Goal: Transaction & Acquisition: Purchase product/service

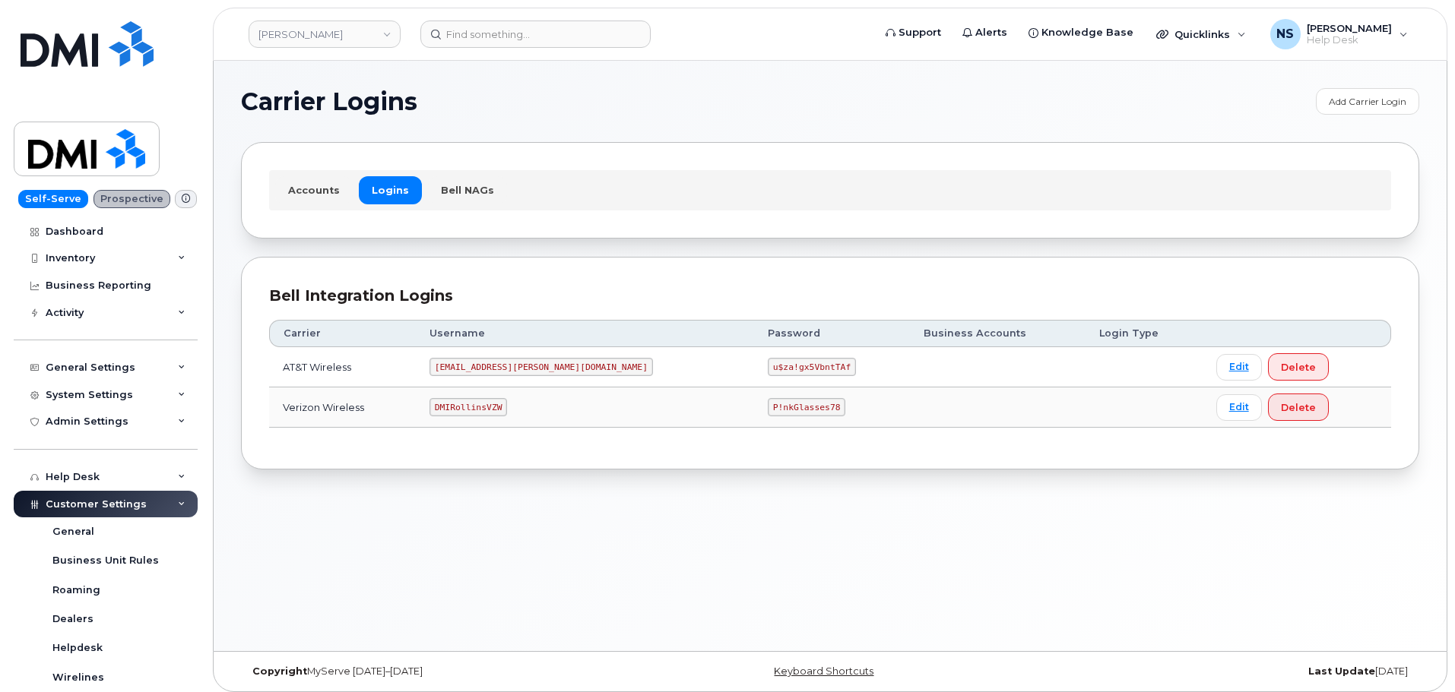
click at [484, 404] on code "DMIRollinsVZW" at bounding box center [468, 407] width 78 height 18
drag, startPoint x: 484, startPoint y: 404, endPoint x: 575, endPoint y: 130, distance: 289.2
click at [484, 404] on code "DMIRollinsVZW" at bounding box center [468, 407] width 78 height 18
copy code "DMIRollinsVZW"
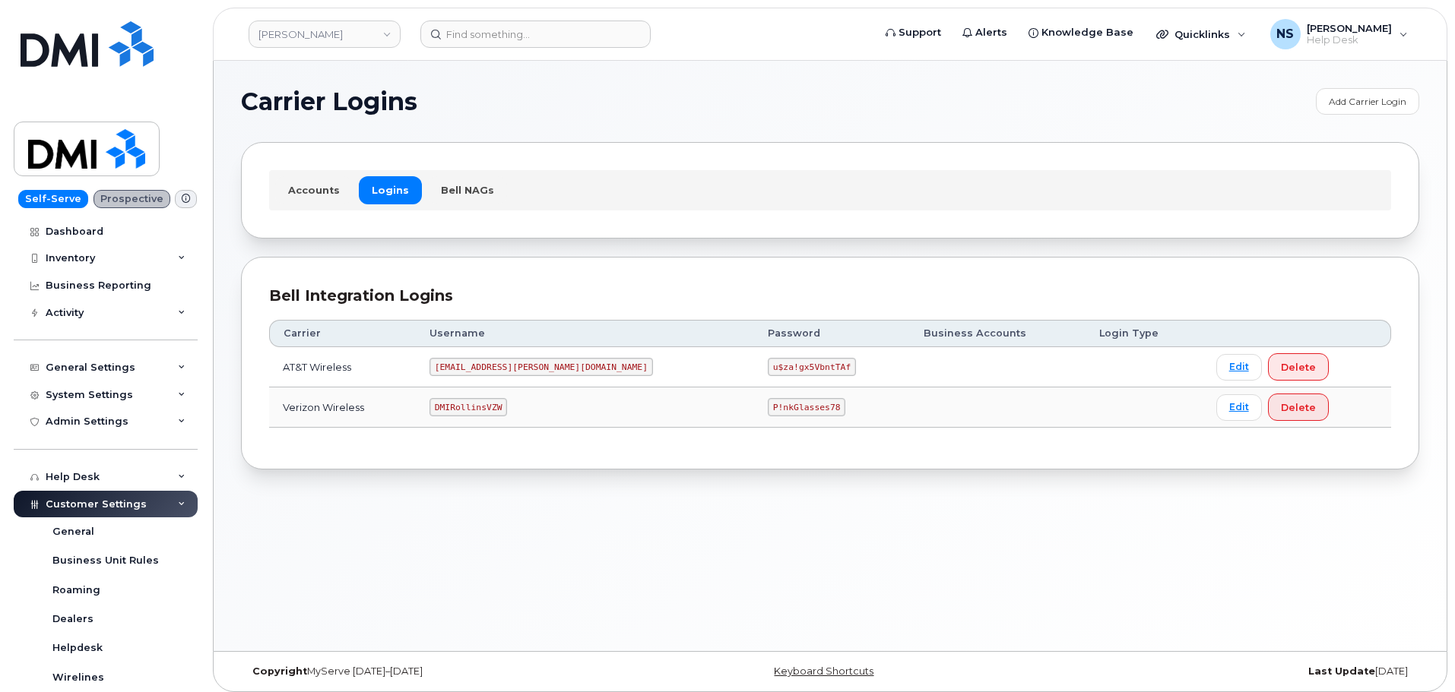
click at [768, 414] on code "P!nkGlasses78" at bounding box center [807, 407] width 78 height 18
copy code "P!nkGlasses78"
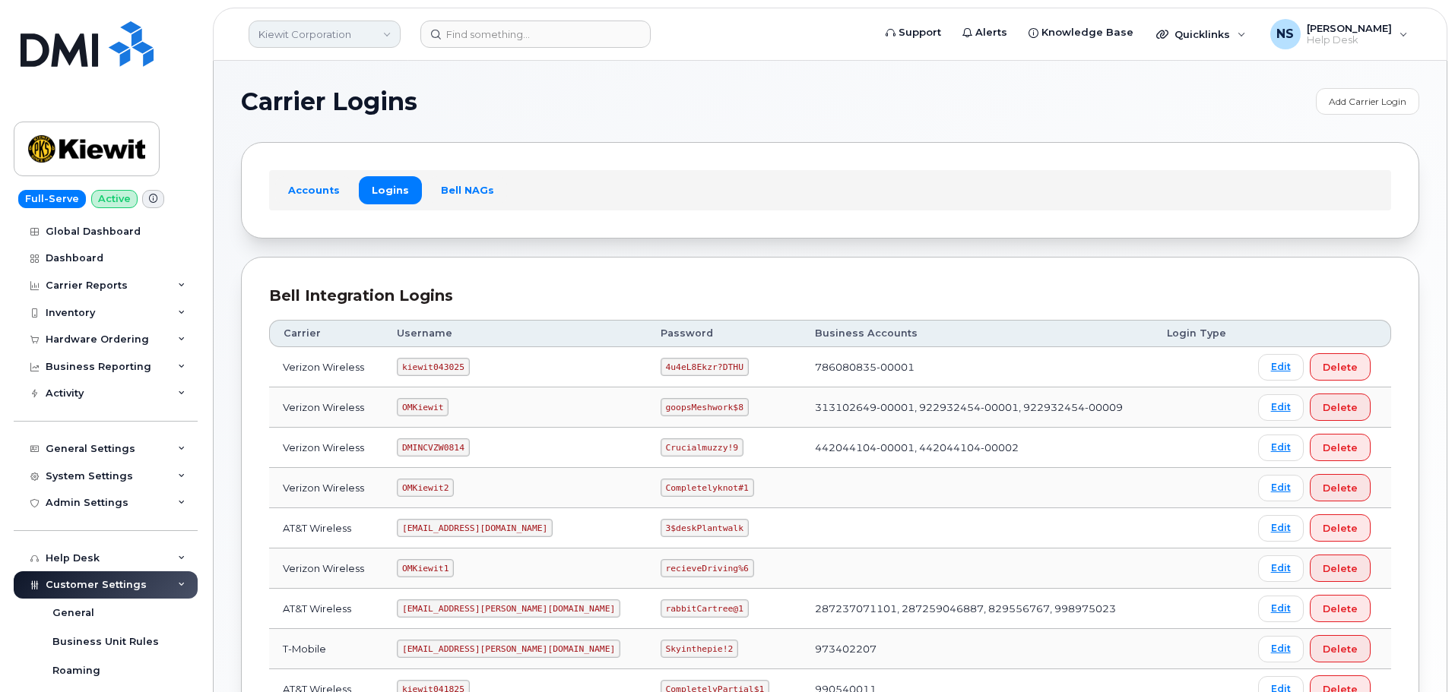
click at [325, 46] on link "Kiewit Corporation" at bounding box center [325, 34] width 152 height 27
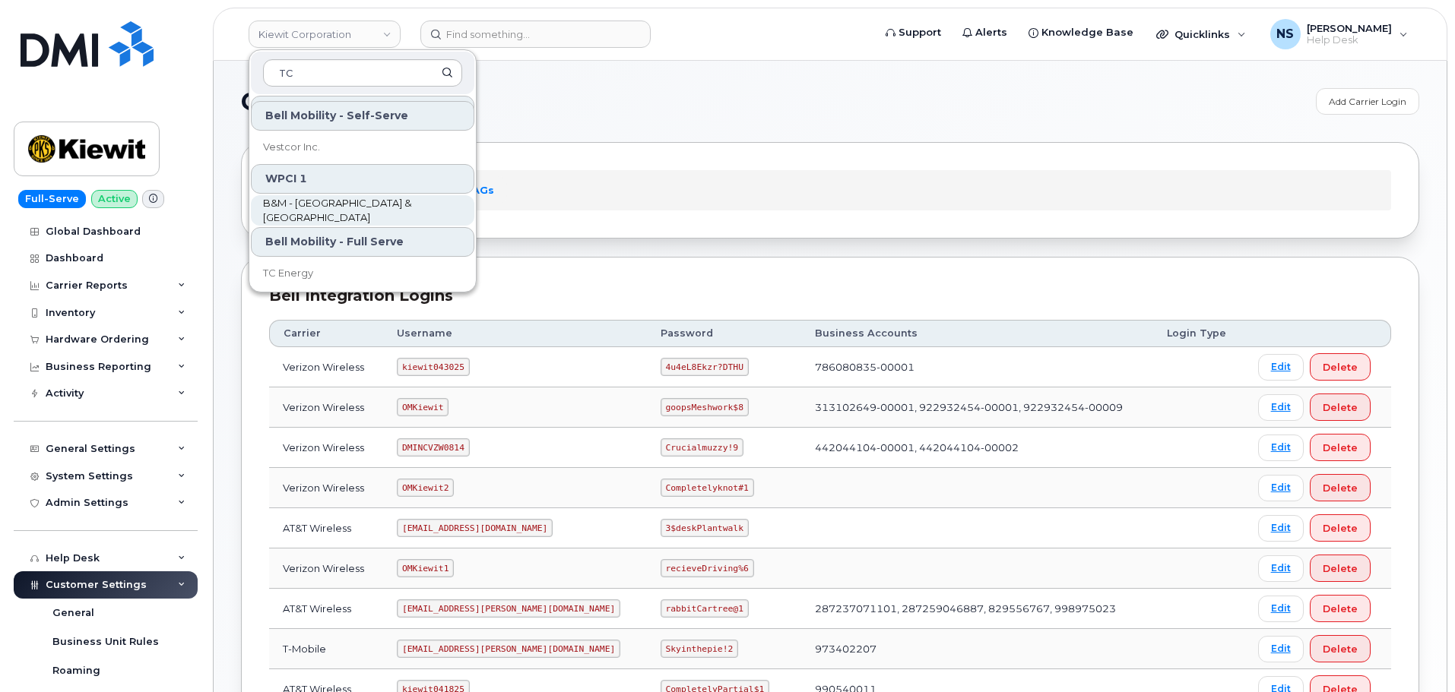
scroll to position [96, 0]
type input "TC"
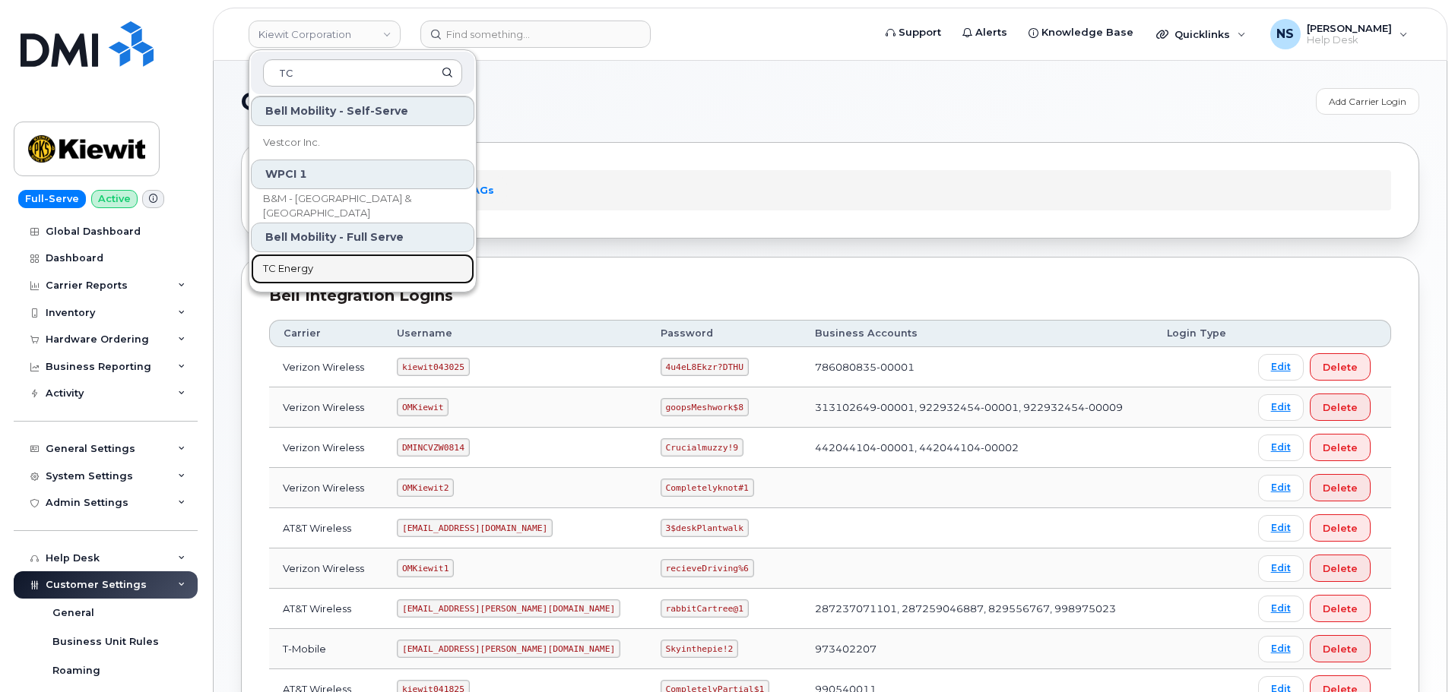
click at [324, 267] on link "TC Energy" at bounding box center [362, 269] width 223 height 30
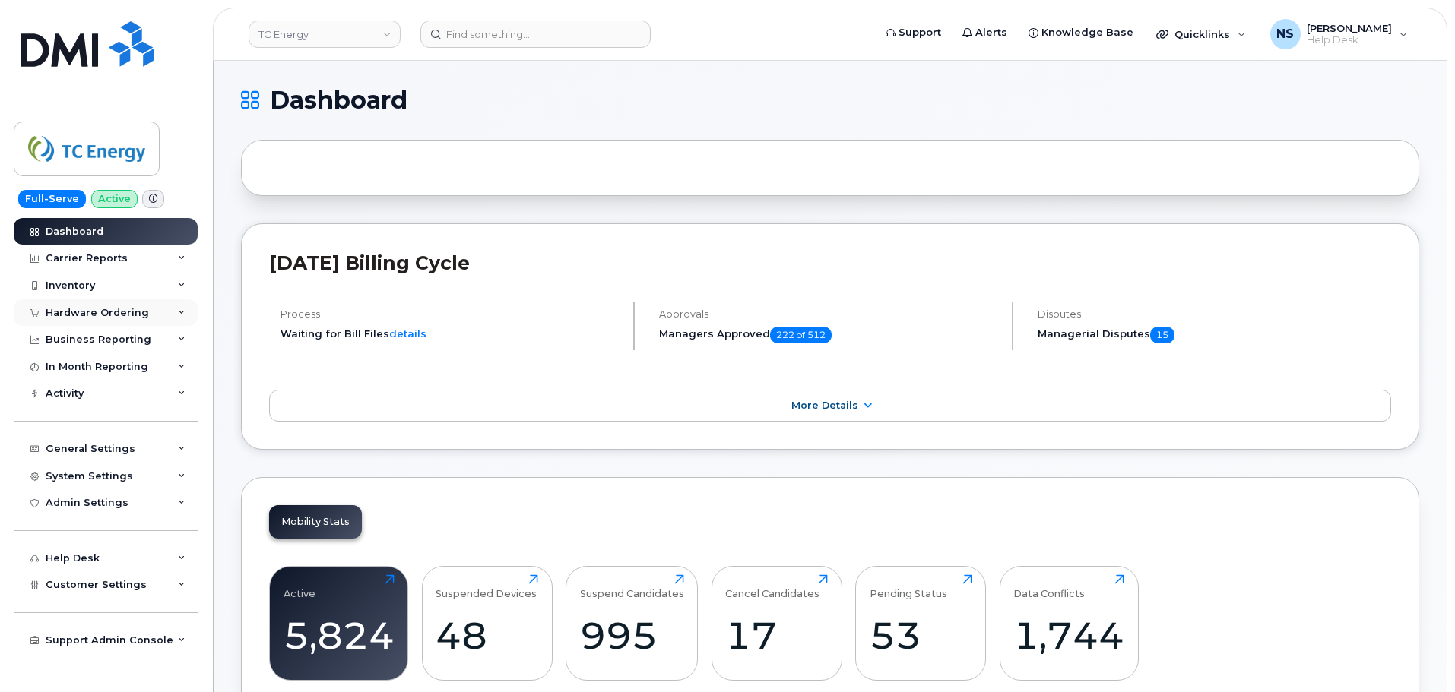
click at [75, 311] on div "Hardware Ordering" at bounding box center [97, 313] width 103 height 12
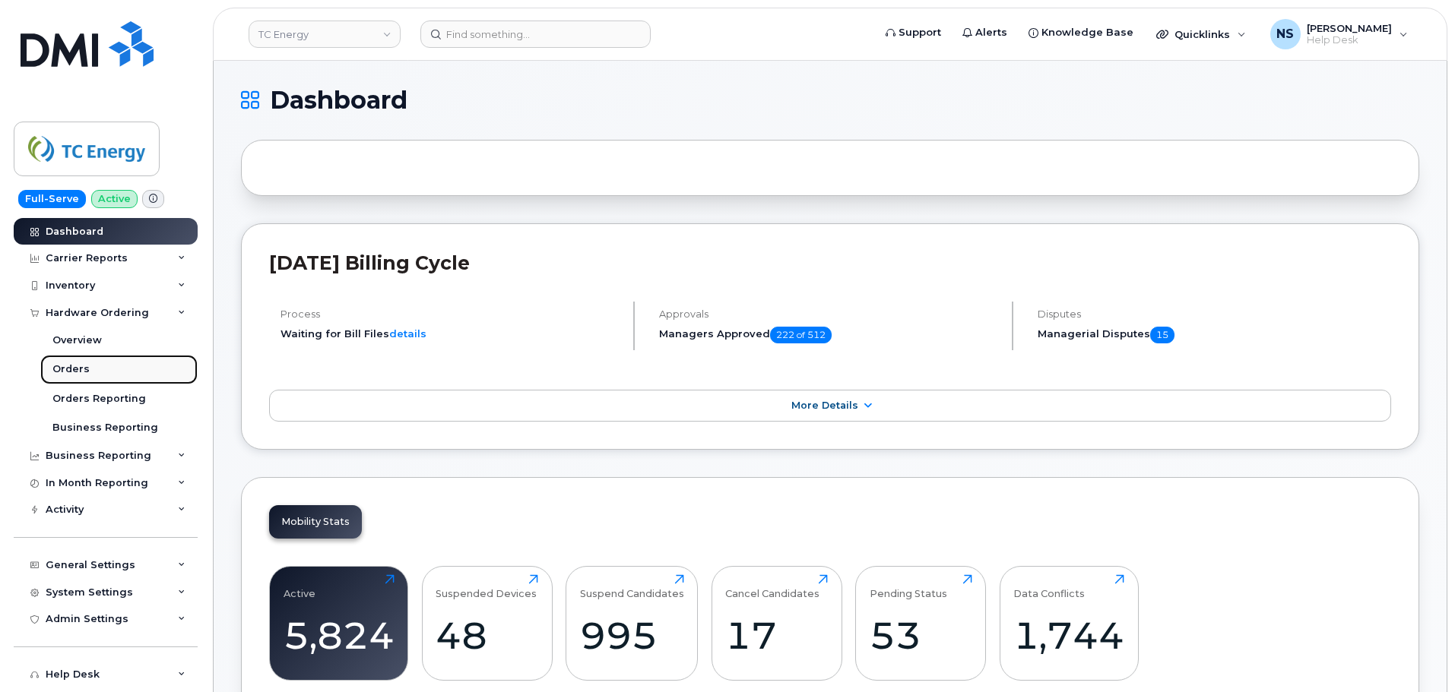
drag, startPoint x: 85, startPoint y: 366, endPoint x: 78, endPoint y: 377, distance: 13.3
click at [85, 366] on div "Orders" at bounding box center [70, 370] width 37 height 14
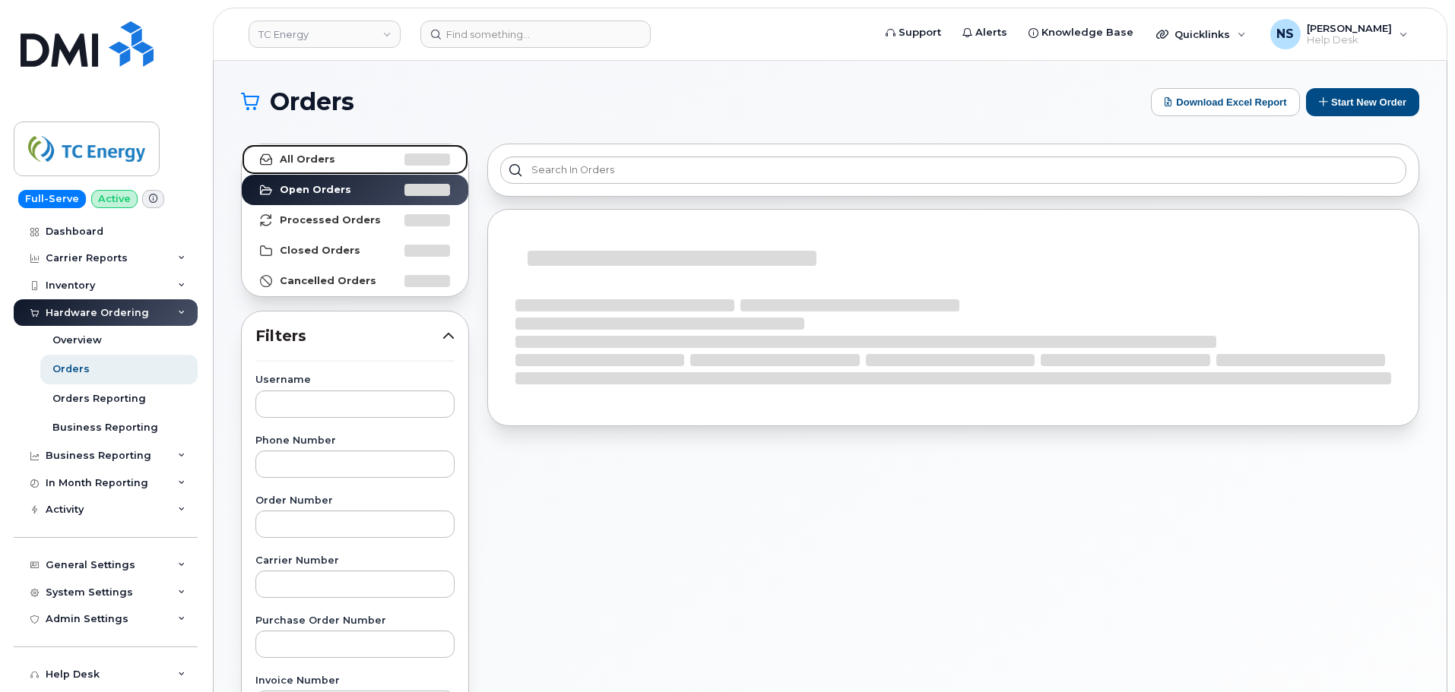
click at [365, 146] on link "All Orders" at bounding box center [355, 159] width 227 height 30
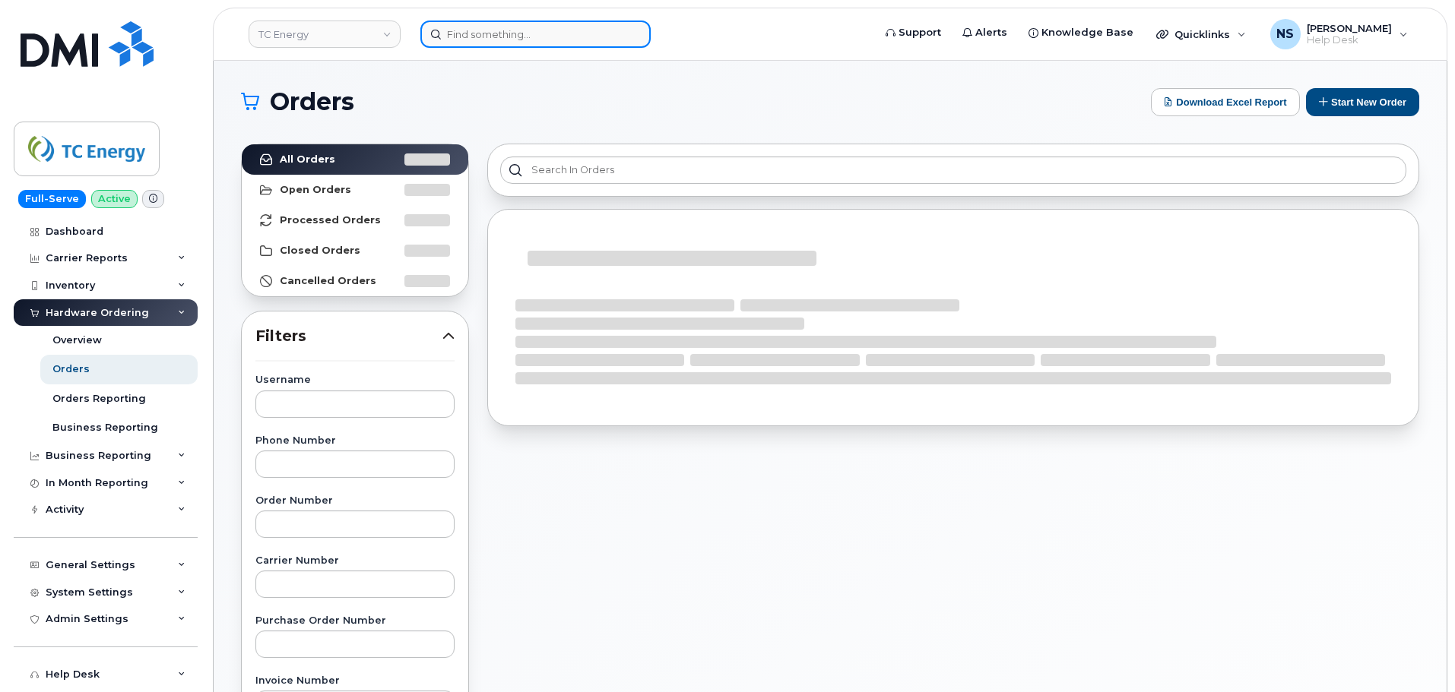
click at [493, 32] on input at bounding box center [535, 34] width 230 height 27
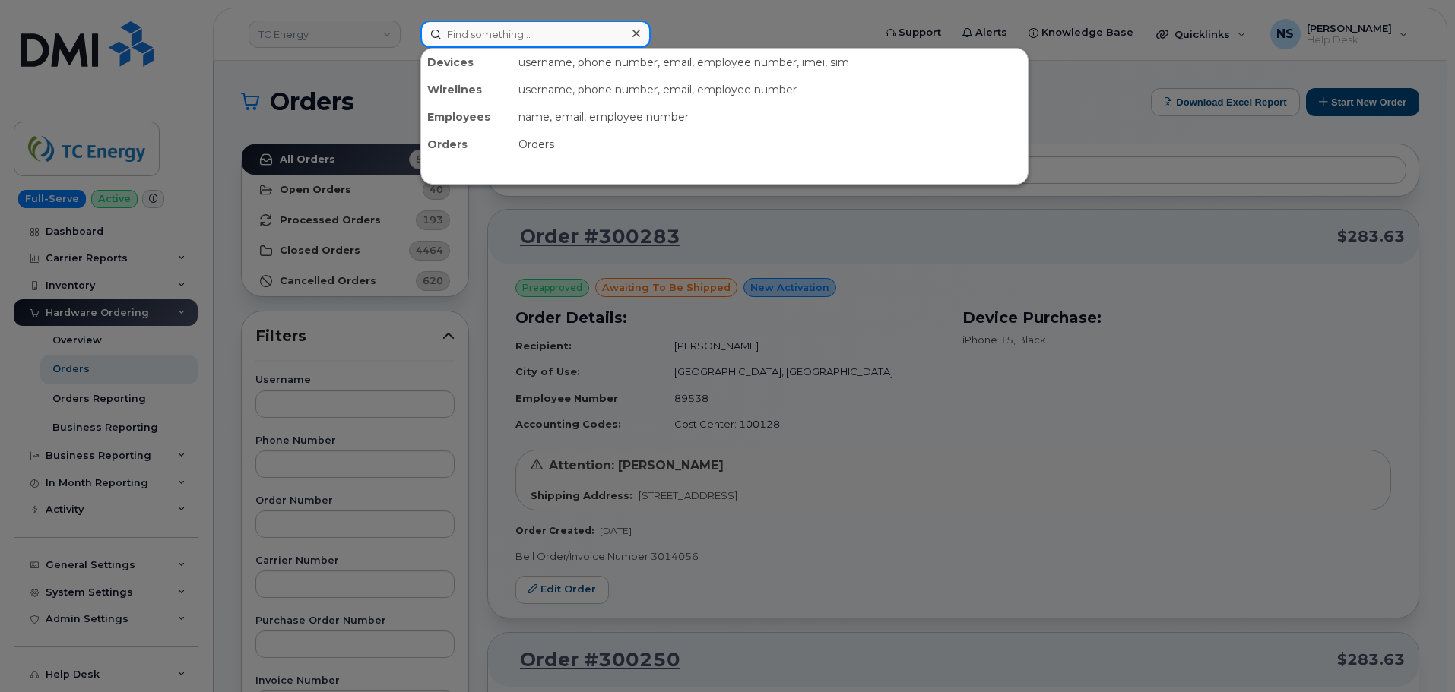
click at [496, 44] on input at bounding box center [535, 34] width 230 height 27
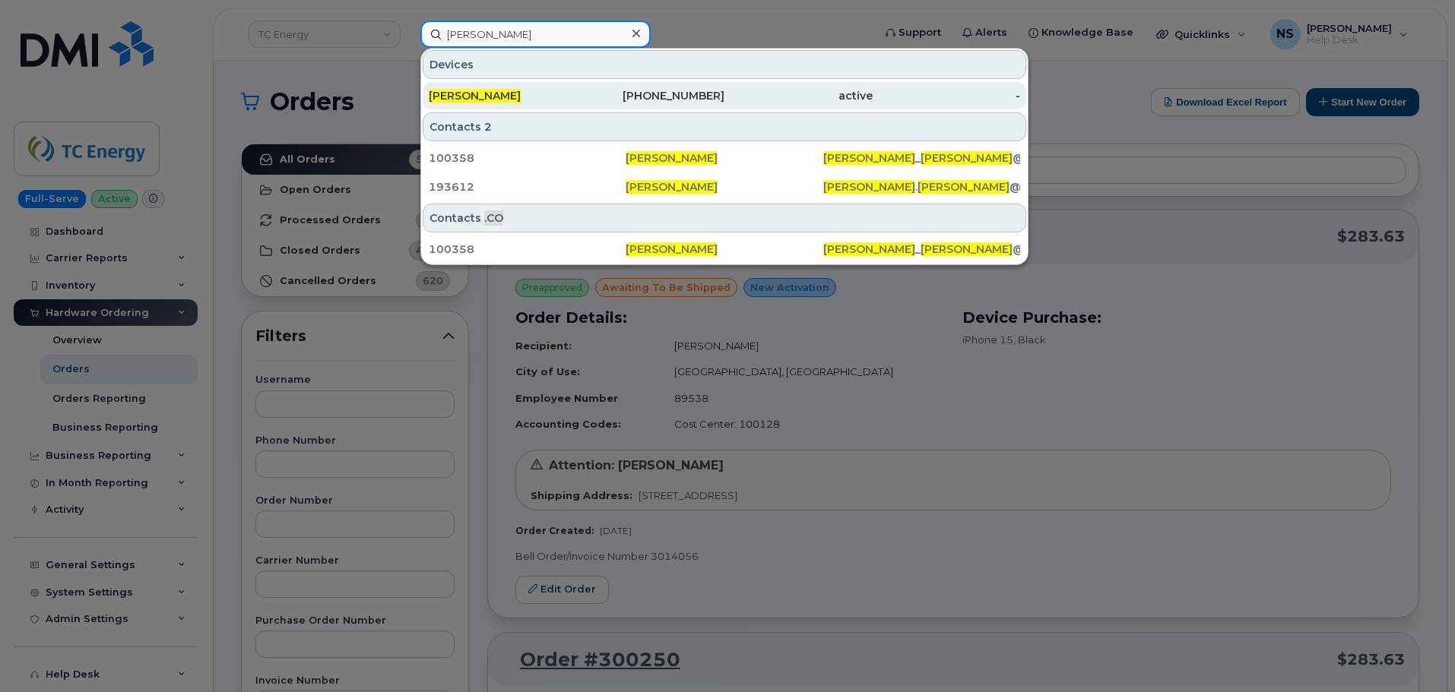
type input "[PERSON_NAME]"
click at [616, 97] on div "832-702-6963" at bounding box center [651, 95] width 148 height 15
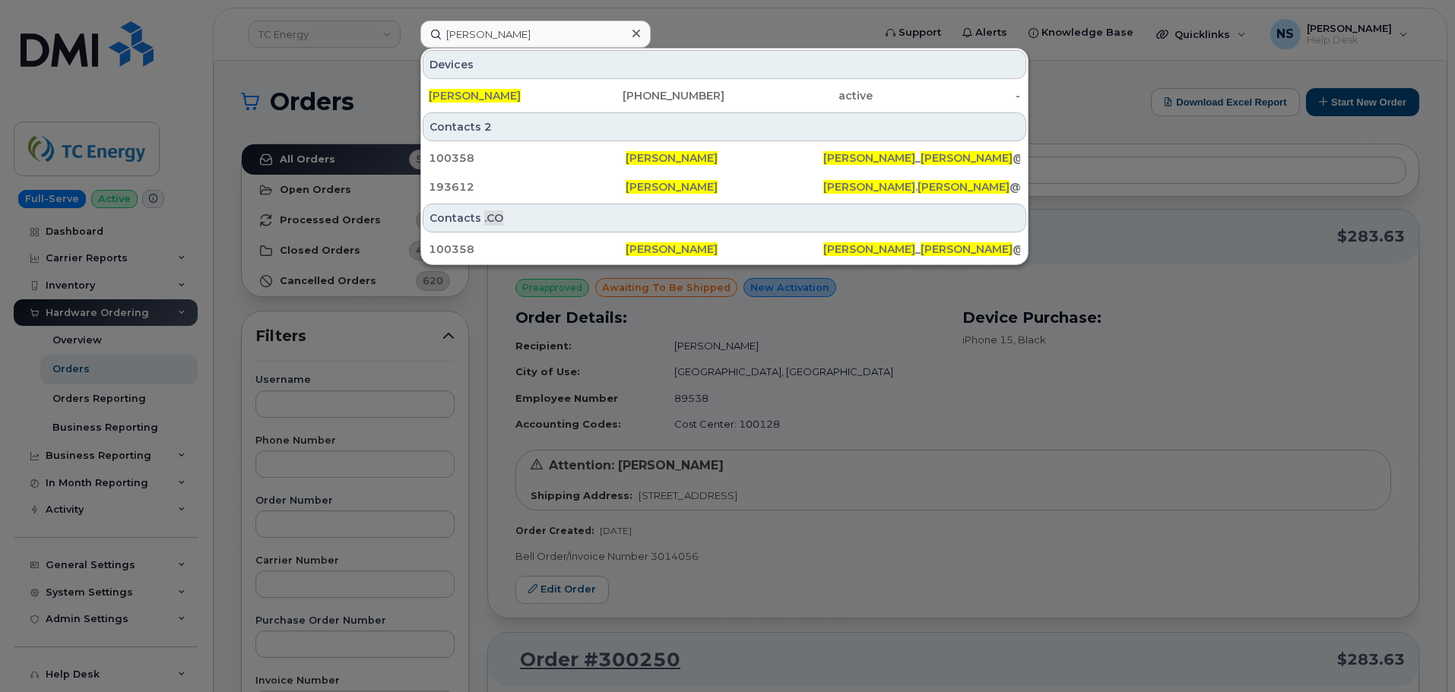
drag, startPoint x: 497, startPoint y: 94, endPoint x: 462, endPoint y: 9, distance: 92.0
click at [497, 94] on span "[PERSON_NAME]" at bounding box center [475, 96] width 92 height 14
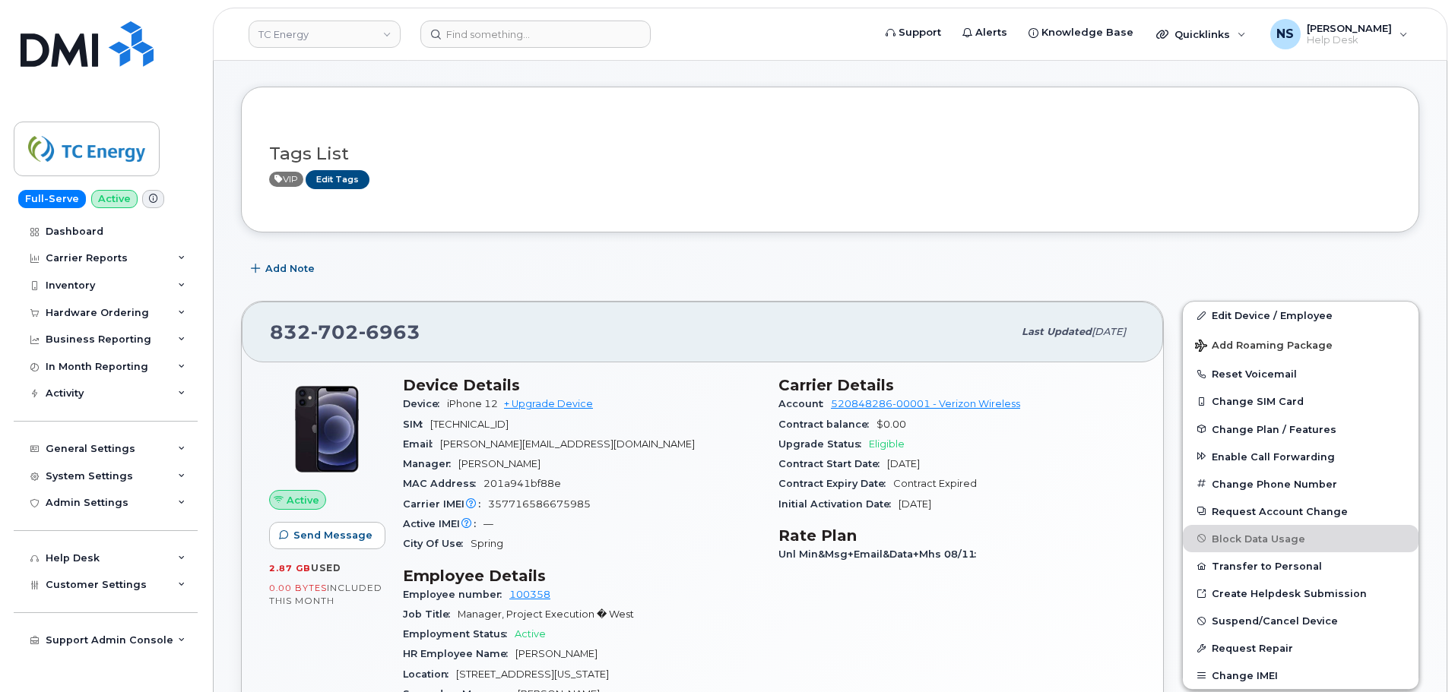
scroll to position [152, 0]
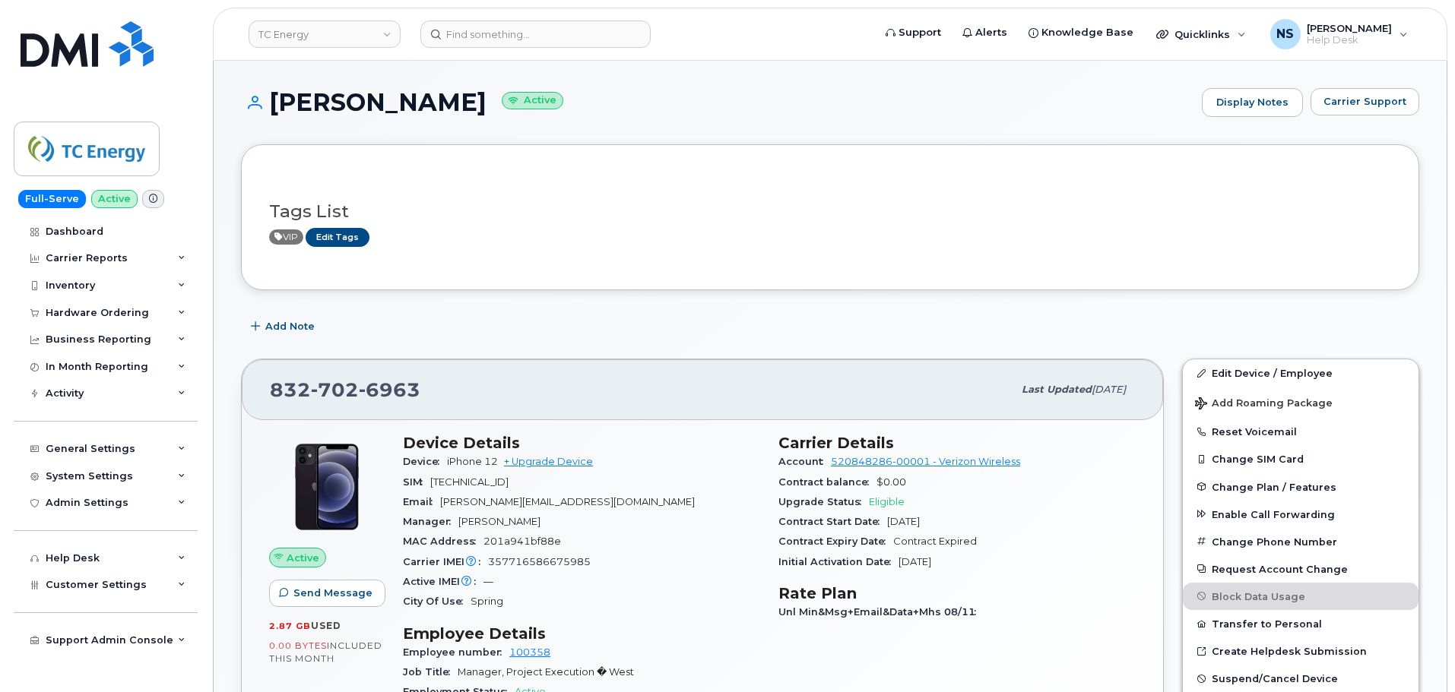
click at [536, 455] on div "Device iPhone 12 + Upgrade Device" at bounding box center [581, 462] width 357 height 20
click at [537, 461] on link "+ Upgrade Device" at bounding box center [548, 461] width 89 height 11
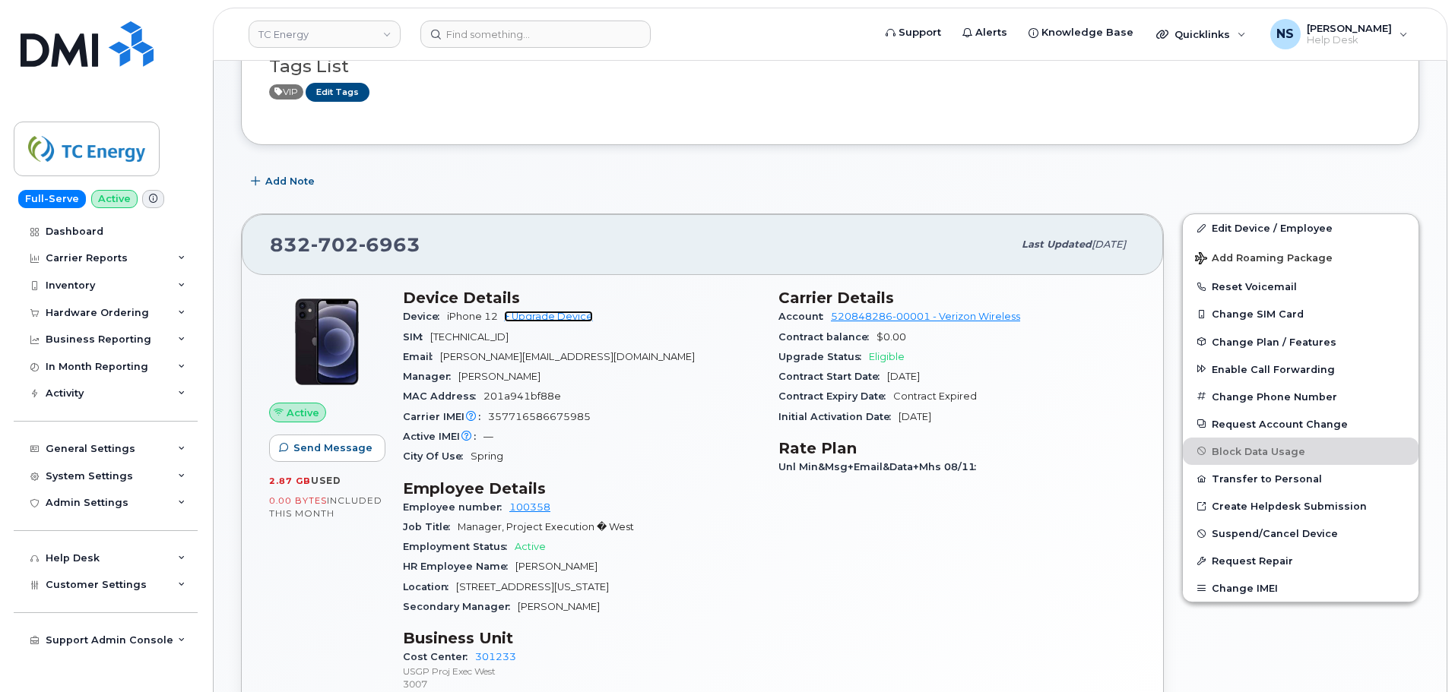
scroll to position [304, 0]
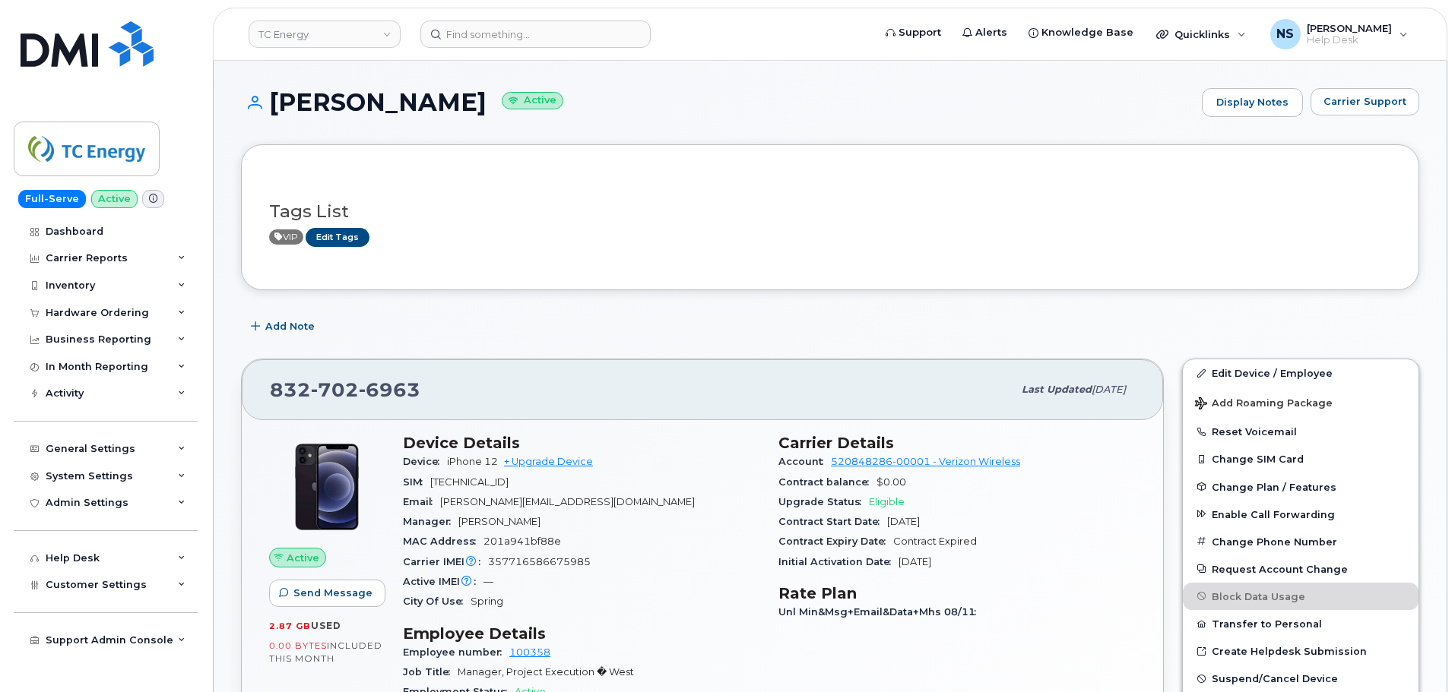
drag, startPoint x: 356, startPoint y: 358, endPoint x: 358, endPoint y: 367, distance: 9.2
click at [358, 367] on div "[PHONE_NUMBER] Last updated [DATE] Active Send Message 2.87 GB  used 0.00 Bytes…" at bounding box center [702, 640] width 941 height 580
click at [362, 394] on span "6963" at bounding box center [390, 390] width 62 height 23
click at [345, 388] on span "702" at bounding box center [335, 390] width 48 height 23
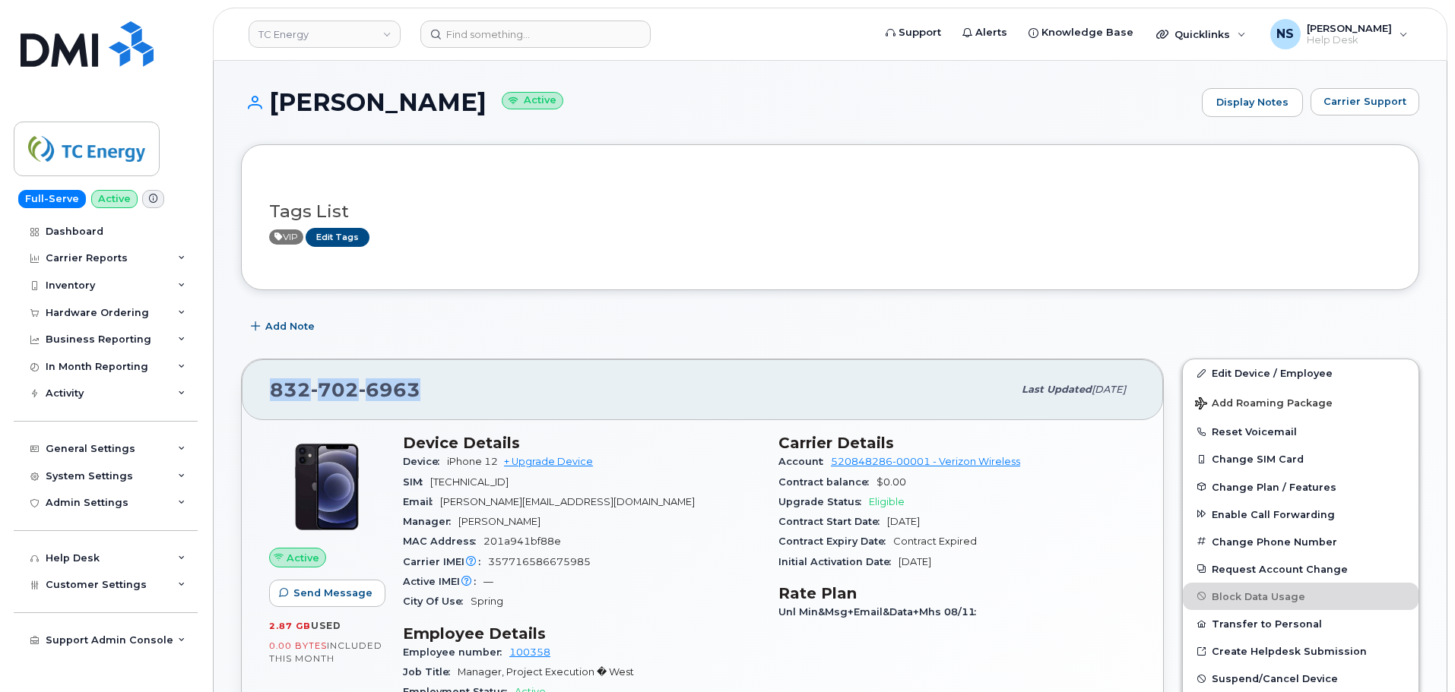
click at [345, 389] on span "702" at bounding box center [335, 390] width 48 height 23
copy span "832 702 6963"
click at [337, 112] on h1 "BRIAN BRUCE Active" at bounding box center [717, 102] width 953 height 27
click at [337, 109] on h1 "BRIAN BRUCE Active" at bounding box center [717, 102] width 953 height 27
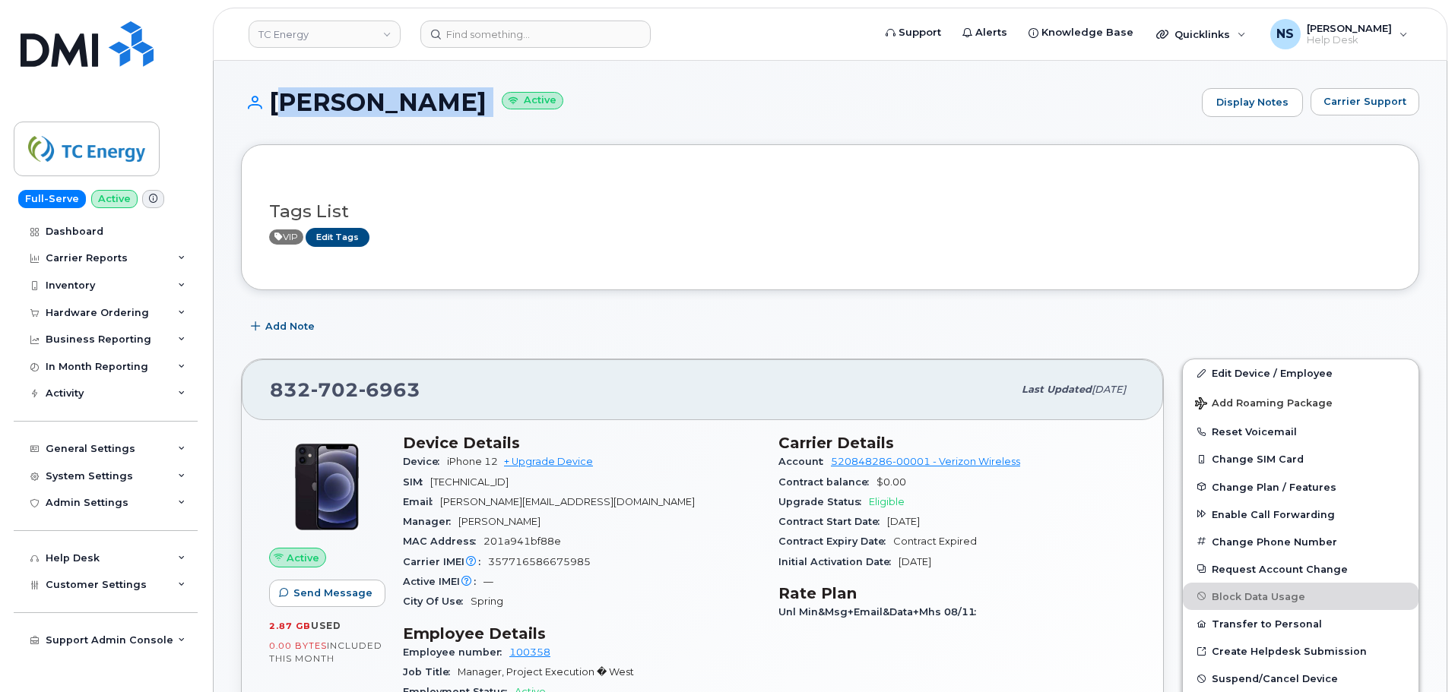
click at [337, 109] on h1 "BRIAN BRUCE Active" at bounding box center [717, 102] width 953 height 27
copy h1 "[PERSON_NAME]"
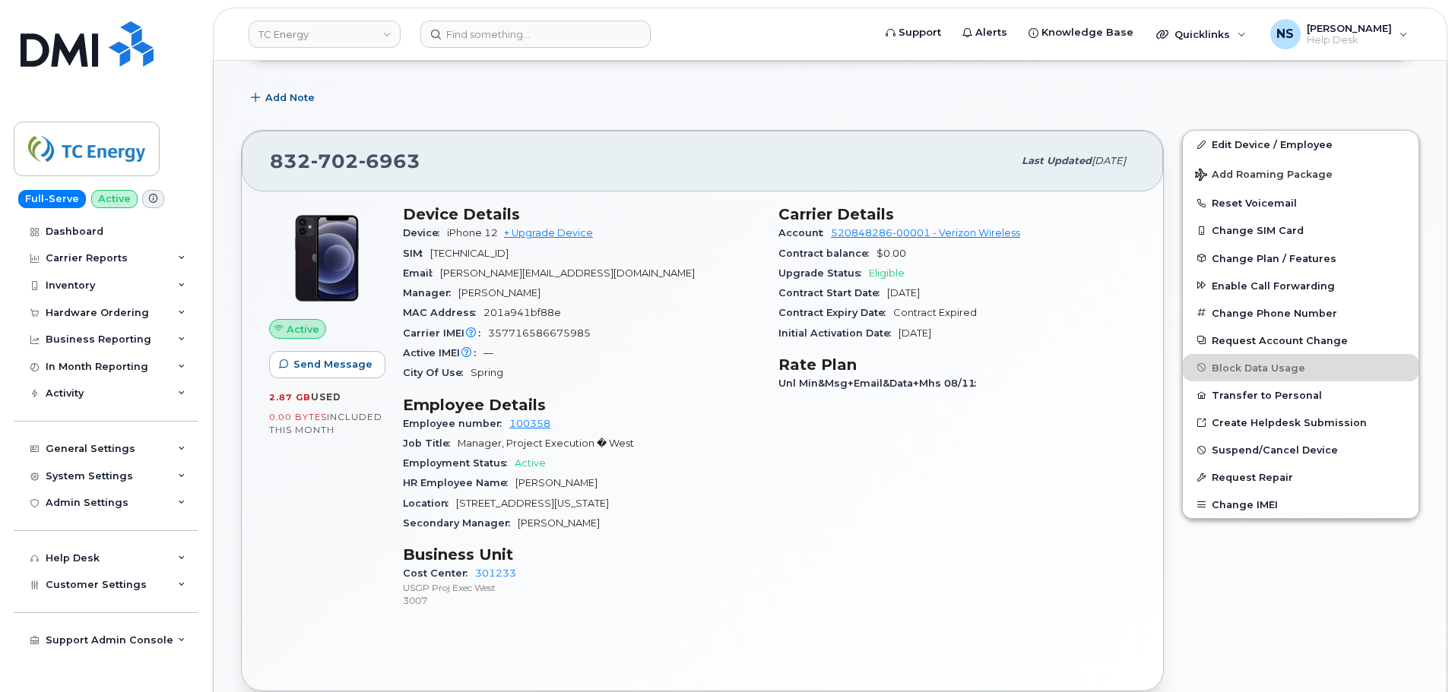
scroll to position [228, 0]
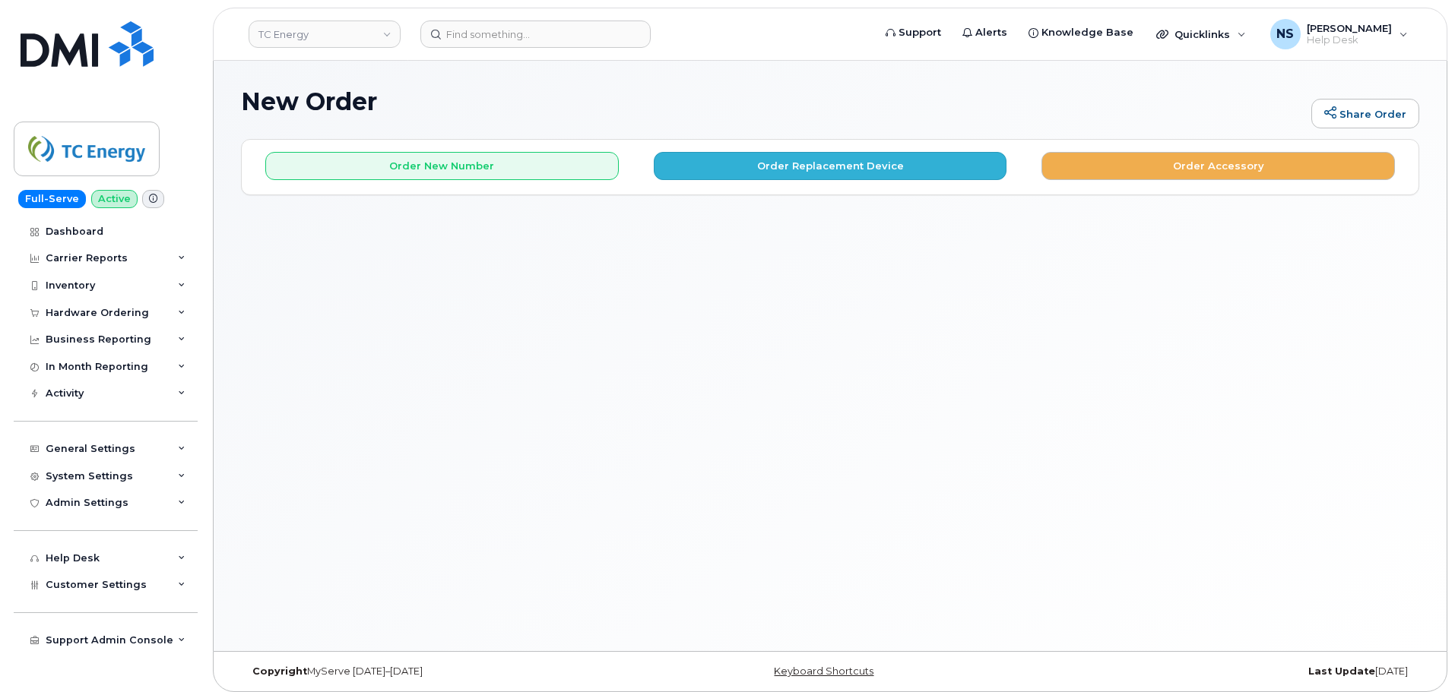
click at [735, 156] on div "Order New Number Order Replacement Device Order Accessory" at bounding box center [830, 160] width 1177 height 40
click at [743, 163] on button "Order Replacement Device" at bounding box center [830, 166] width 353 height 28
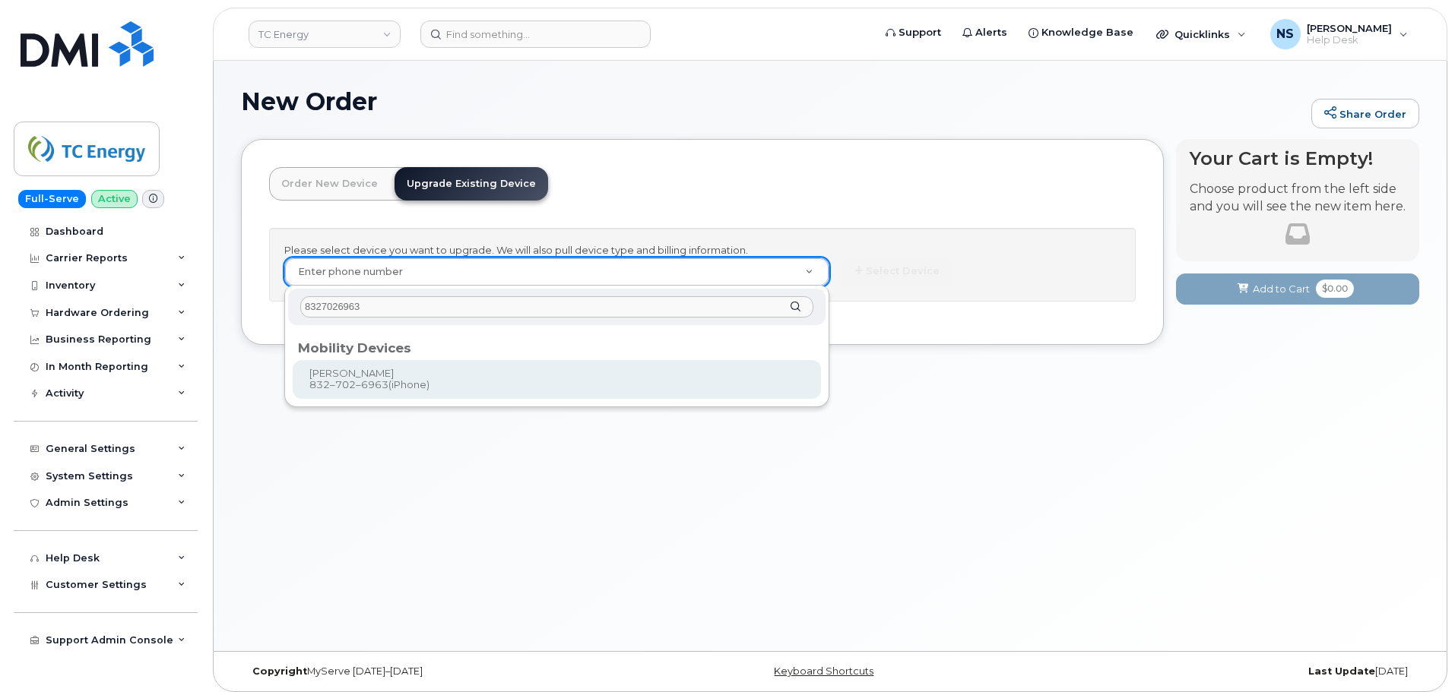
type input "8327026963"
type input "561949"
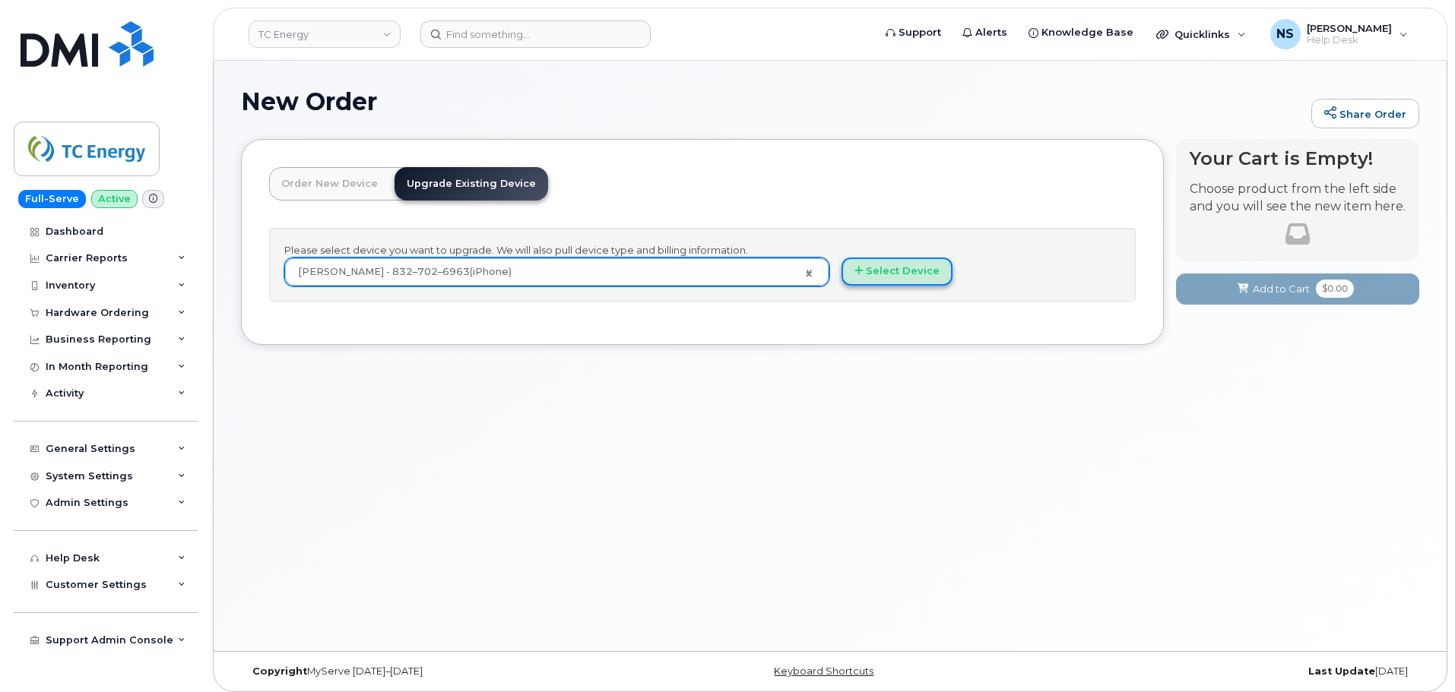
click at [892, 262] on button "Select Device" at bounding box center [896, 272] width 111 height 28
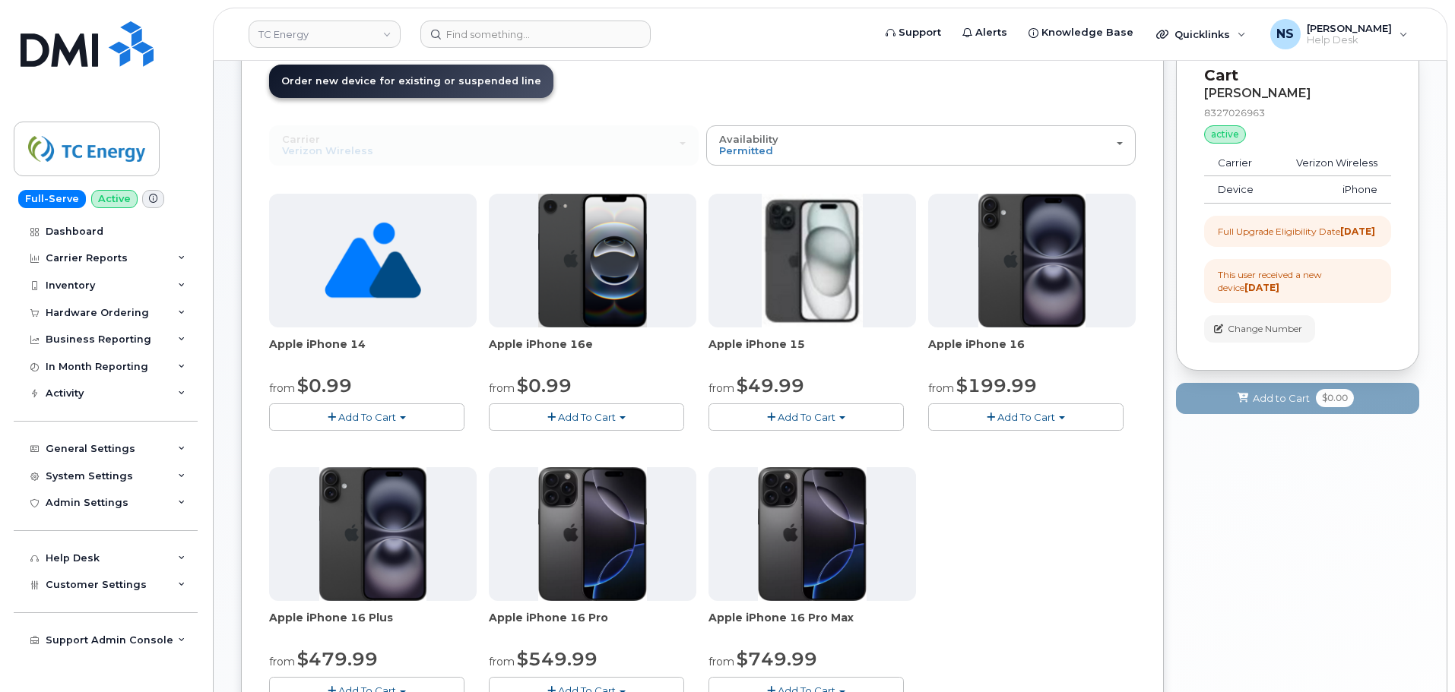
scroll to position [76, 0]
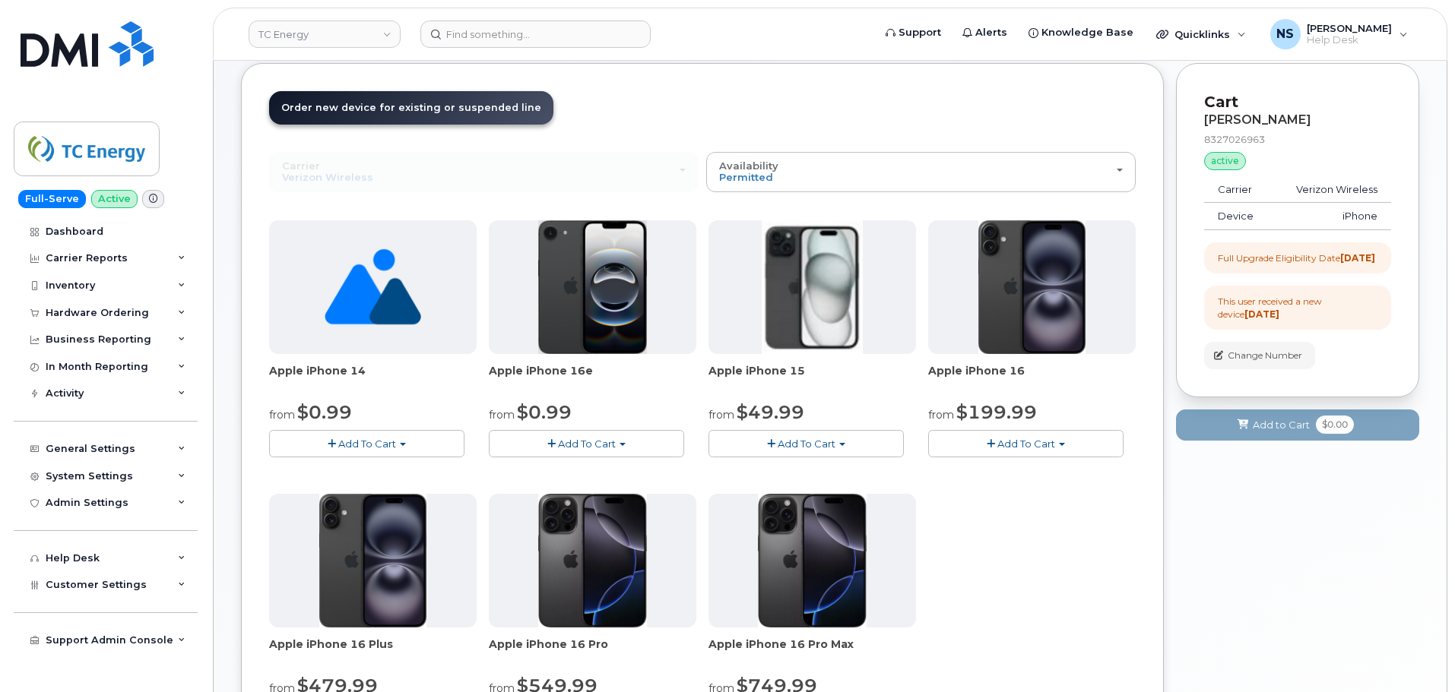
click at [756, 437] on button "Add To Cart" at bounding box center [805, 443] width 195 height 27
click at [629, 450] on button "Add To Cart" at bounding box center [586, 443] width 195 height 27
click at [629, 448] on button "Add To Cart" at bounding box center [586, 443] width 195 height 27
click at [1015, 529] on div "Apple iPhone 14 from $0.99 Add To Cart $0.99 - 2 Year Upgrade (128 GB) $100.99 …" at bounding box center [702, 487] width 867 height 535
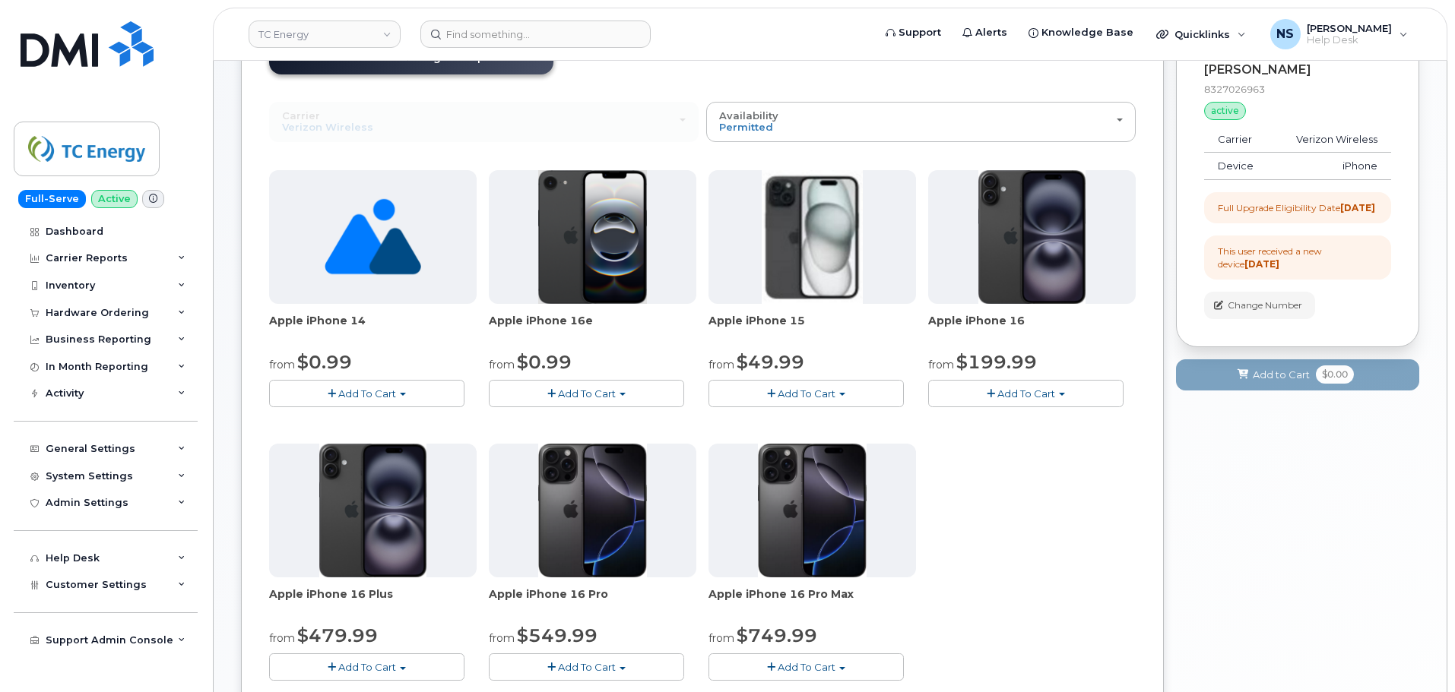
scroll to position [152, 0]
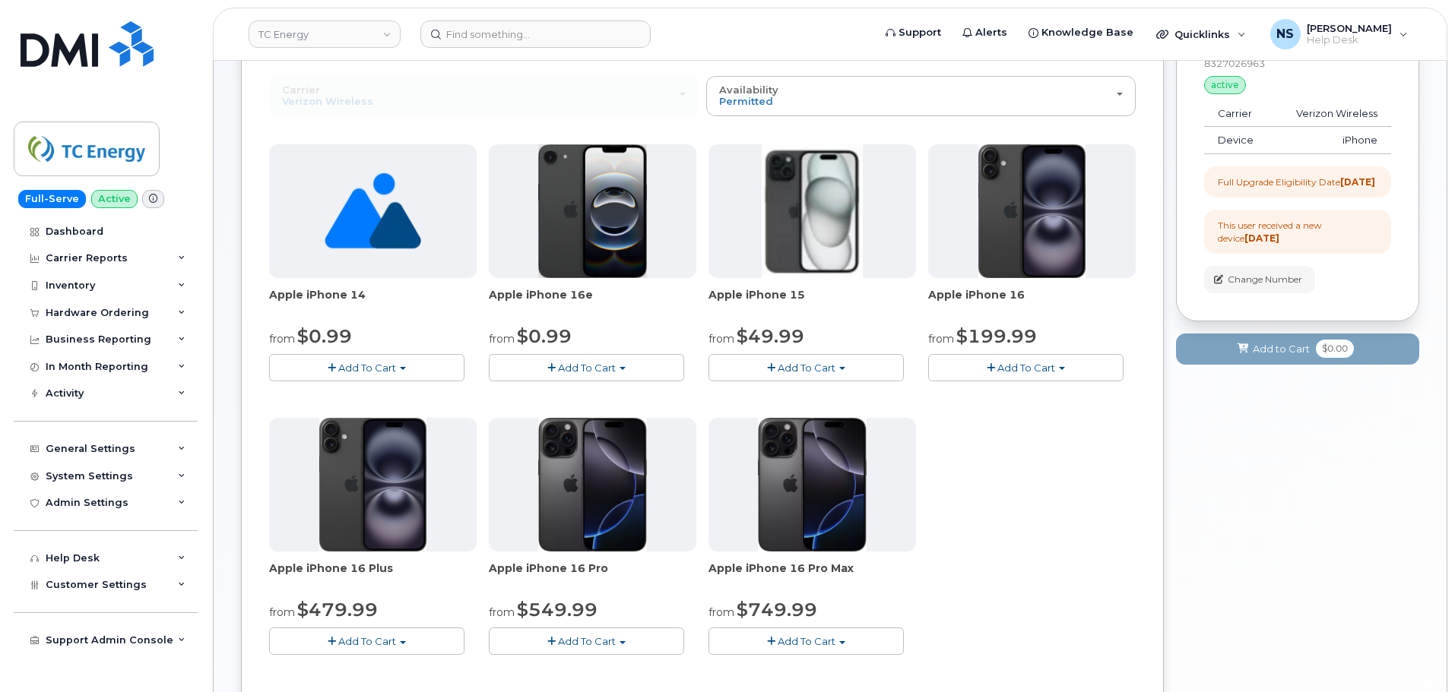
click at [785, 367] on span "Add To Cart" at bounding box center [807, 368] width 58 height 12
click at [792, 395] on link "$49.99 - 2 Year Upgrade (128 GB)" at bounding box center [815, 396] width 207 height 19
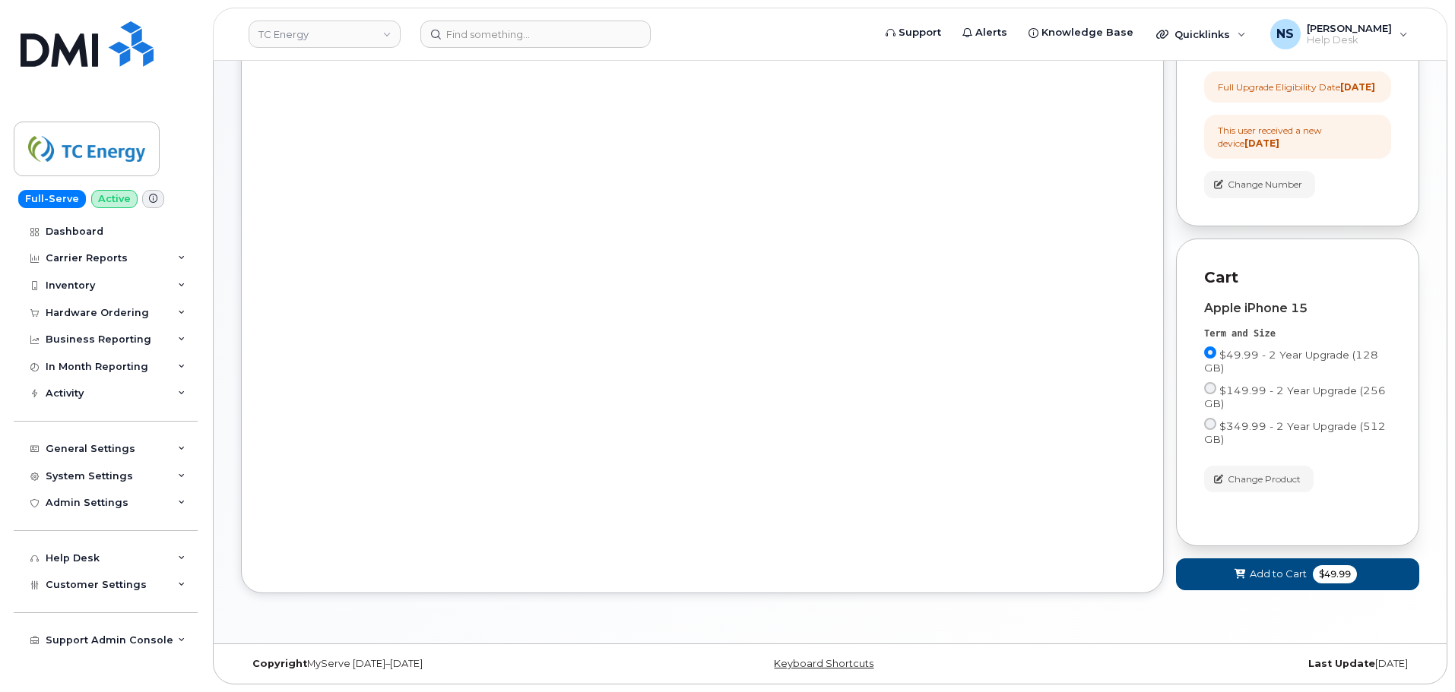
scroll to position [260, 0]
click at [1275, 565] on button "Add to Cart $49.99" at bounding box center [1297, 574] width 243 height 31
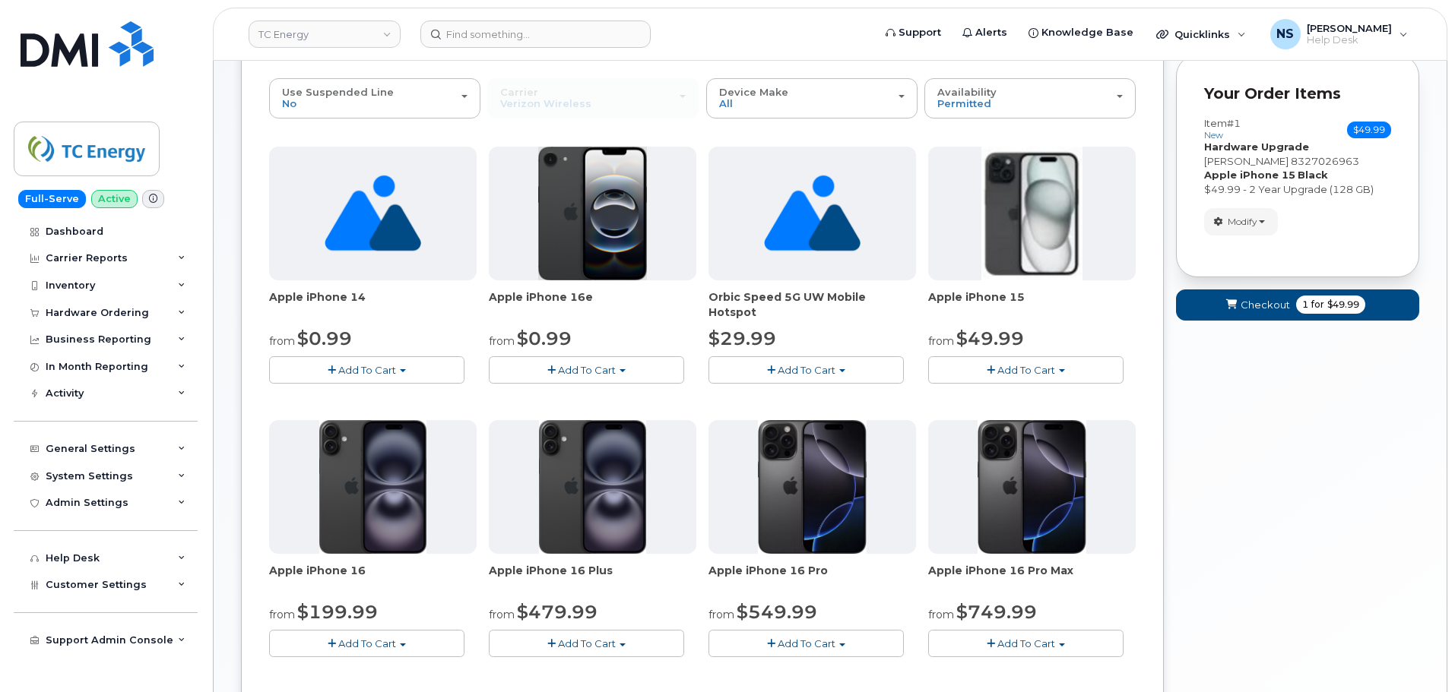
scroll to position [0, 0]
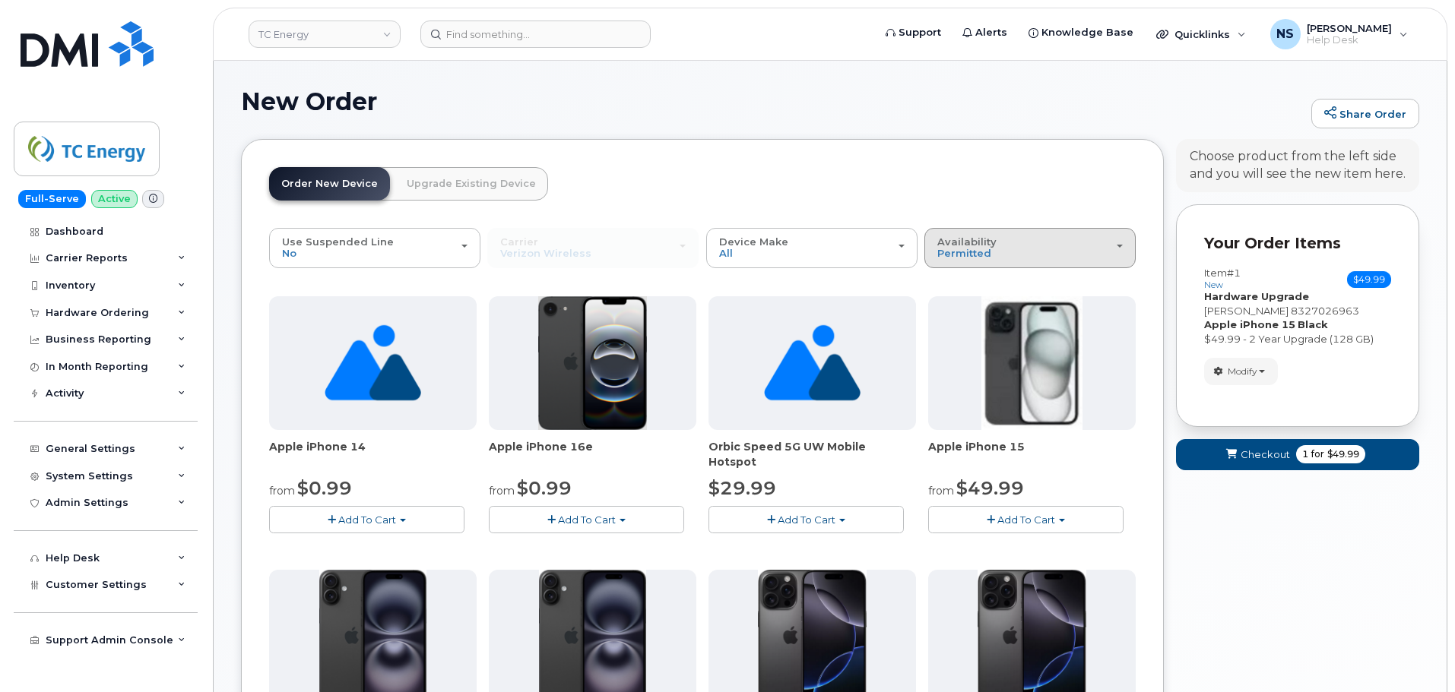
click at [968, 240] on span "Availability" at bounding box center [966, 242] width 59 height 12
click at [966, 306] on div "All" at bounding box center [1030, 308] width 204 height 18
click at [962, 258] on span "Permitted" at bounding box center [964, 253] width 54 height 12
click at [955, 309] on label "All" at bounding box center [944, 308] width 32 height 18
click at [0, 0] on input "All" at bounding box center [0, 0] width 0 height 0
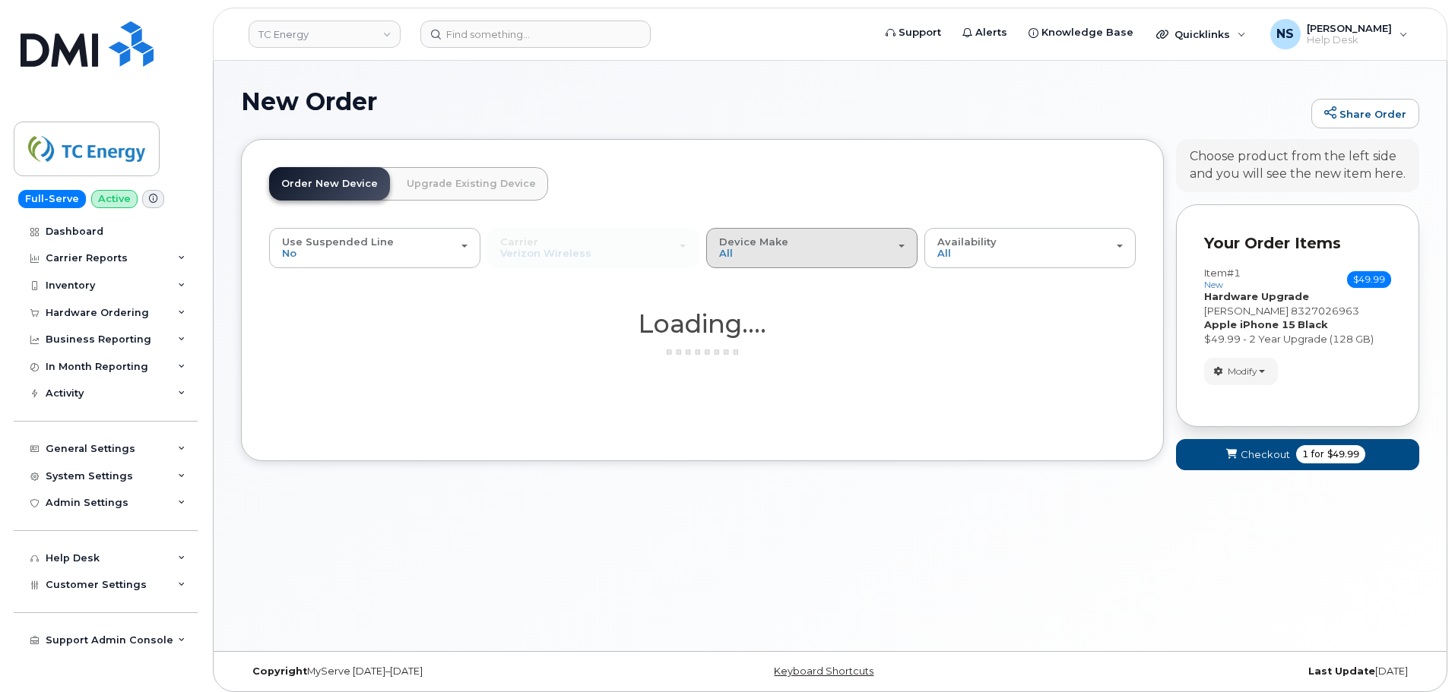
click at [822, 239] on div "Device Make All iPhone Modem" at bounding box center [811, 248] width 185 height 24
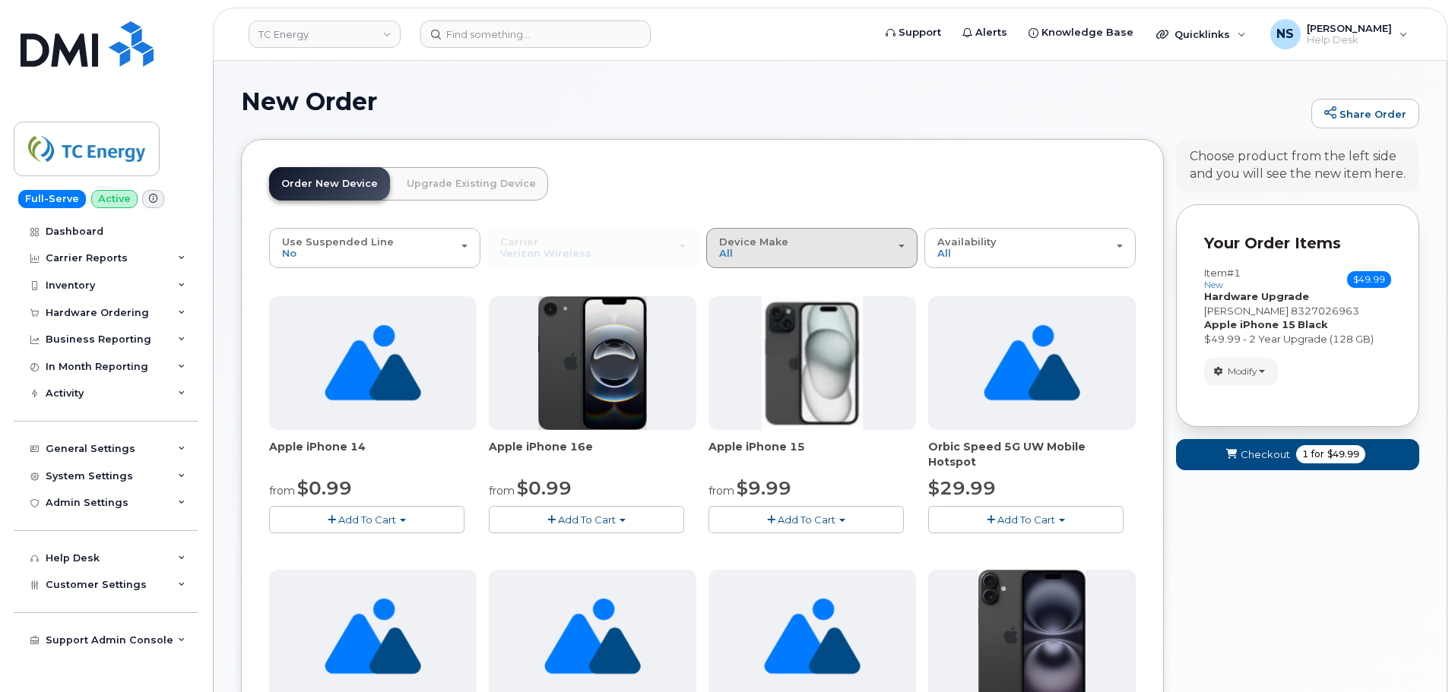
click at [759, 246] on span "Device Make" at bounding box center [753, 242] width 69 height 12
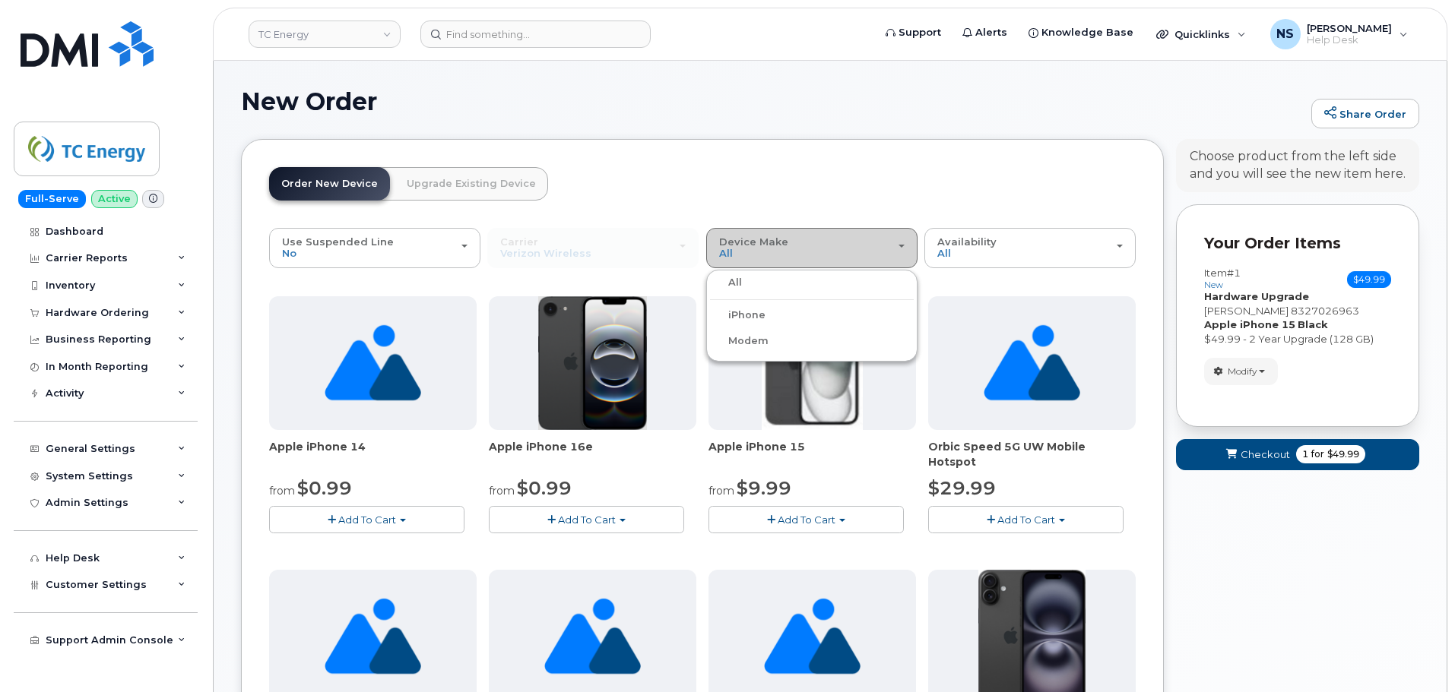
drag, startPoint x: 749, startPoint y: 239, endPoint x: 756, endPoint y: 245, distance: 8.7
click at [750, 239] on span "Device Make" at bounding box center [753, 242] width 69 height 12
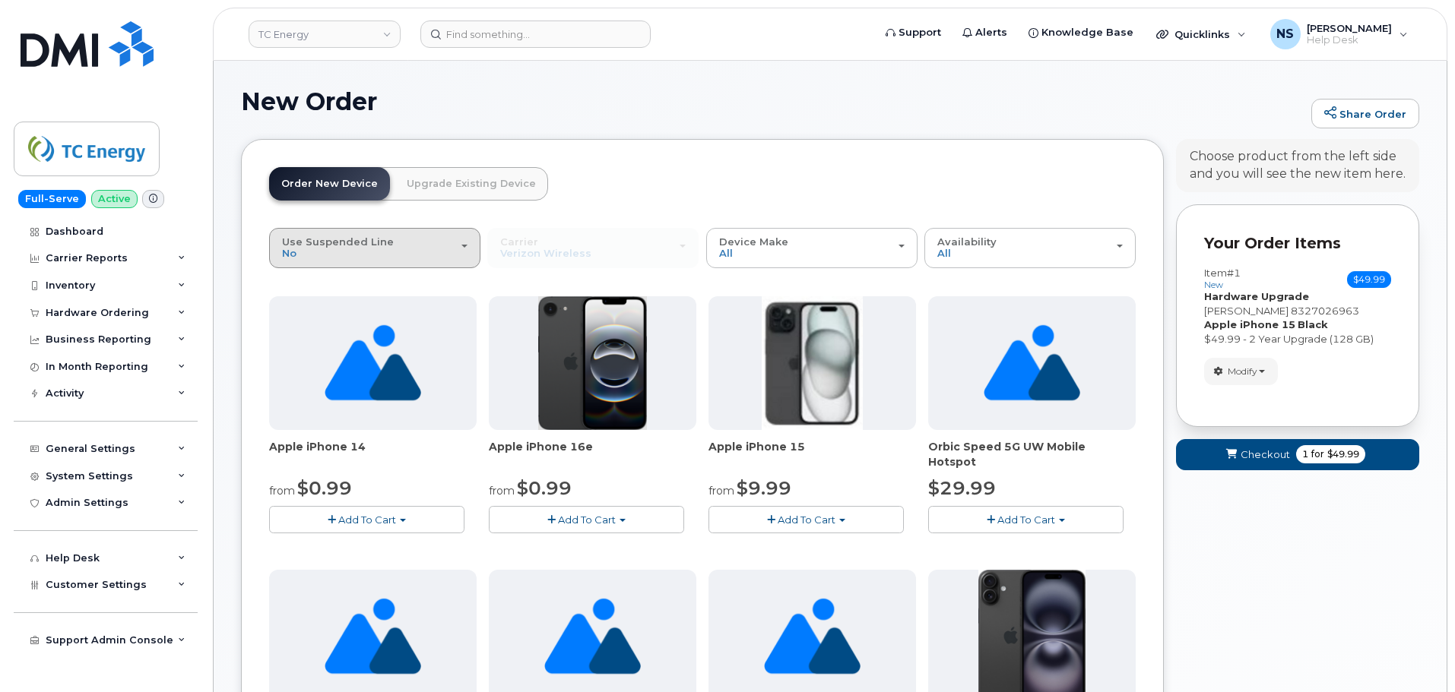
click at [401, 243] on div "Use Suspended Line No" at bounding box center [374, 248] width 185 height 24
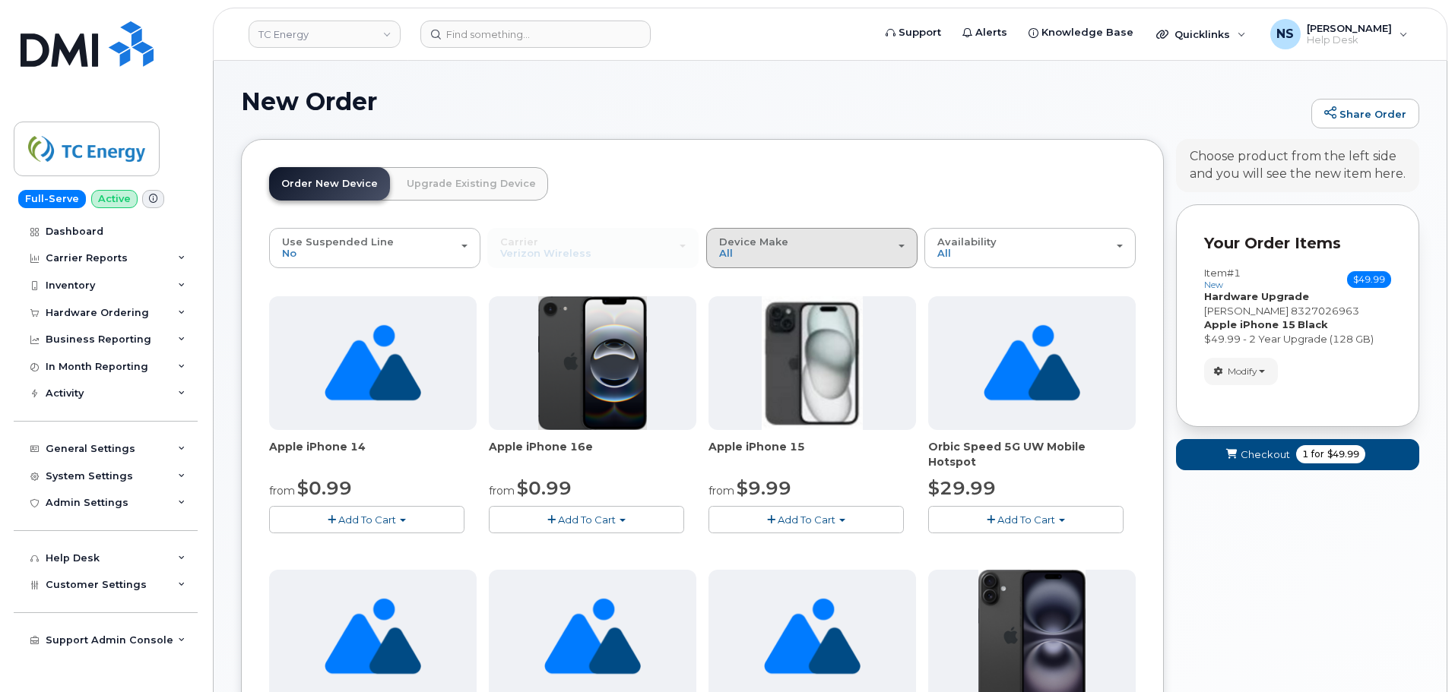
drag, startPoint x: 765, startPoint y: 249, endPoint x: 772, endPoint y: 255, distance: 8.6
click at [769, 253] on div "Device Make All iPhone Modem" at bounding box center [811, 248] width 185 height 24
click at [738, 312] on label "iPhone" at bounding box center [737, 315] width 55 height 18
click at [0, 0] on input "iPhone" at bounding box center [0, 0] width 0 height 0
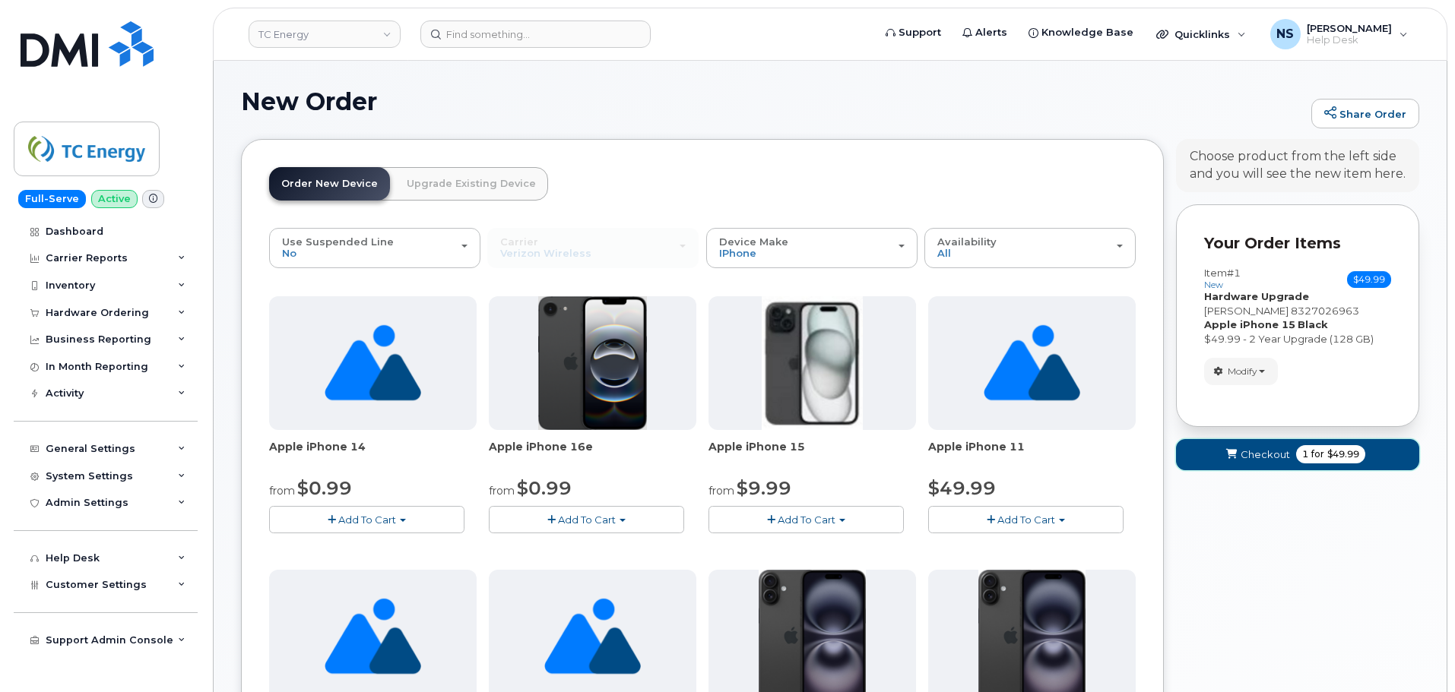
click at [1255, 450] on span "Checkout" at bounding box center [1265, 455] width 49 height 14
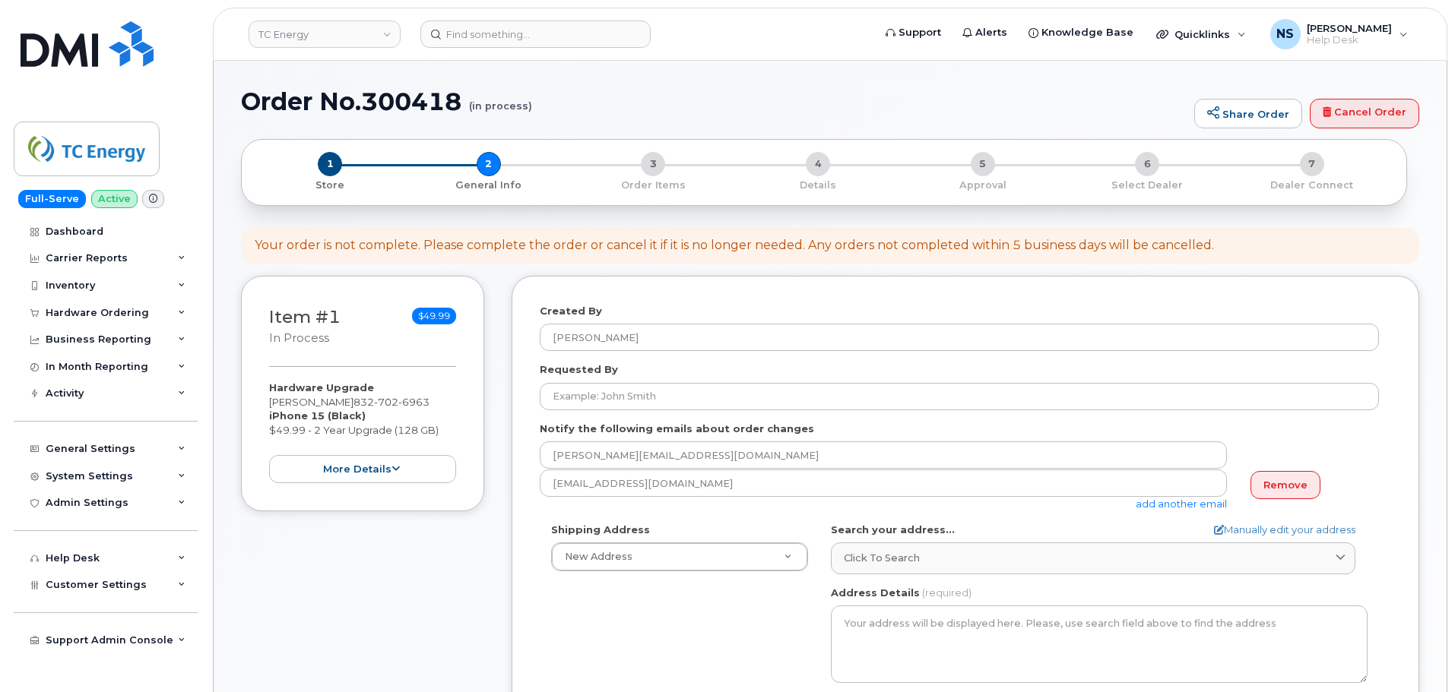
select select
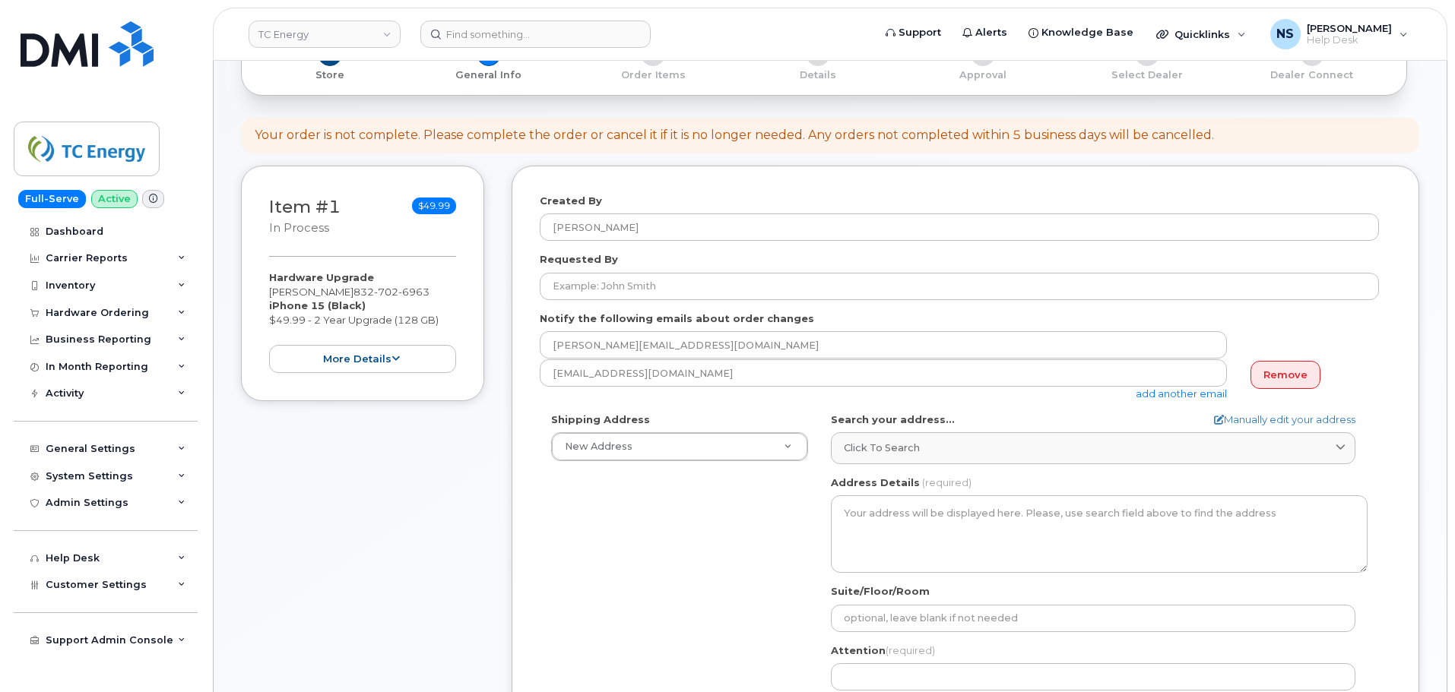
scroll to position [152, 0]
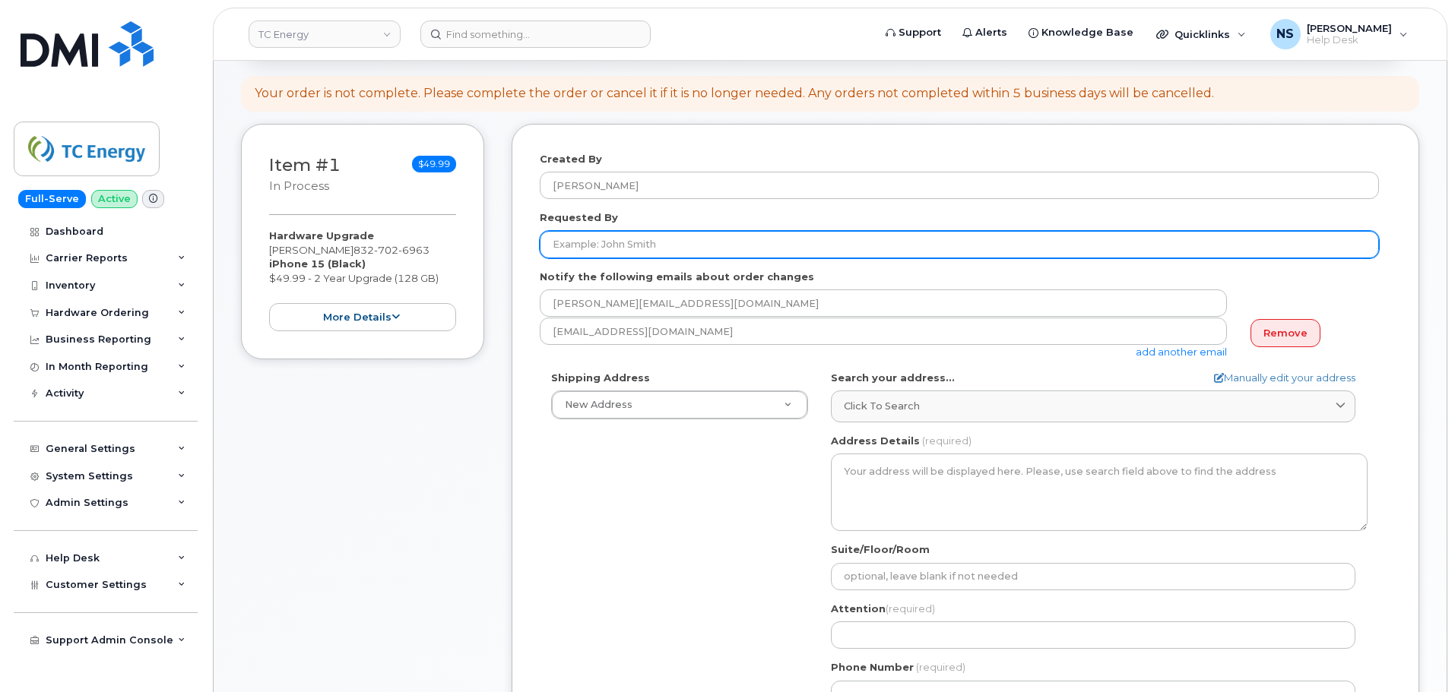
click at [611, 233] on input "Requested By" at bounding box center [959, 244] width 839 height 27
paste input "[PERSON_NAME]"
type input "[PERSON_NAME]"
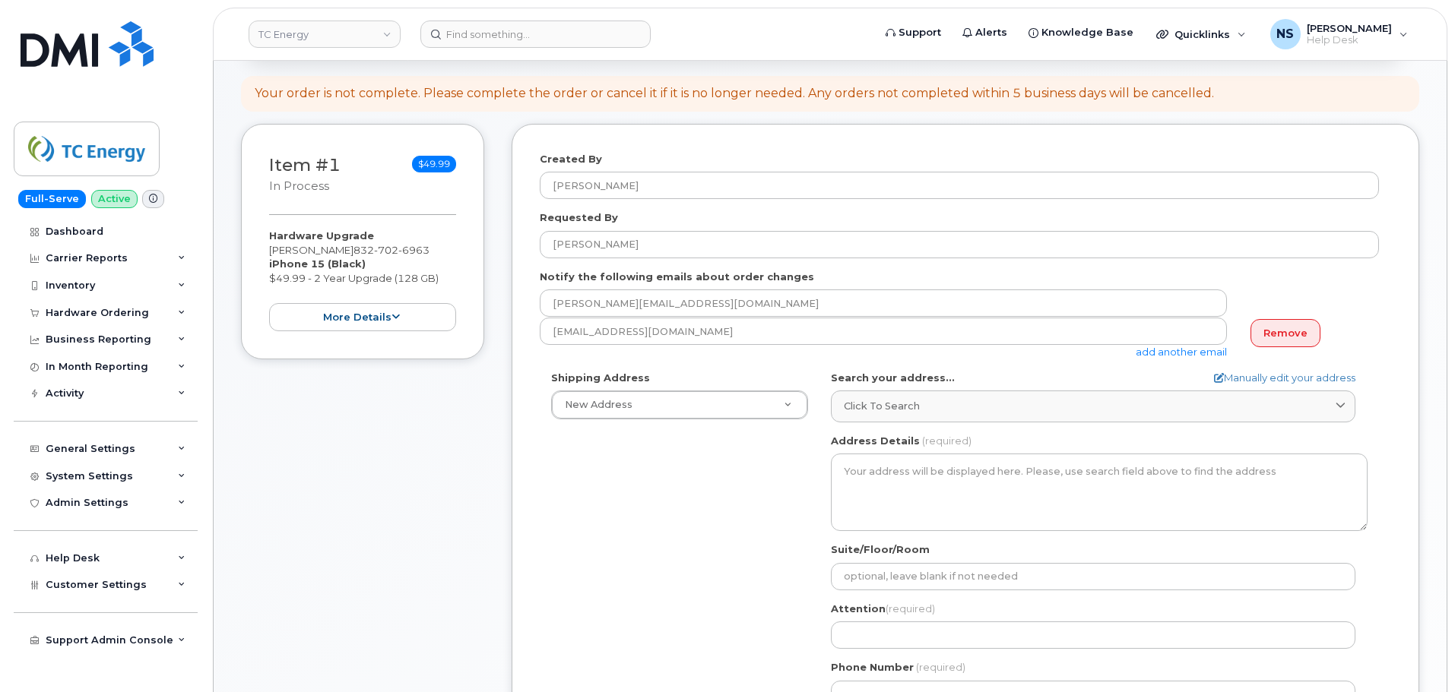
drag, startPoint x: 634, startPoint y: 560, endPoint x: 635, endPoint y: 534, distance: 25.9
click at [634, 556] on div "Shipping Address New Address New Address US Headquarters ([STREET_ADDRESS][US_S…" at bounding box center [959, 545] width 839 height 349
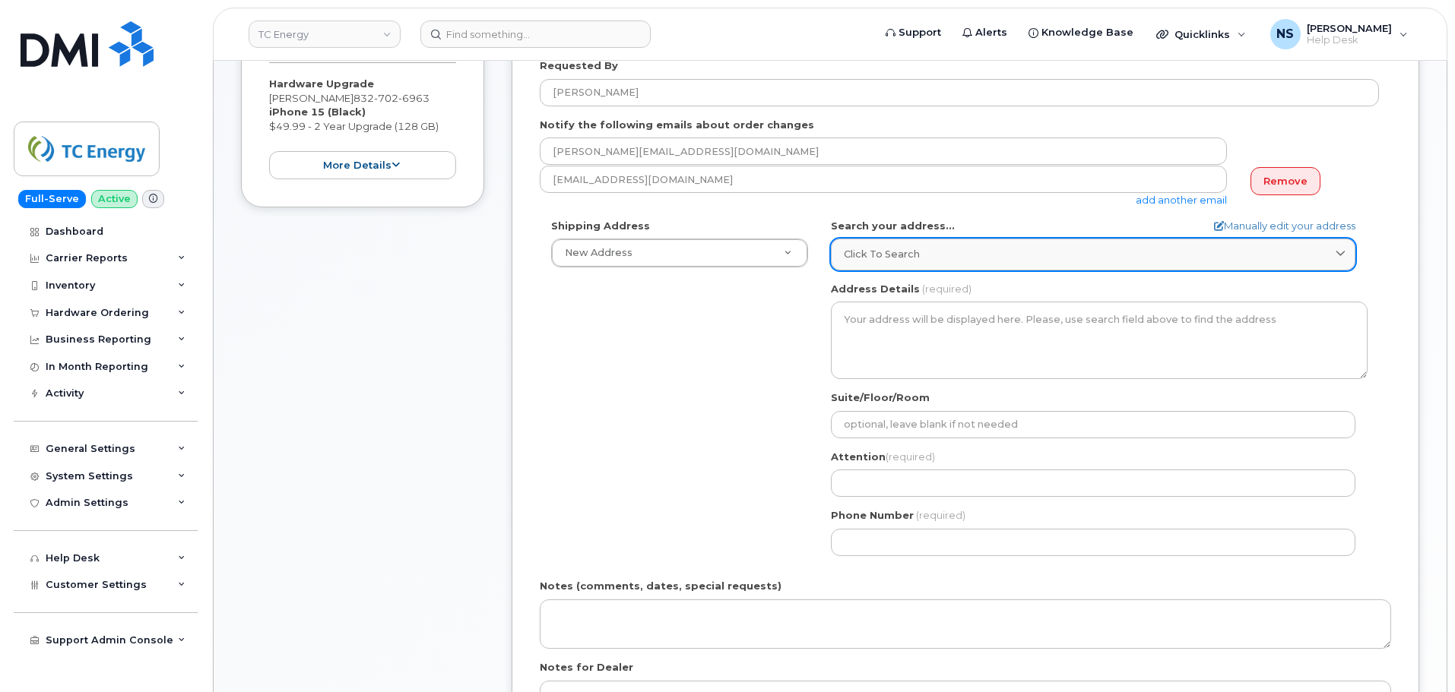
click at [865, 242] on link "Click to search" at bounding box center [1093, 254] width 524 height 31
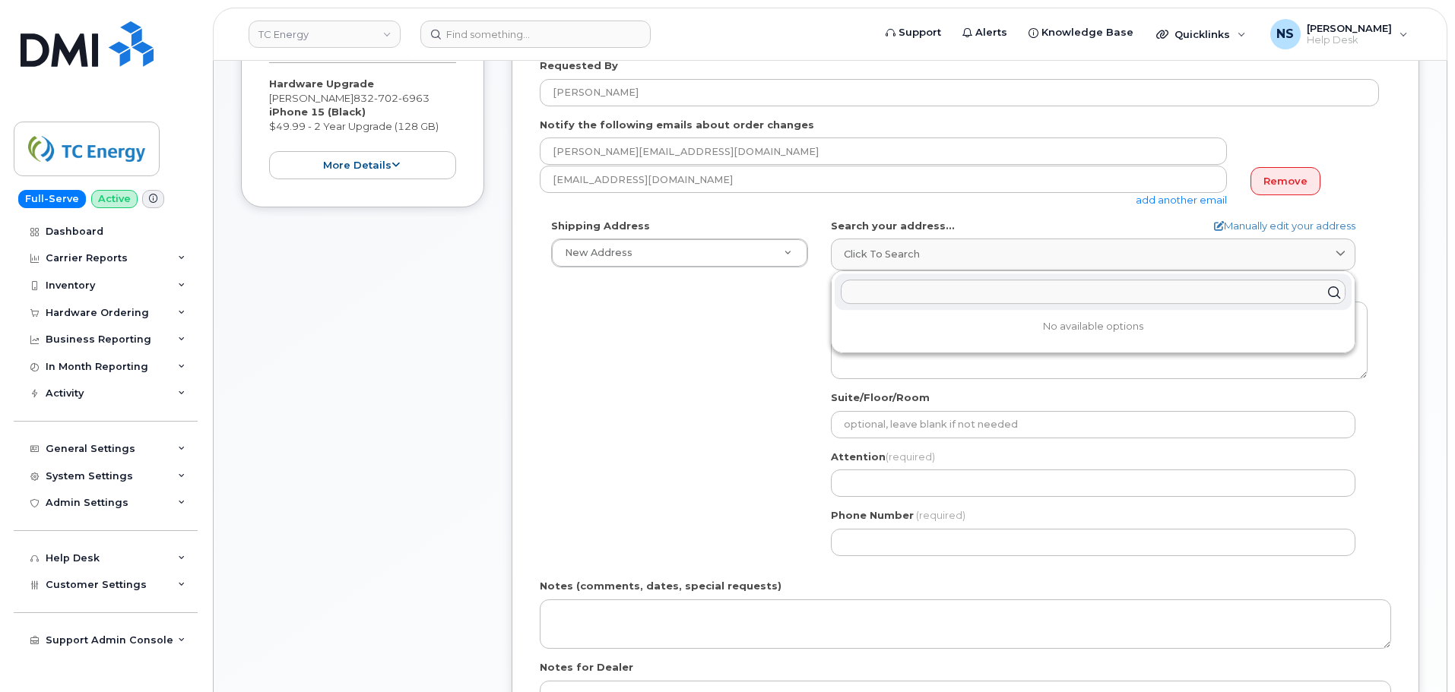
paste input "[STREET_ADDRESS]"
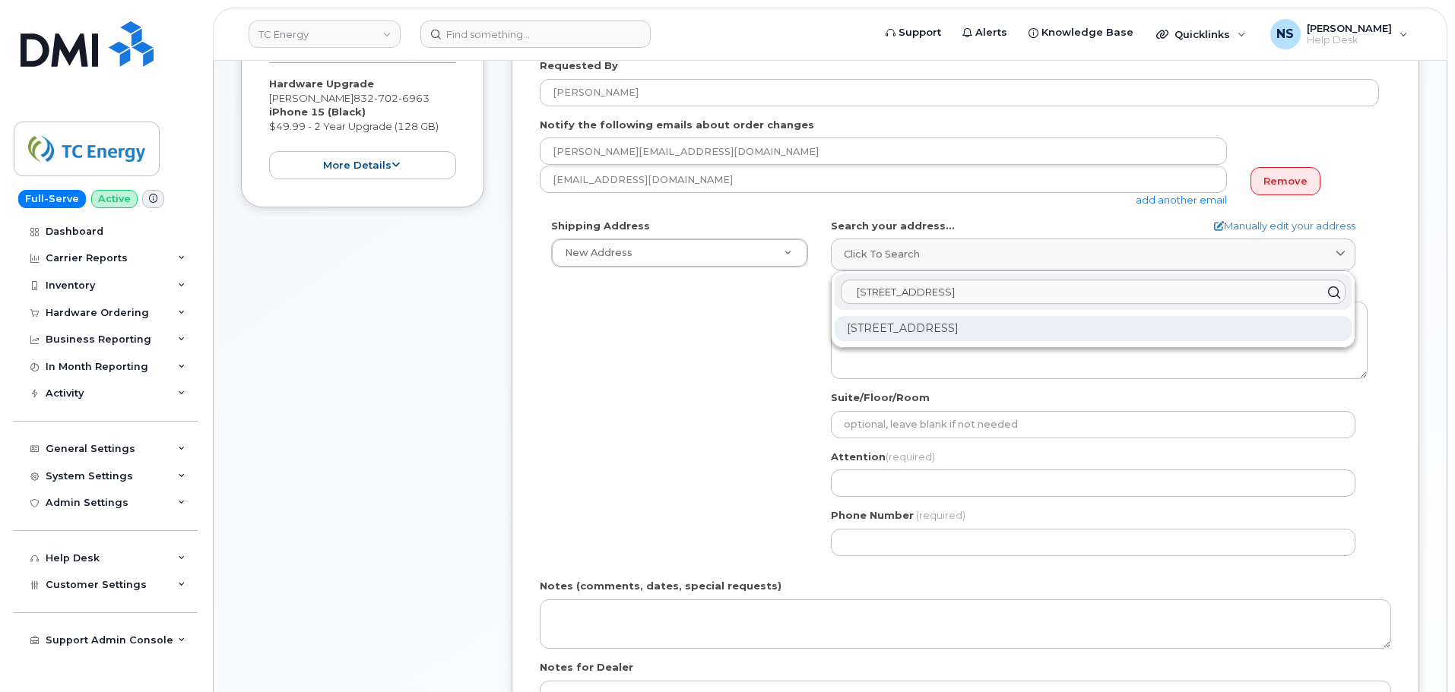
type input "[STREET_ADDRESS]"
click at [964, 318] on div "[STREET_ADDRESS]" at bounding box center [1093, 328] width 517 height 25
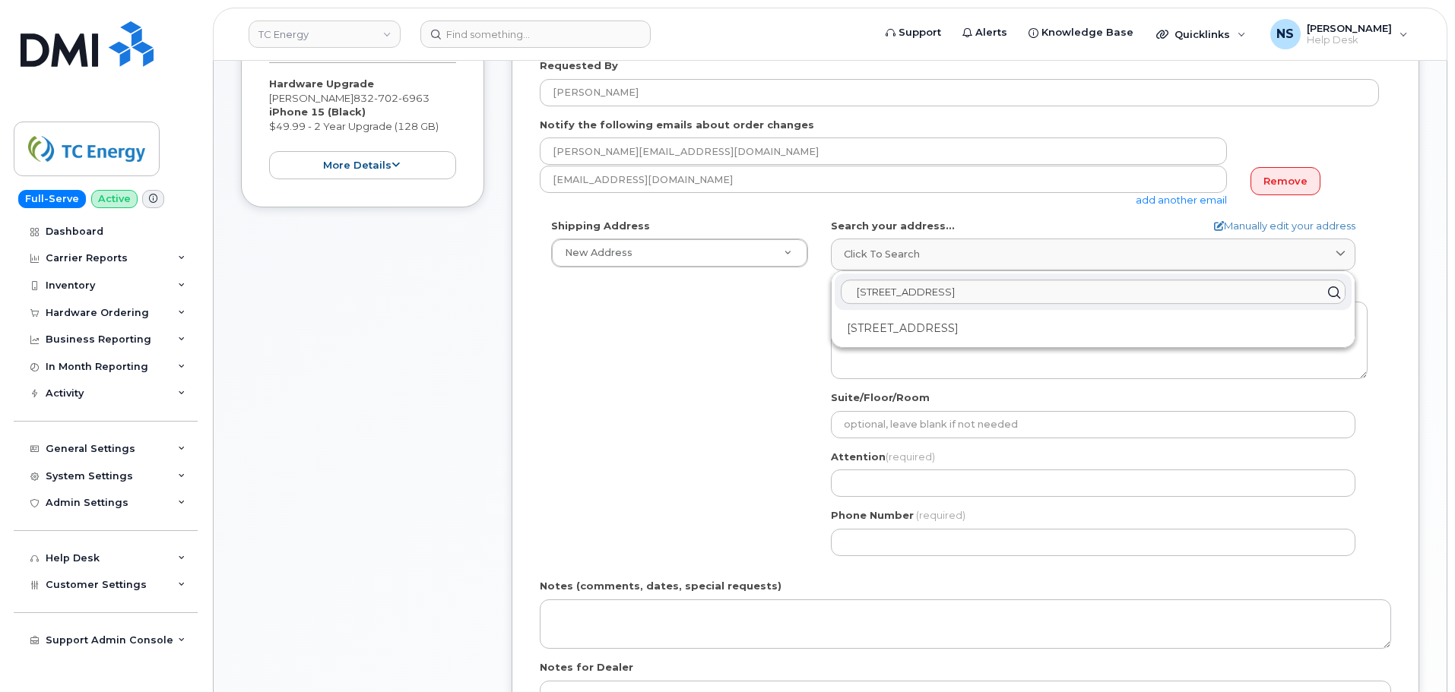
select select
type textarea "[STREET_ADDRESS]"
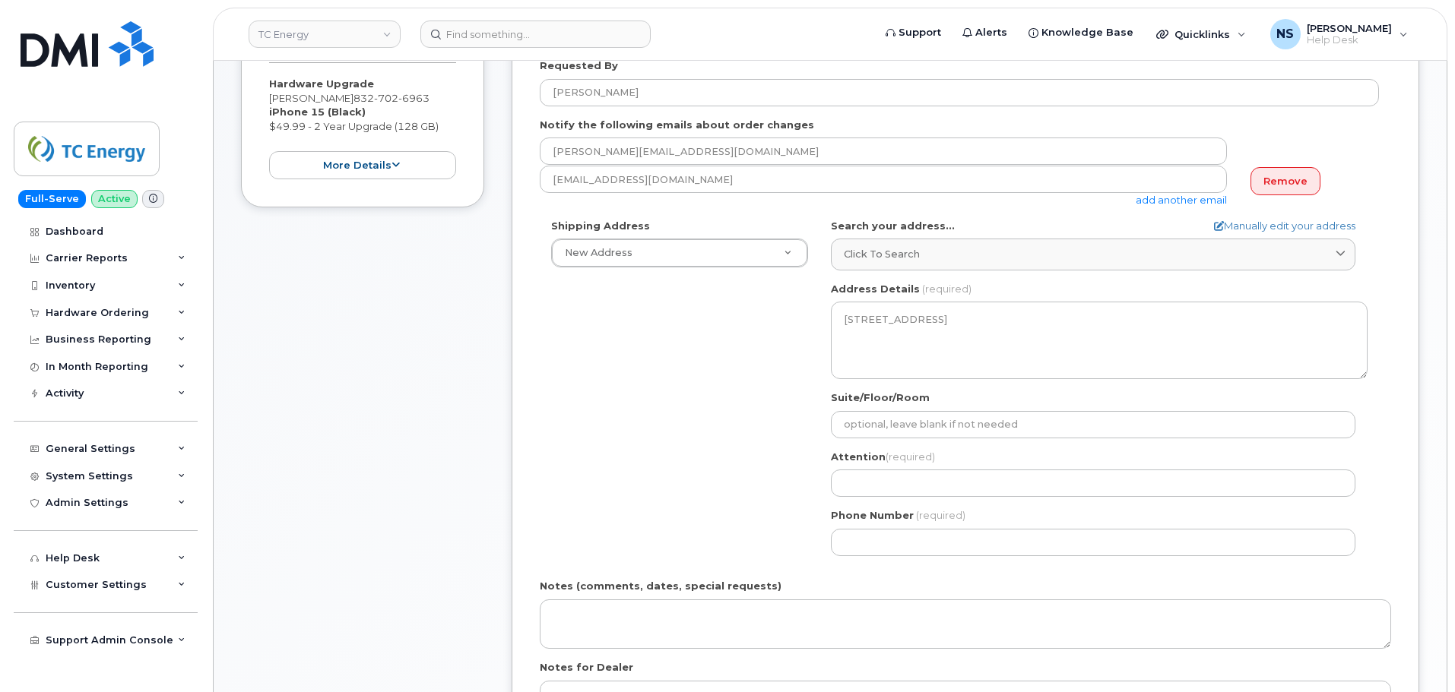
click at [607, 417] on div "Shipping Address New Address New Address US Headquarters ([STREET_ADDRESS][US_S…" at bounding box center [959, 393] width 839 height 349
click at [873, 439] on div "[GEOGRAPHIC_DATA] [GEOGRAPHIC_DATA] Search your address... Manually edit your a…" at bounding box center [1098, 393] width 559 height 349
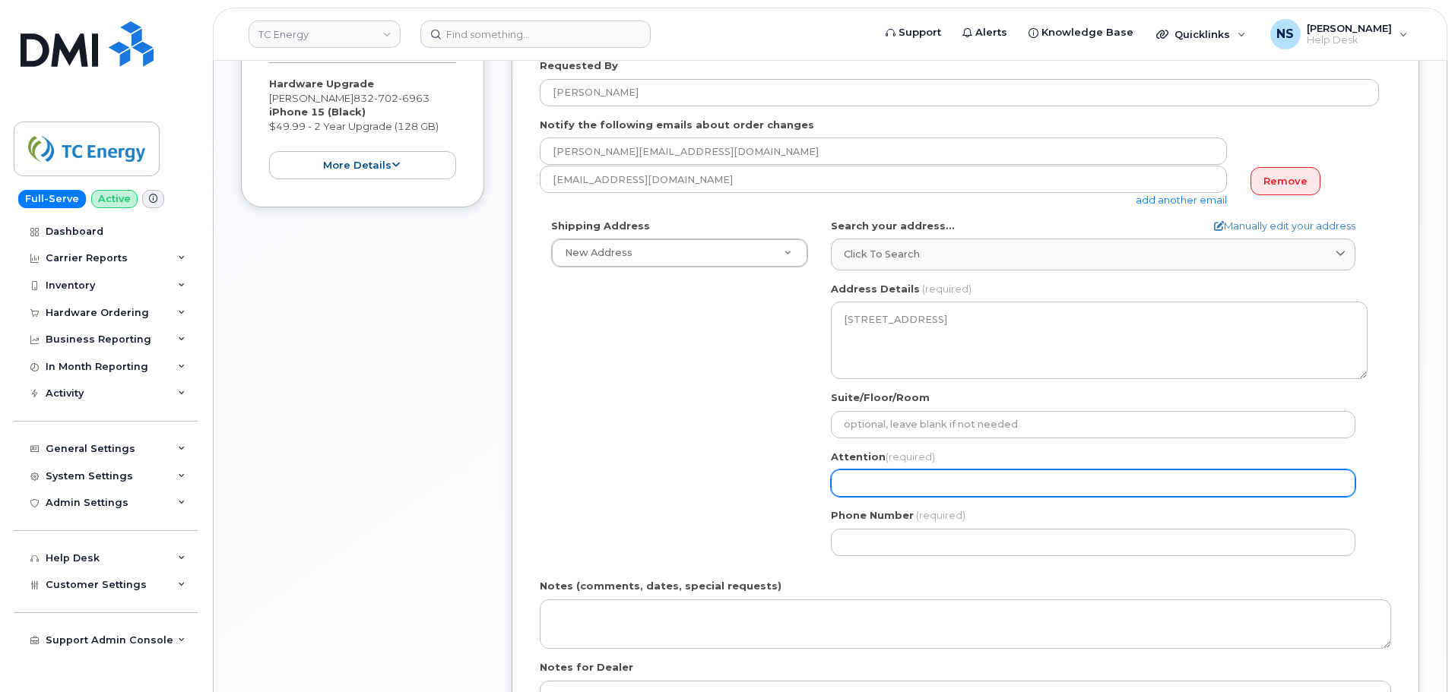
click at [876, 474] on input "Attention (required)" at bounding box center [1093, 483] width 524 height 27
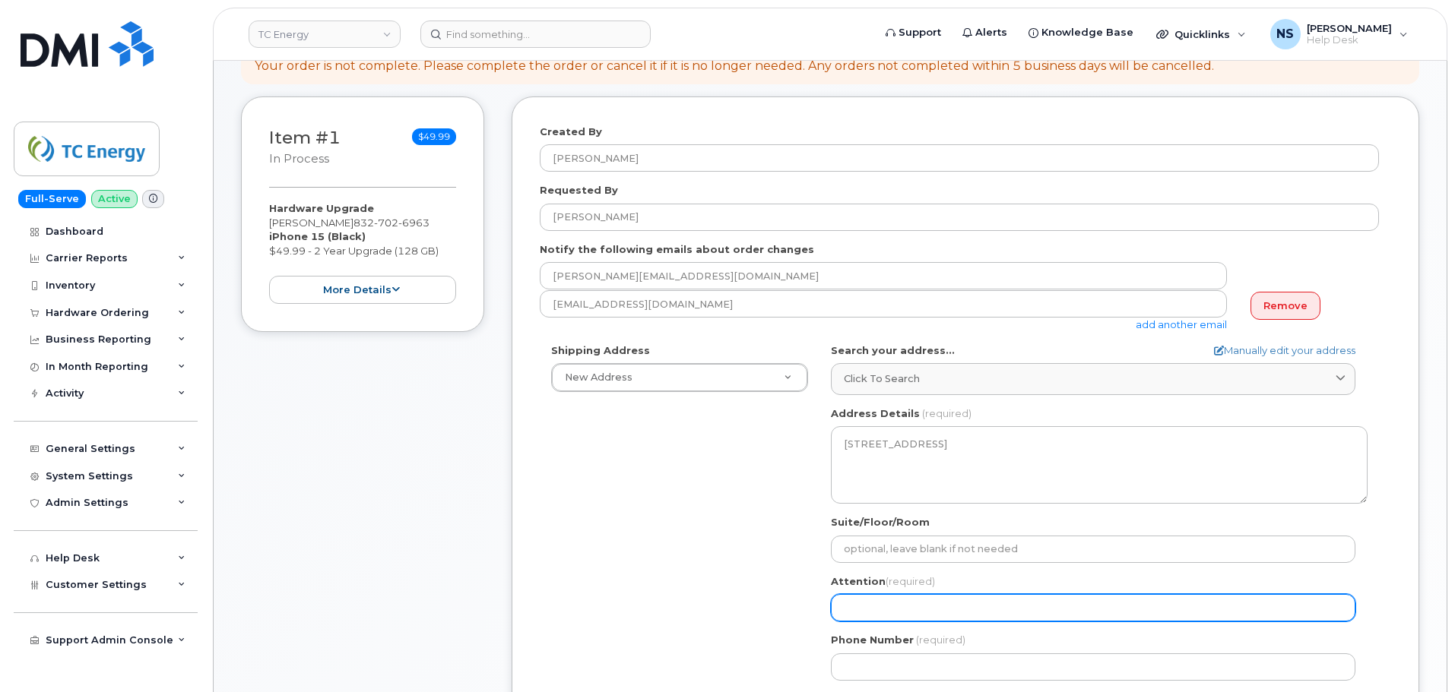
scroll to position [76, 0]
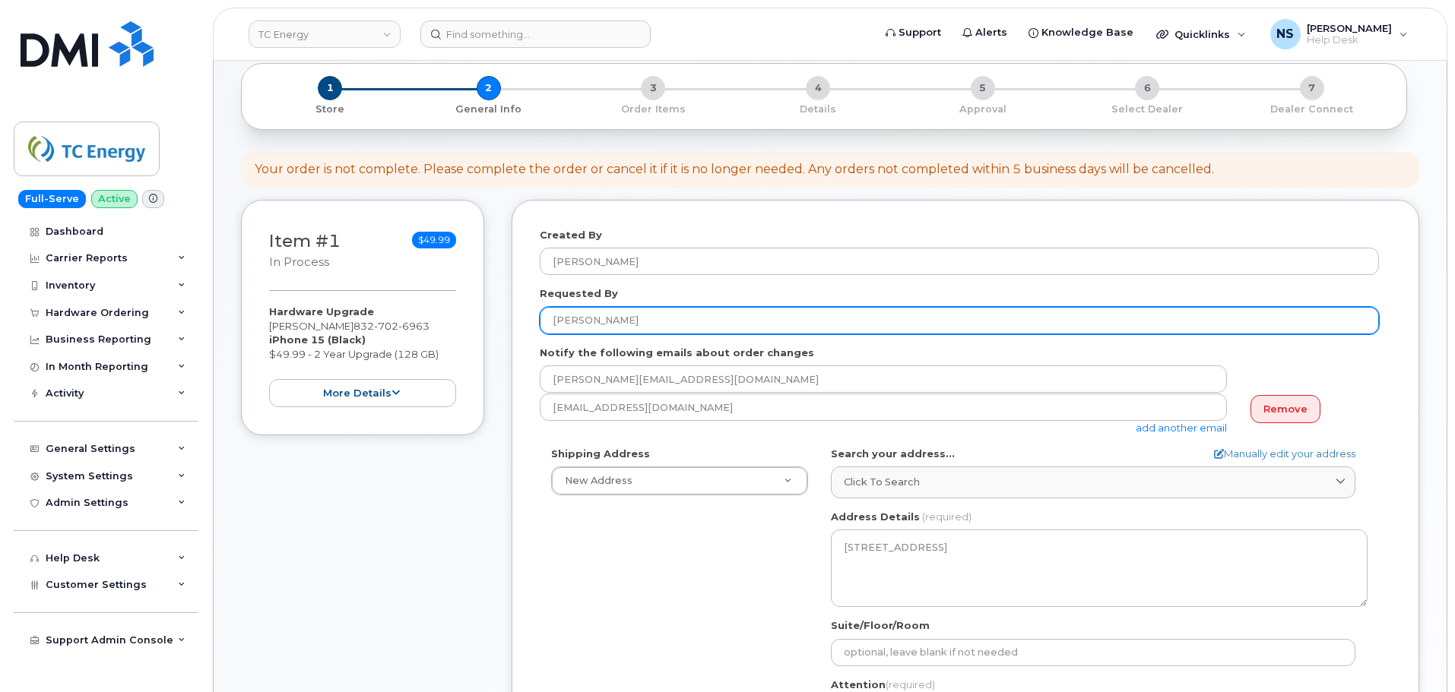
drag, startPoint x: 650, startPoint y: 328, endPoint x: 547, endPoint y: 331, distance: 103.4
click at [547, 330] on input "[PERSON_NAME]" at bounding box center [959, 320] width 839 height 27
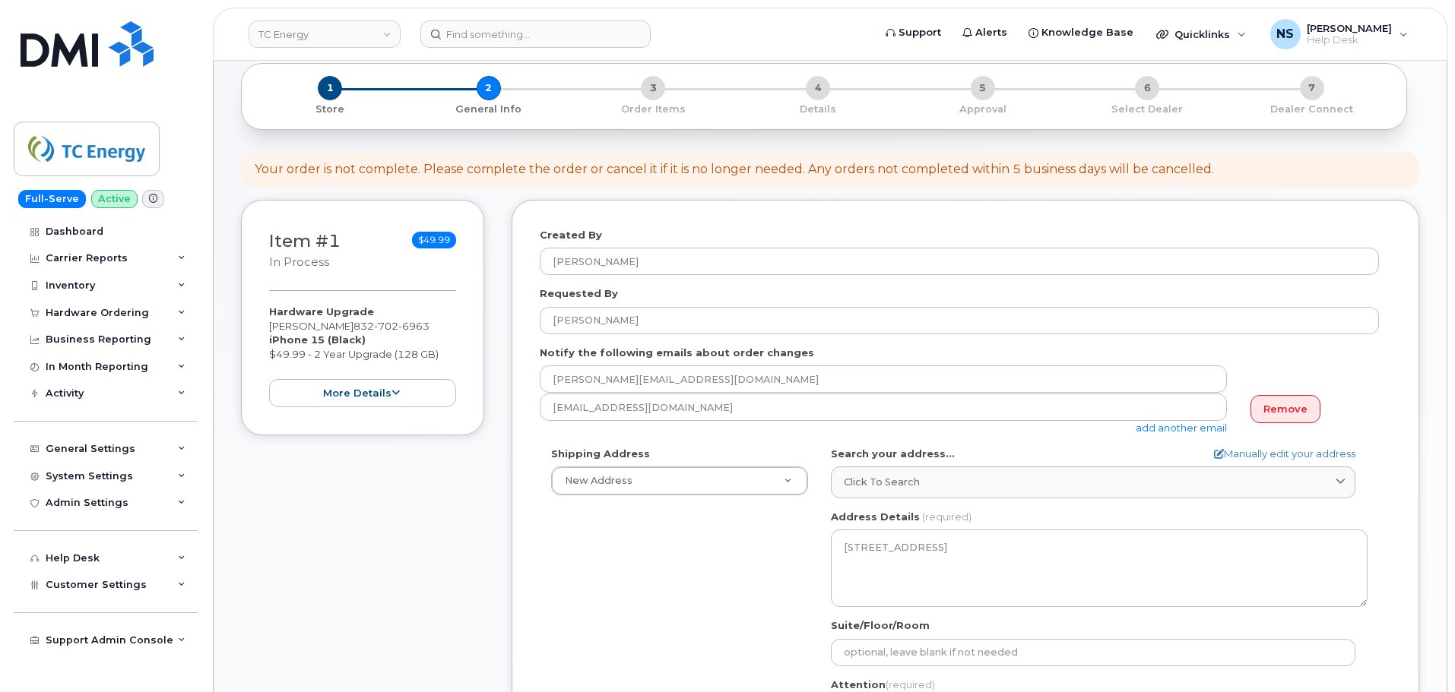
drag, startPoint x: 718, startPoint y: 638, endPoint x: 729, endPoint y: 637, distance: 11.4
click at [719, 637] on div "Shipping Address New Address New Address US Headquarters (700 Louisiana Street)…" at bounding box center [959, 621] width 839 height 349
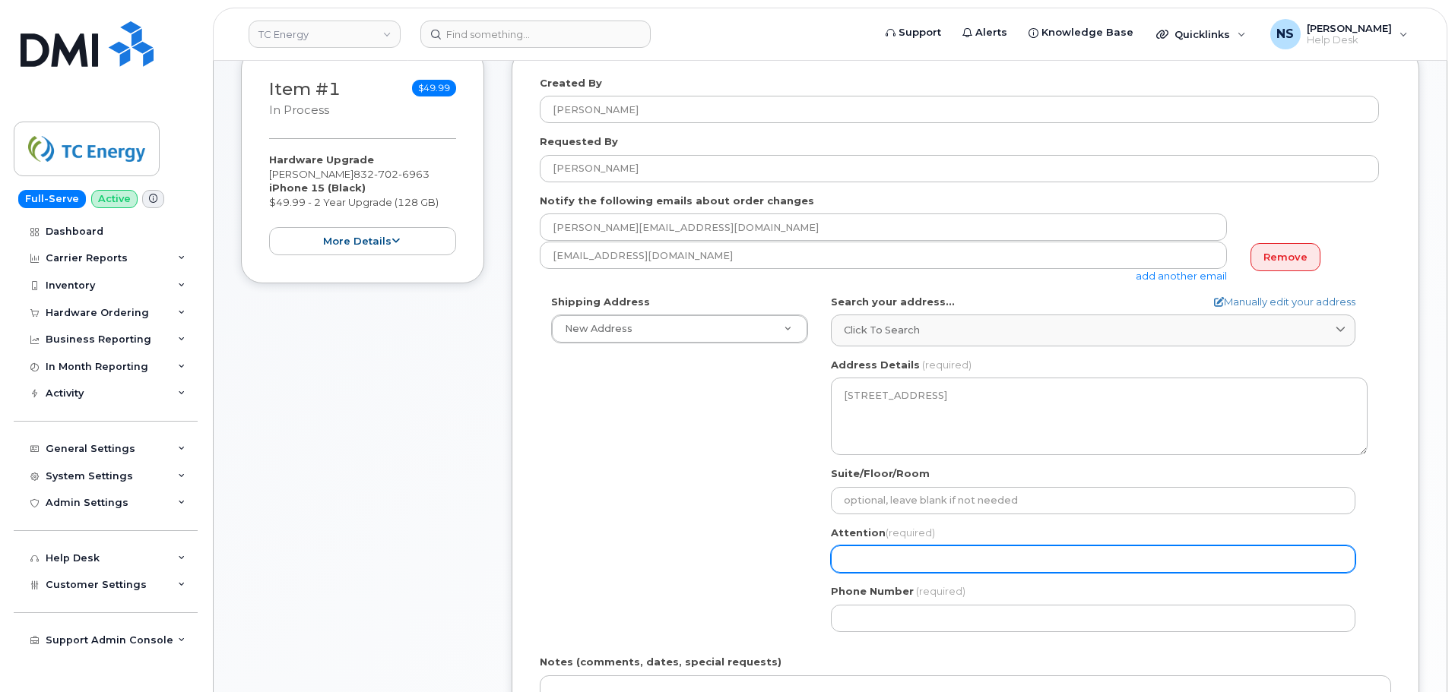
drag, startPoint x: 882, startPoint y: 556, endPoint x: 868, endPoint y: 561, distance: 15.1
click at [882, 556] on input "Attention (required)" at bounding box center [1093, 559] width 524 height 27
paste input "[PERSON_NAME]"
select select
type input "[PERSON_NAME]"
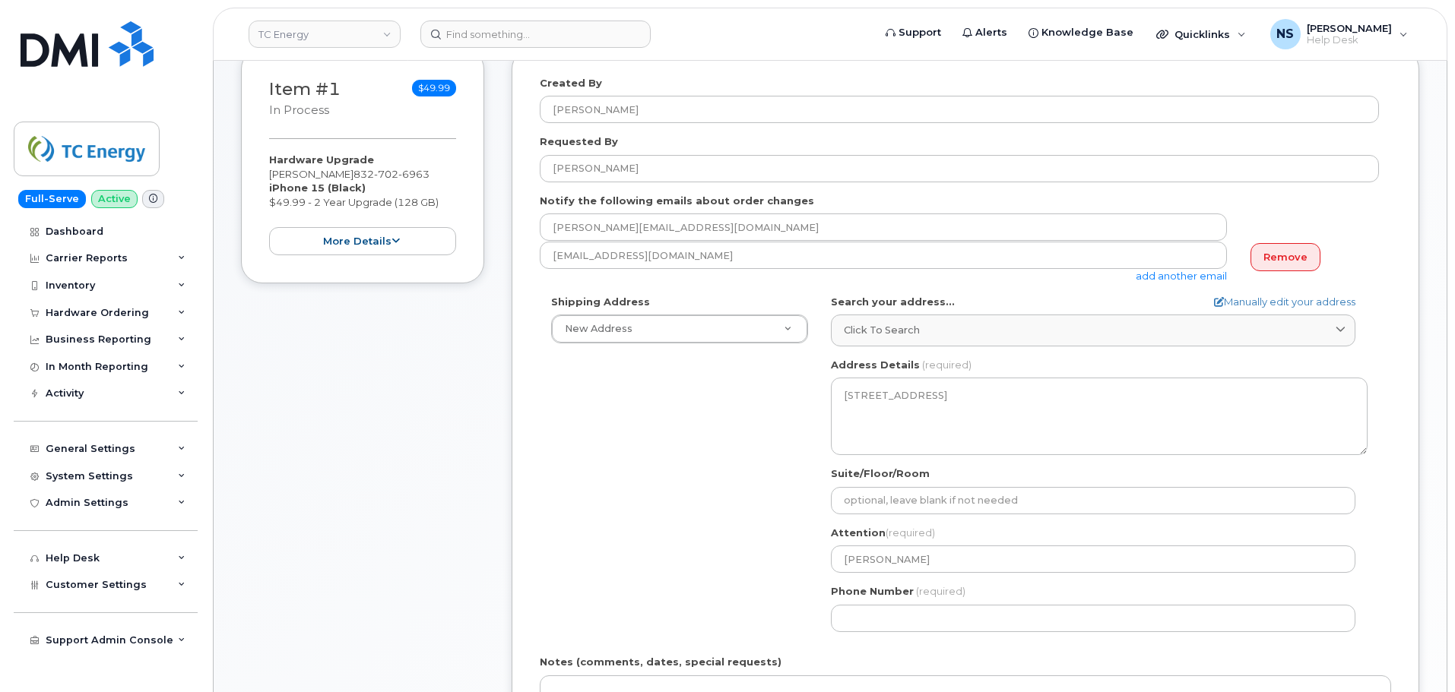
drag, startPoint x: 751, startPoint y: 570, endPoint x: 786, endPoint y: 576, distance: 35.5
click at [752, 571] on div "Shipping Address New Address New Address US Headquarters (700 Louisiana Street)…" at bounding box center [959, 469] width 839 height 349
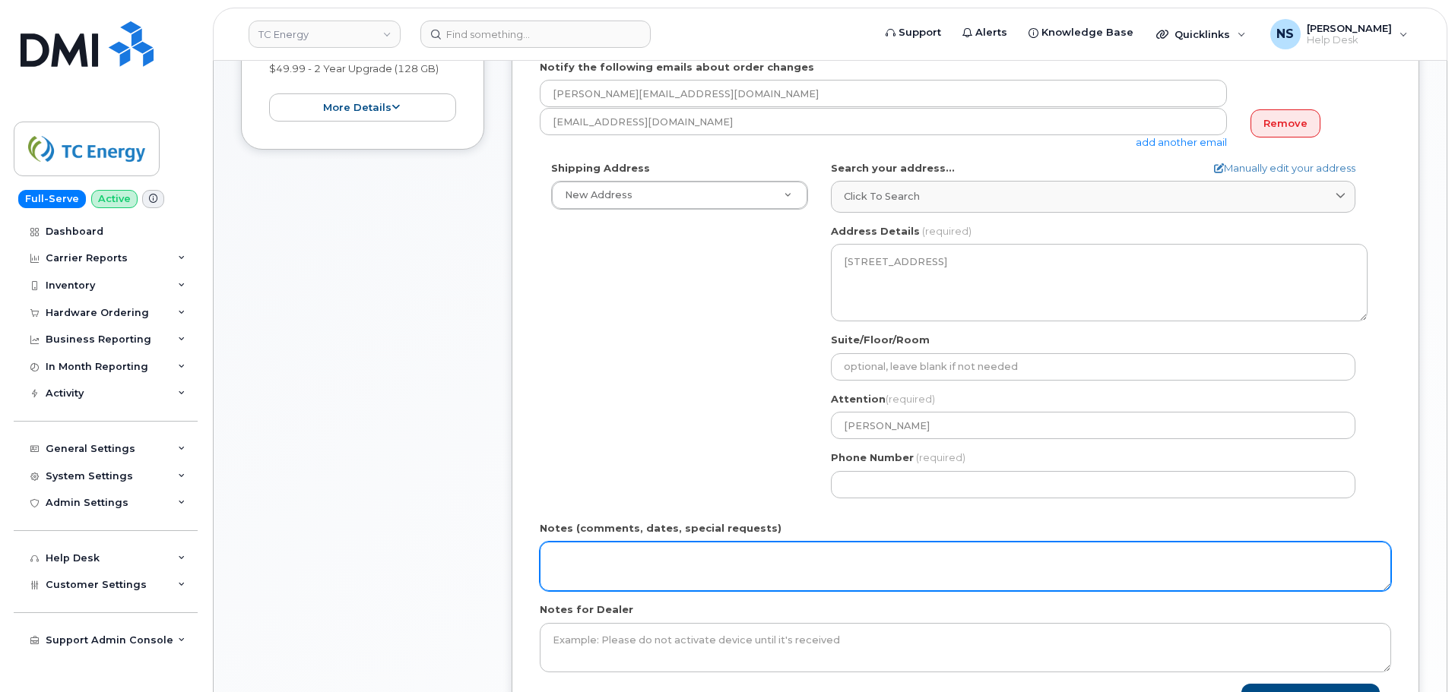
scroll to position [456, 0]
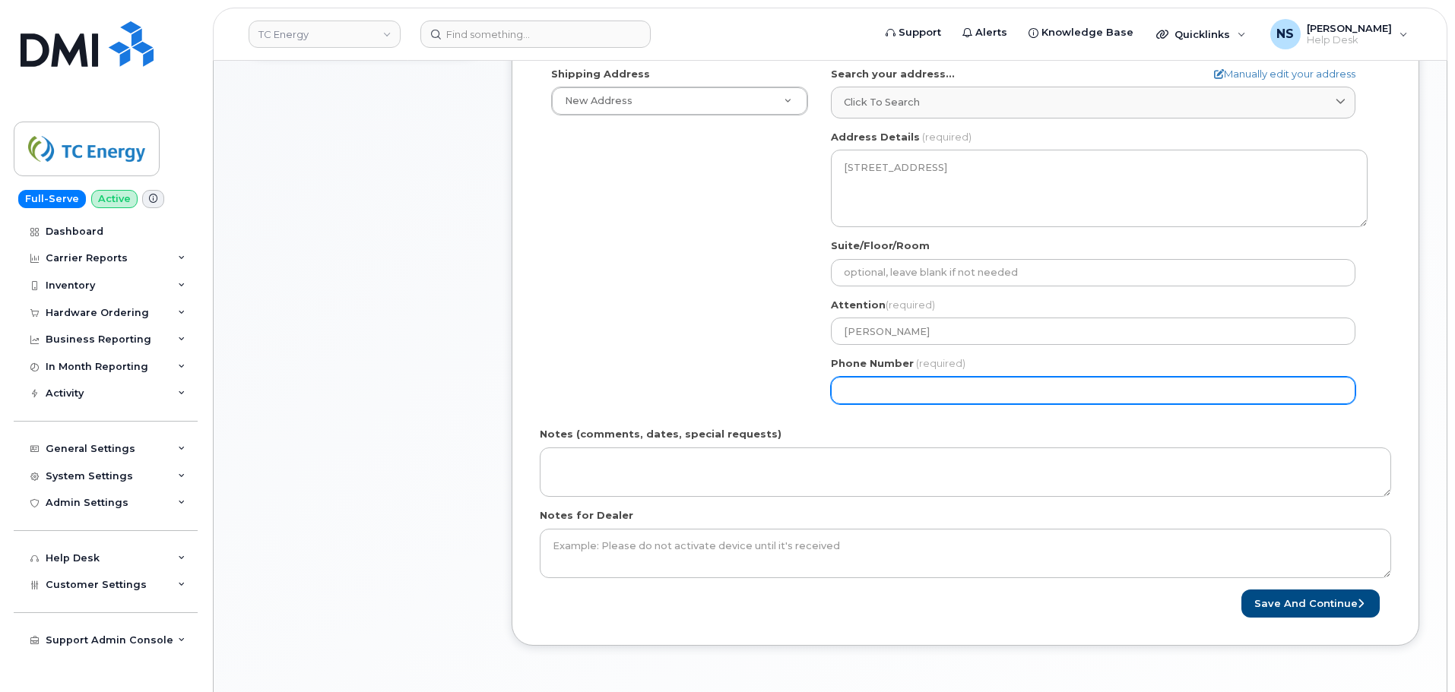
click at [919, 376] on div "Phone Number (required)" at bounding box center [1099, 380] width 537 height 48
paste input "2545356560"
select select
type input "2545356560"
drag, startPoint x: 638, startPoint y: 367, endPoint x: 658, endPoint y: 360, distance: 20.9
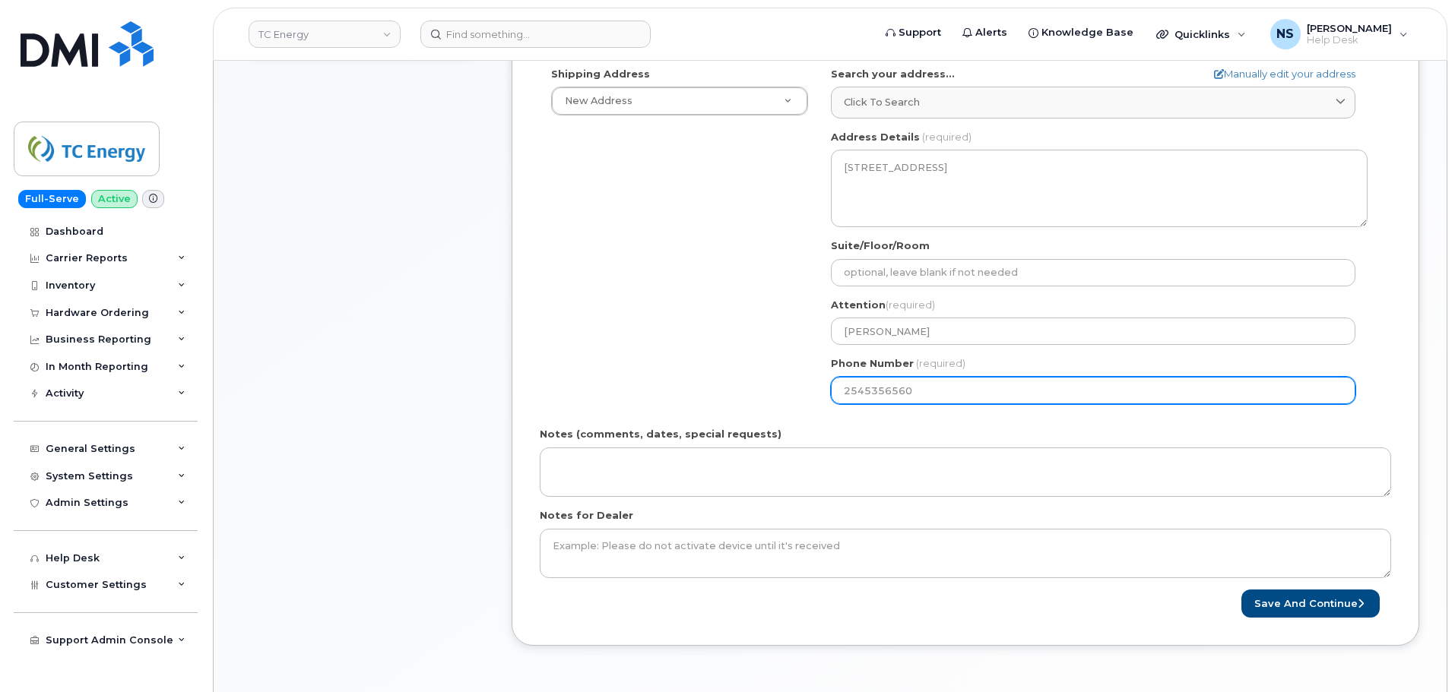
click at [640, 363] on div "Shipping Address New Address New Address US Headquarters (700 Louisiana Street)…" at bounding box center [959, 241] width 839 height 349
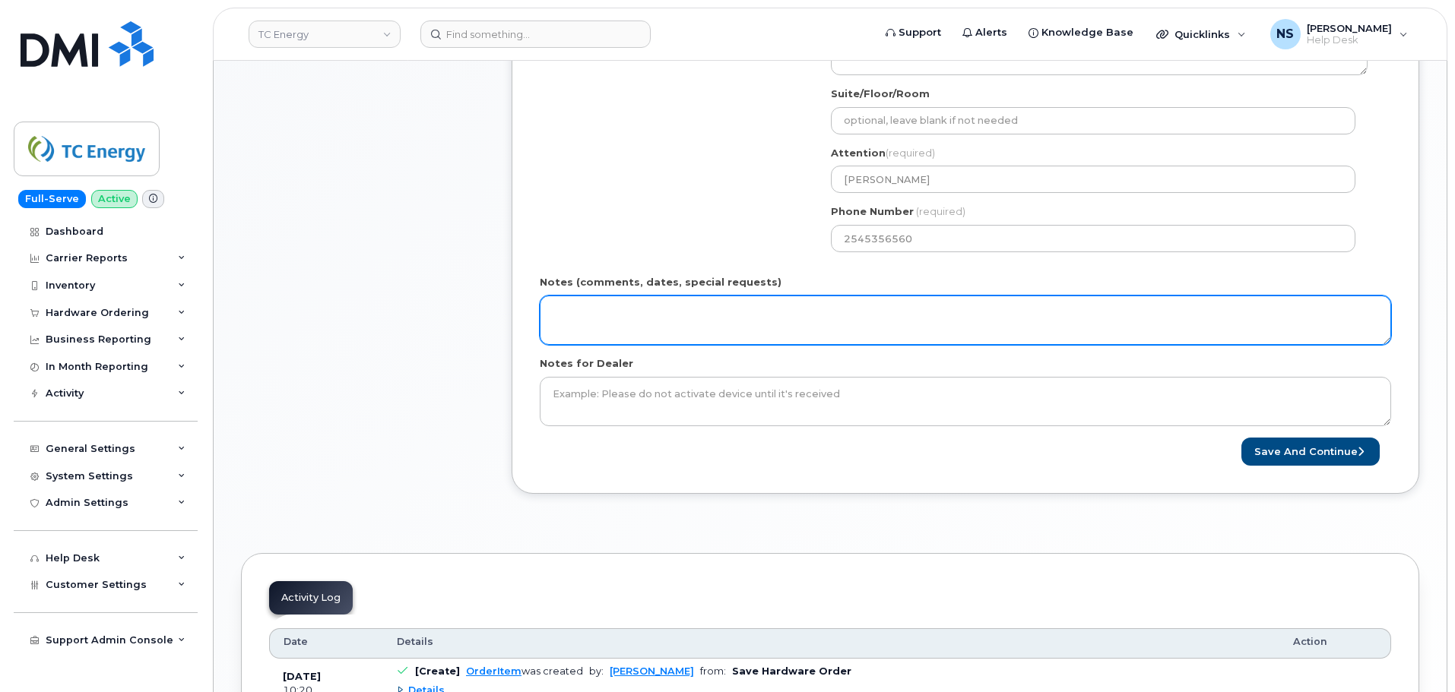
click at [673, 312] on textarea "Notes (comments, dates, special requests)" at bounding box center [965, 321] width 851 height 50
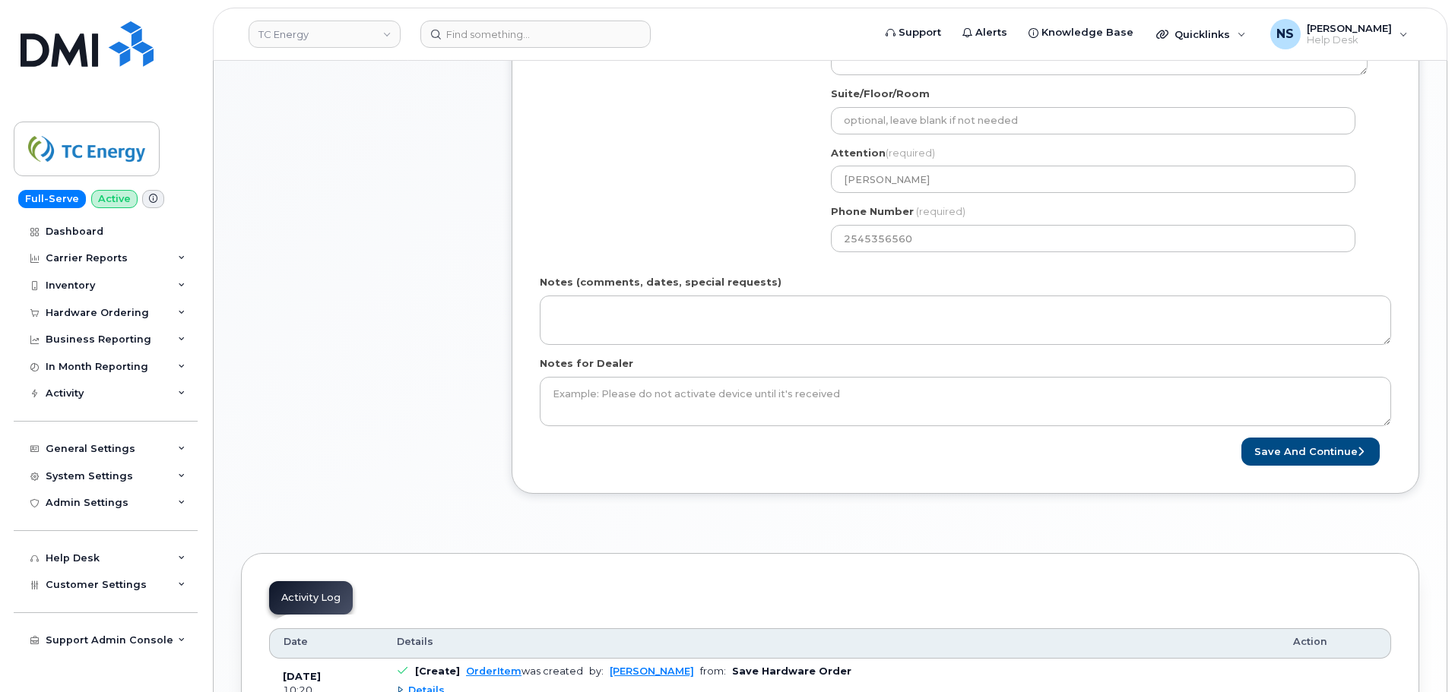
click at [664, 195] on div "Shipping Address New Address New Address US Headquarters (700 Louisiana Street)…" at bounding box center [959, 89] width 839 height 349
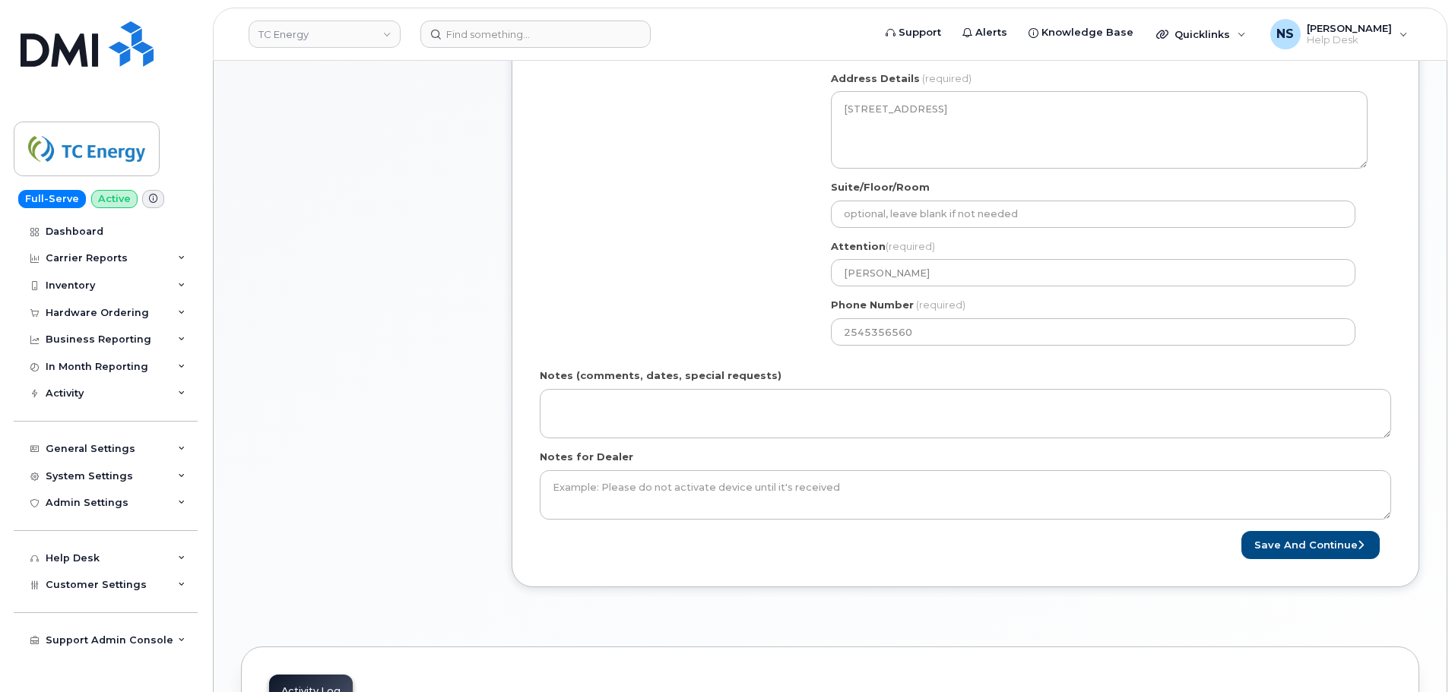
scroll to position [760, 0]
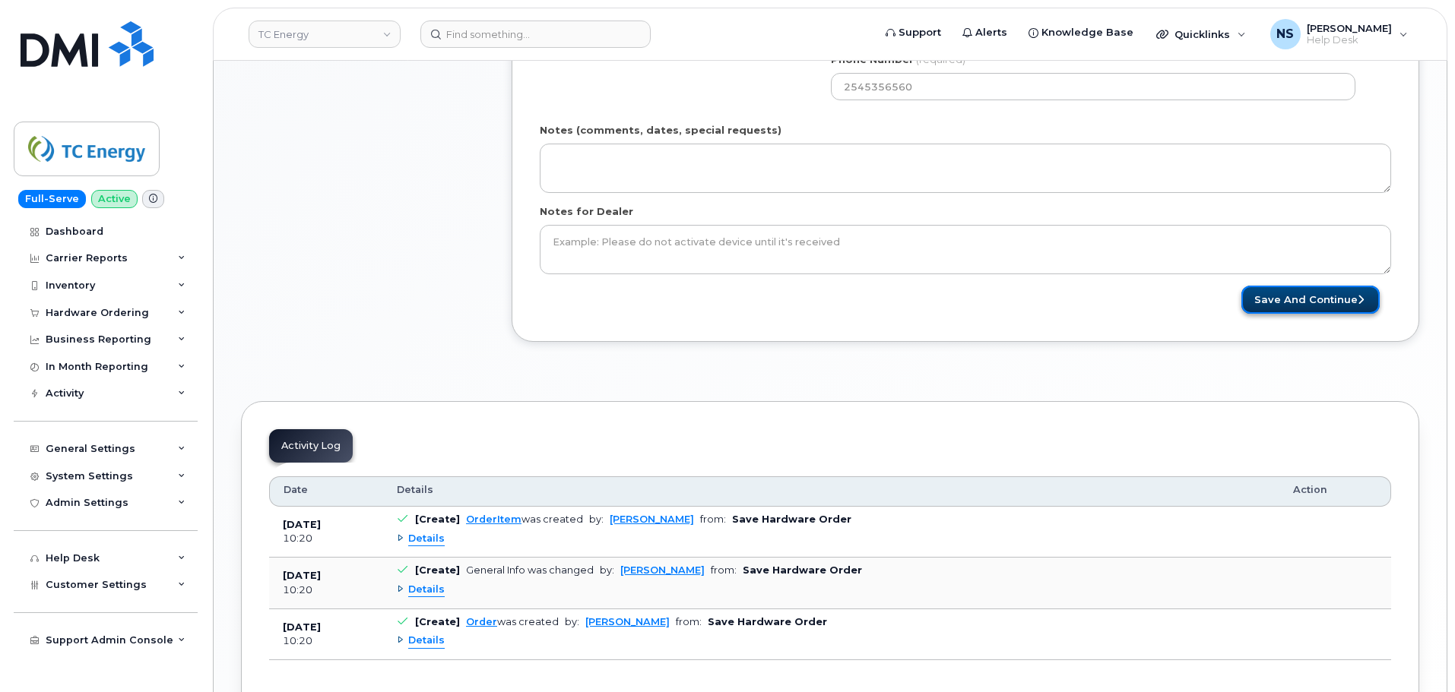
click at [1318, 303] on button "Save and Continue" at bounding box center [1310, 300] width 138 height 28
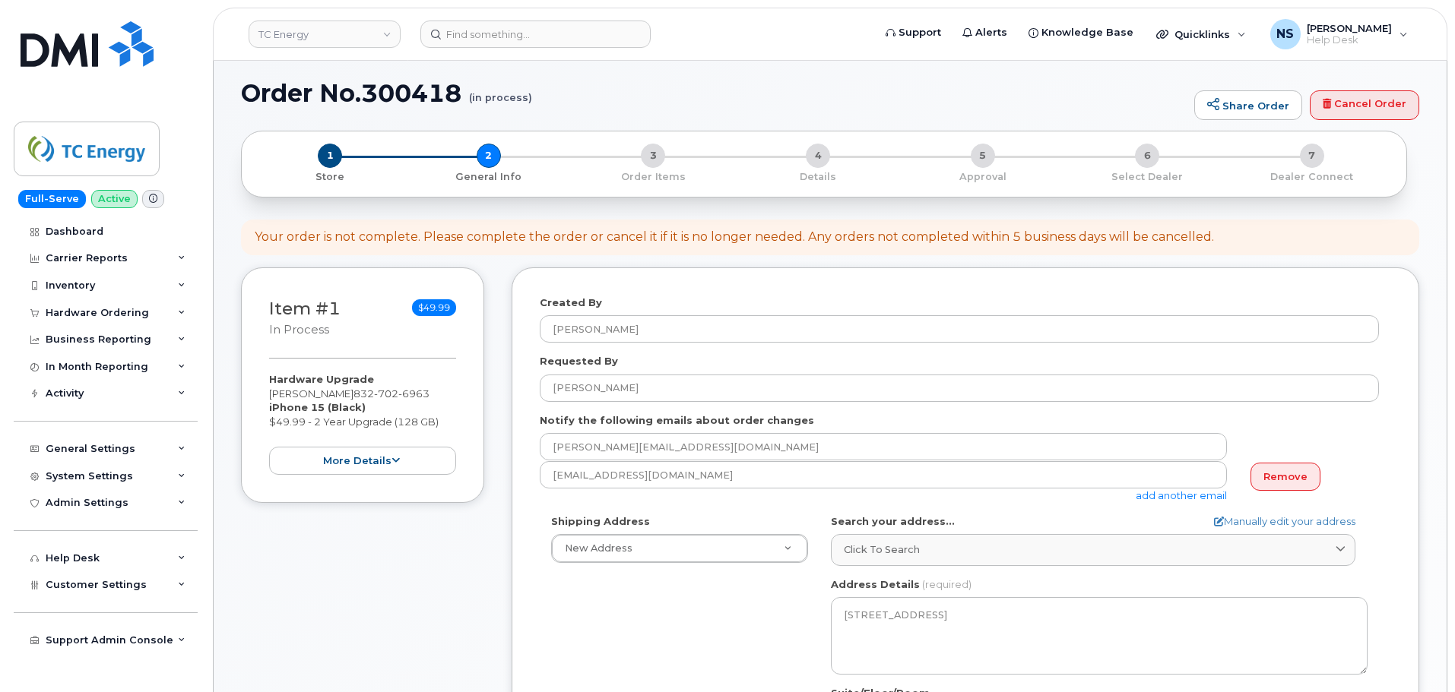
scroll to position [0, 0]
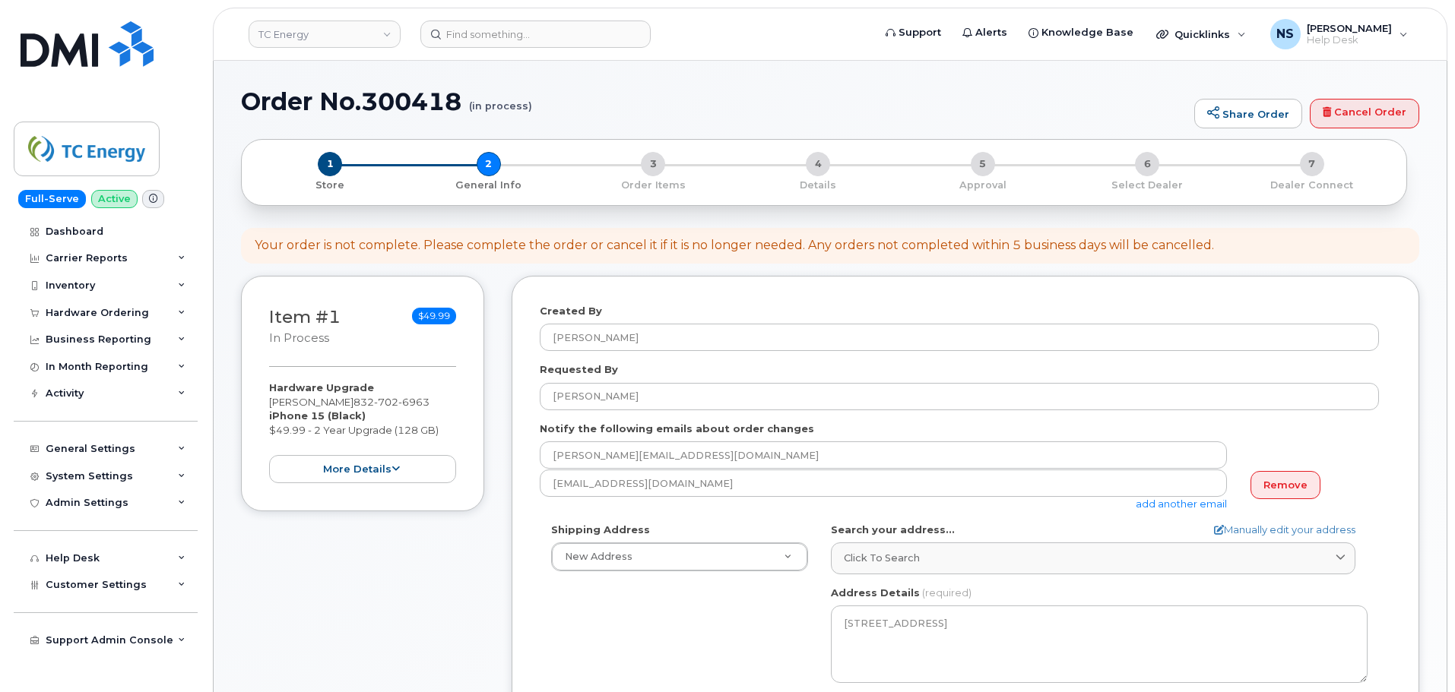
click at [412, 97] on h1 "Order No.300418 (in process)" at bounding box center [714, 101] width 946 height 27
copy h1 "300418"
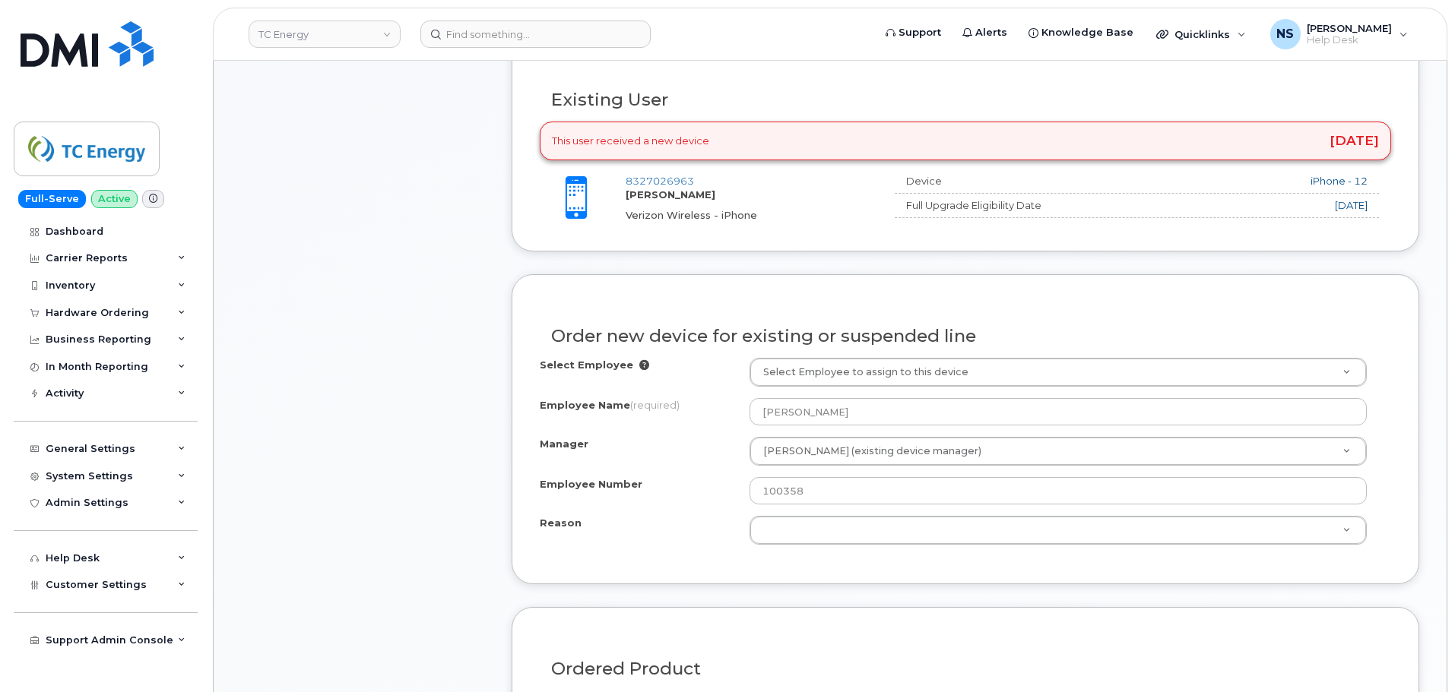
scroll to position [684, 0]
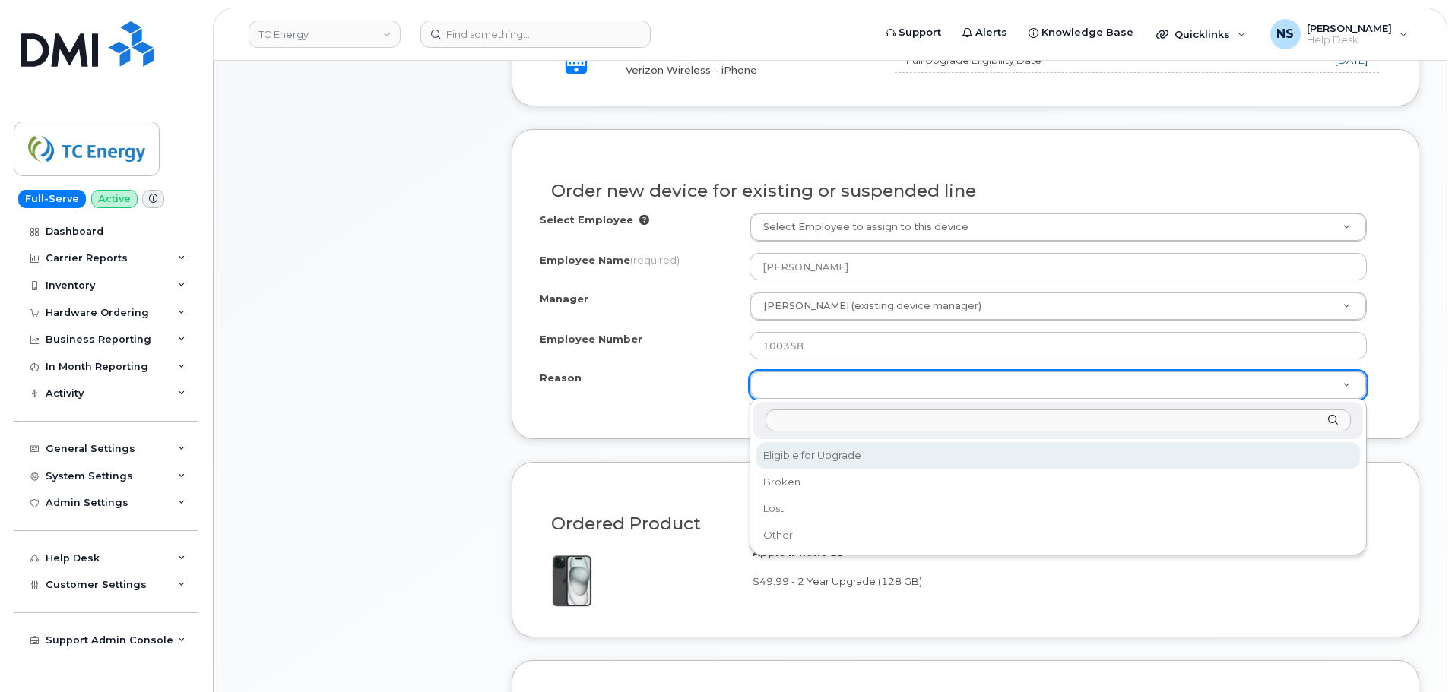
select select "eligible_for_upgrade"
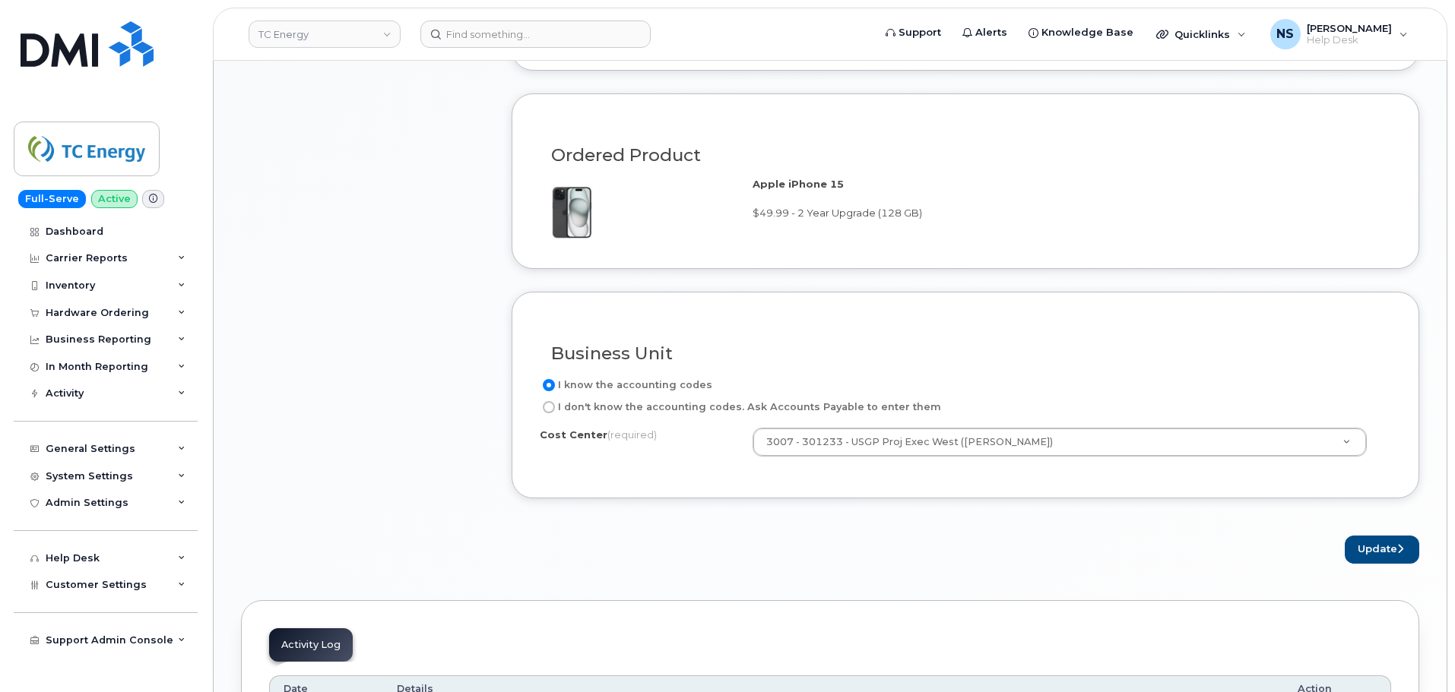
scroll to position [1140, 0]
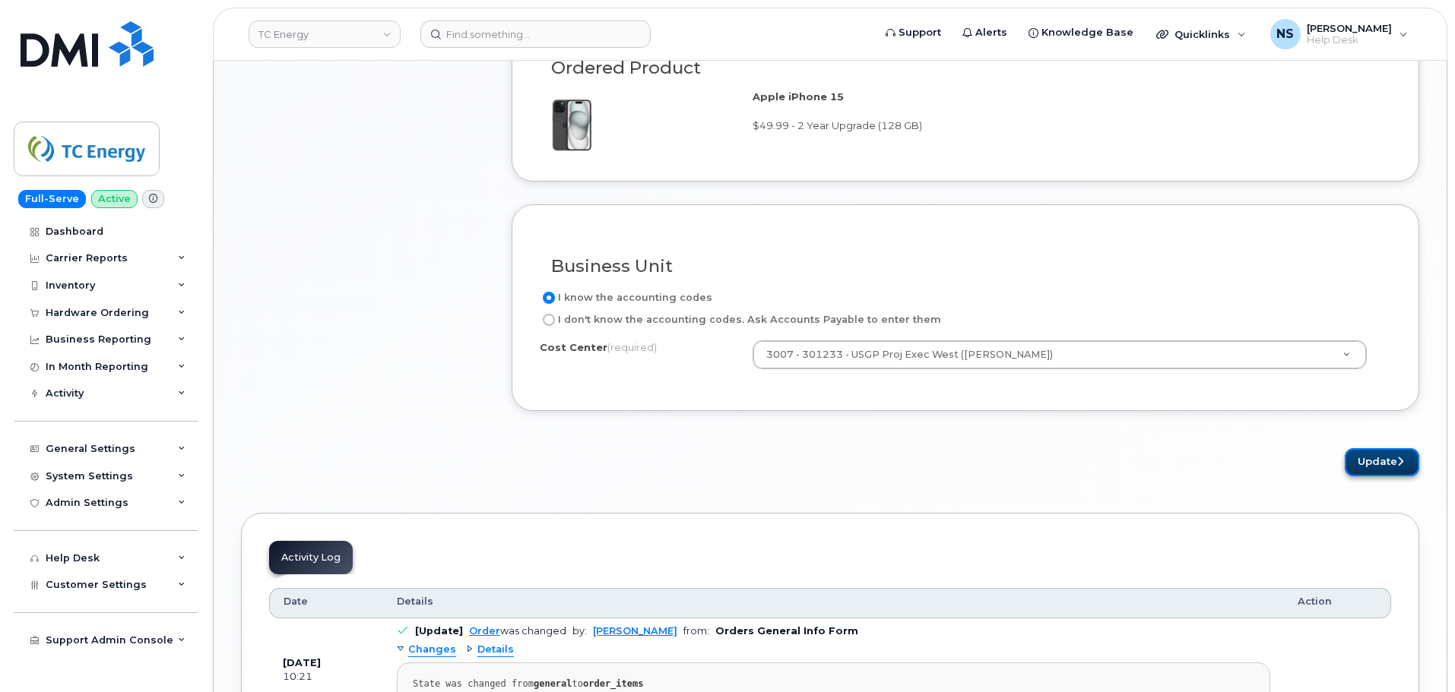
click at [1368, 466] on button "Update" at bounding box center [1382, 462] width 74 height 28
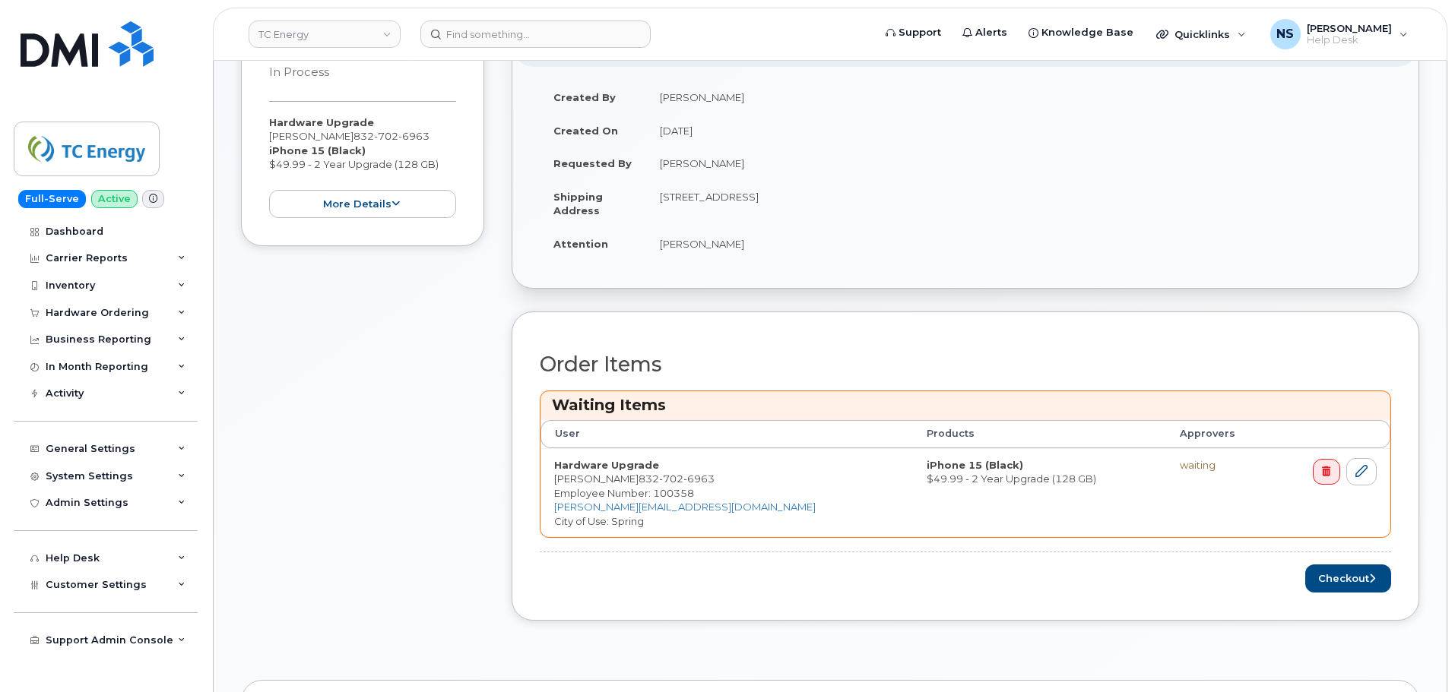
scroll to position [304, 0]
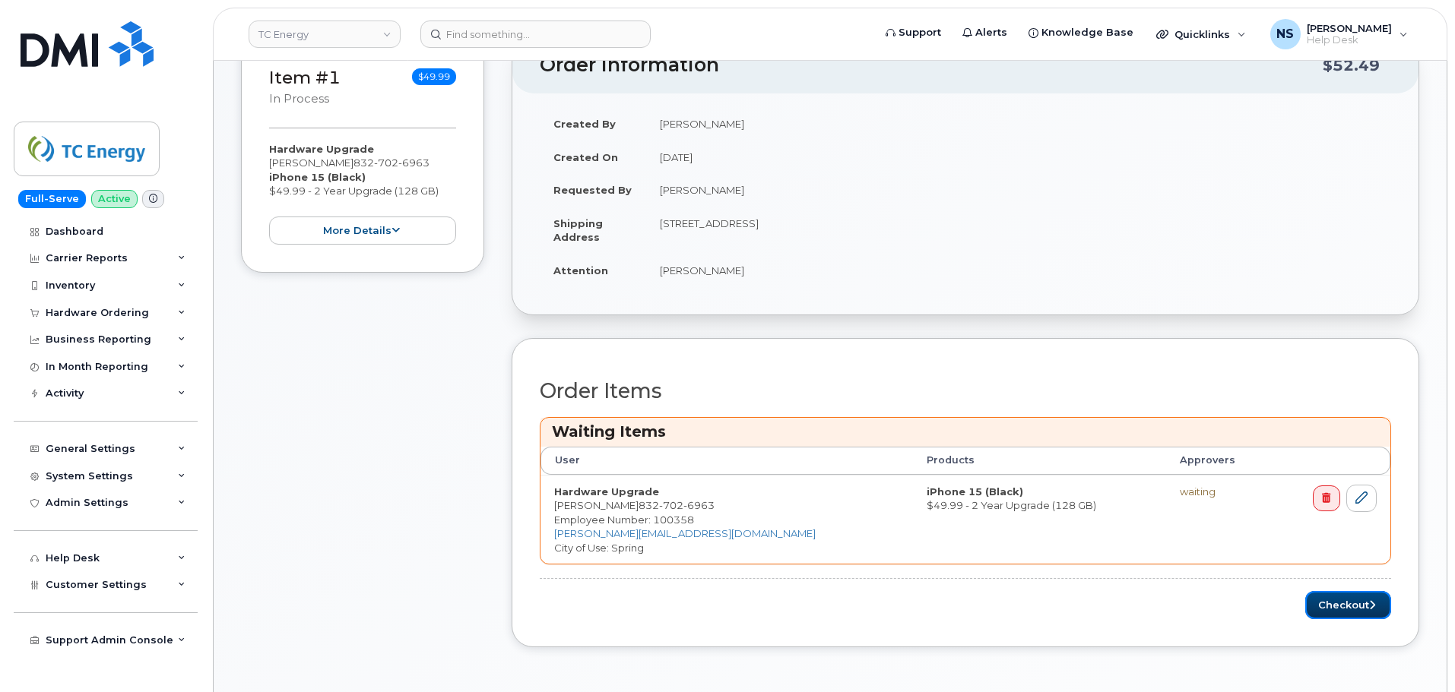
drag, startPoint x: 1335, startPoint y: 604, endPoint x: 1417, endPoint y: 543, distance: 102.2
click at [1335, 604] on button "Checkout" at bounding box center [1348, 605] width 86 height 28
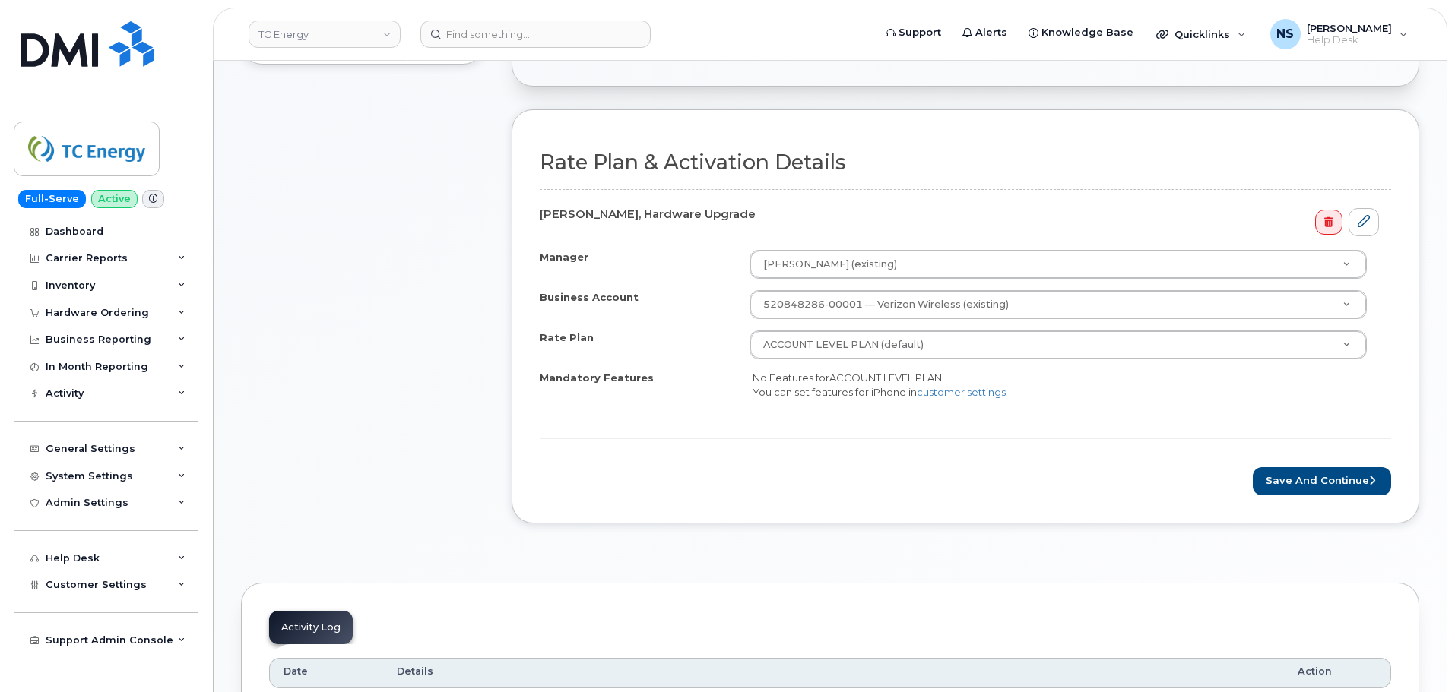
scroll to position [456, 0]
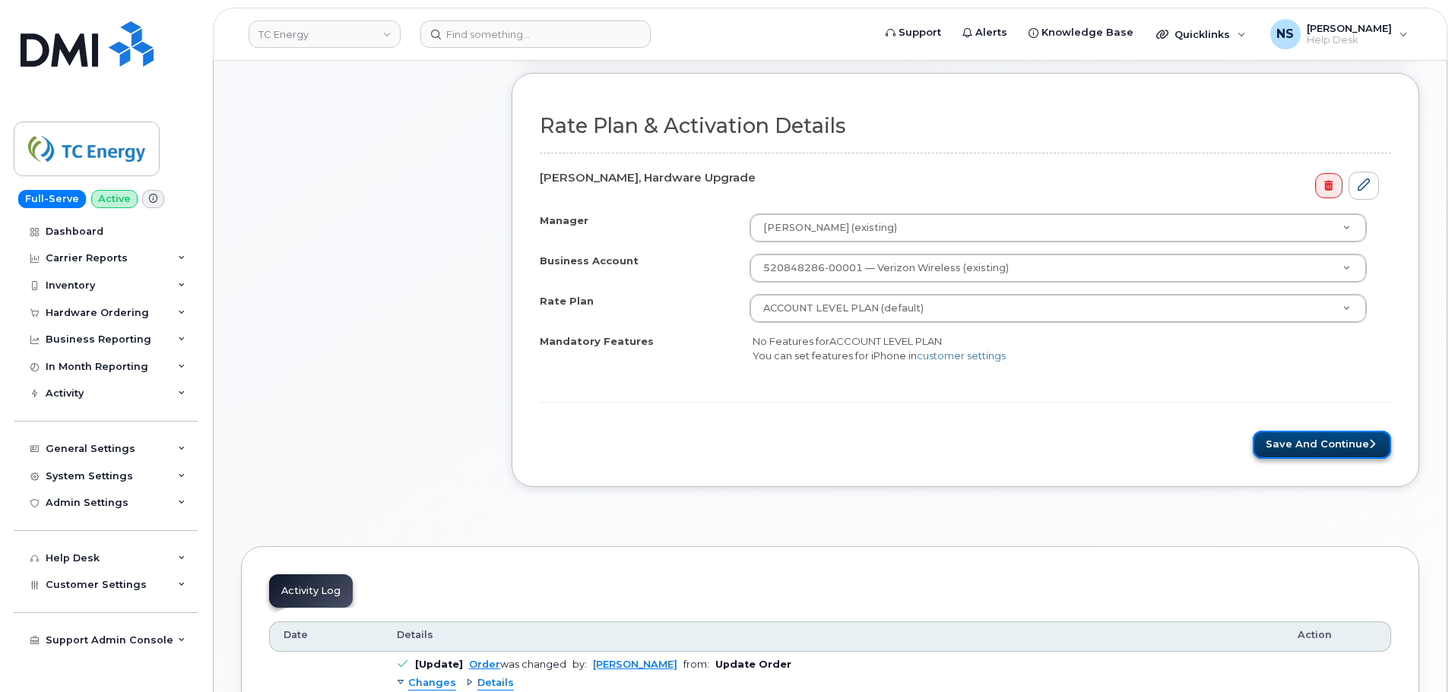
click at [1282, 433] on button "Save and Continue" at bounding box center [1322, 445] width 138 height 28
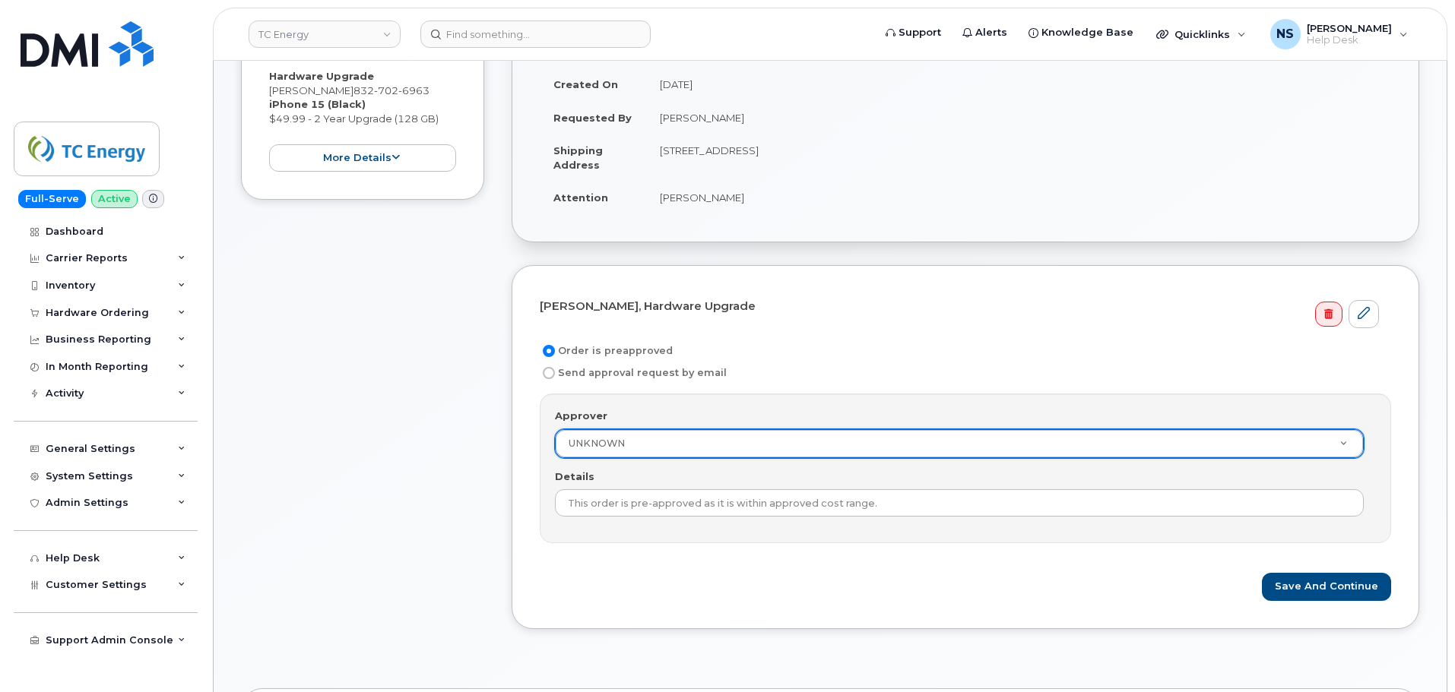
scroll to position [152, 0]
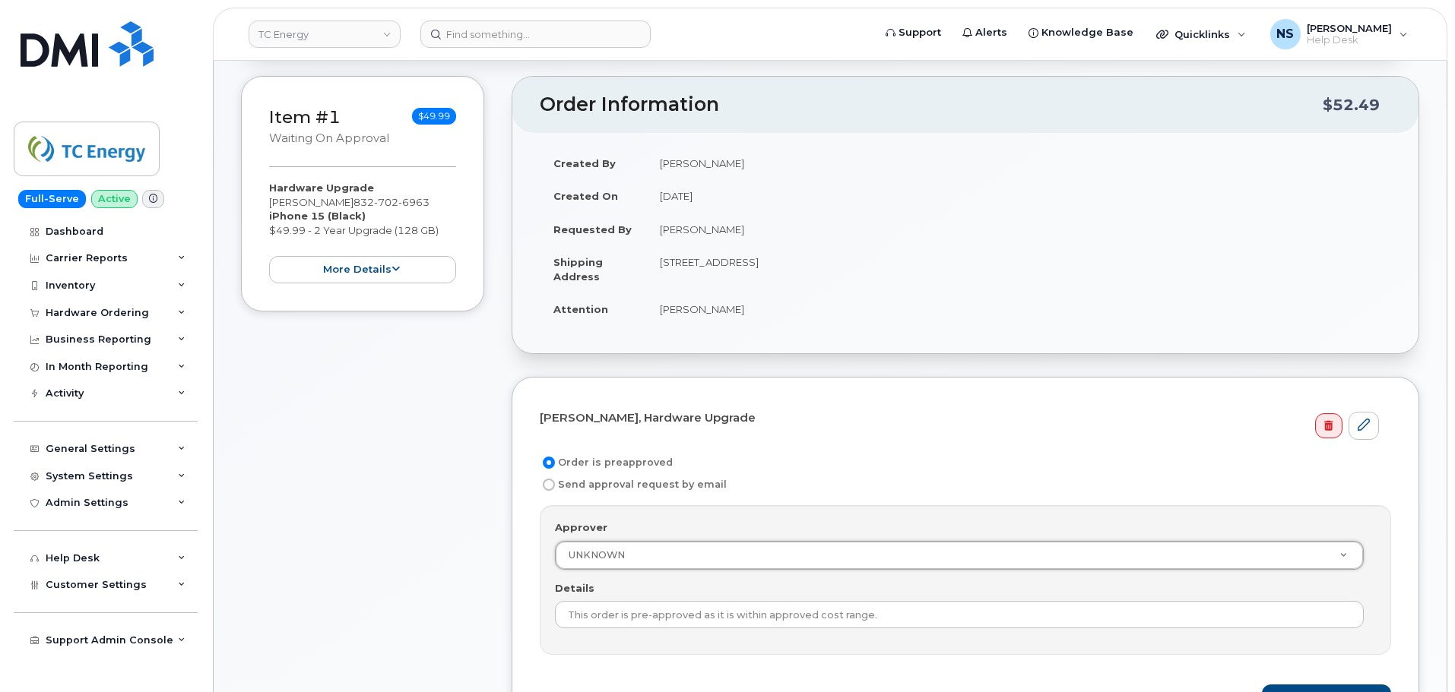
drag, startPoint x: 609, startPoint y: 543, endPoint x: 627, endPoint y: 537, distance: 19.0
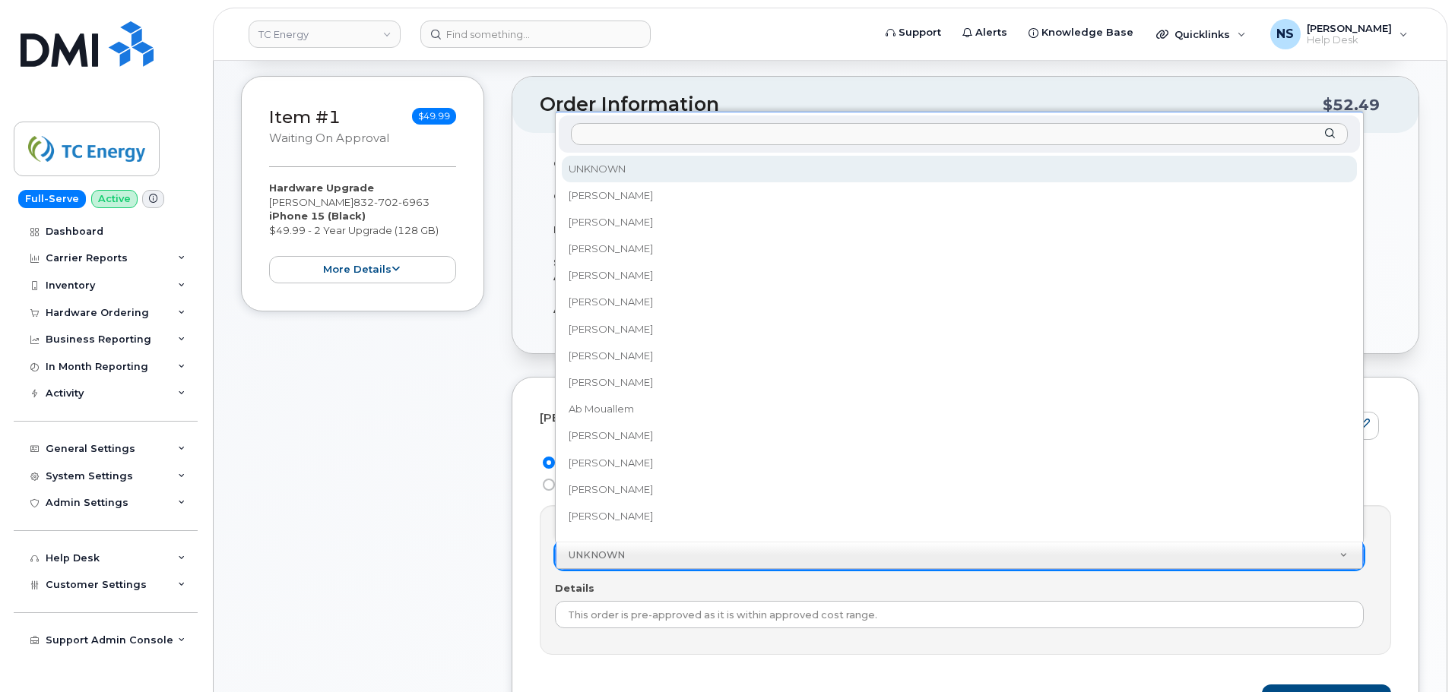
click at [658, 139] on input "Approver" at bounding box center [959, 134] width 777 height 22
type input "A"
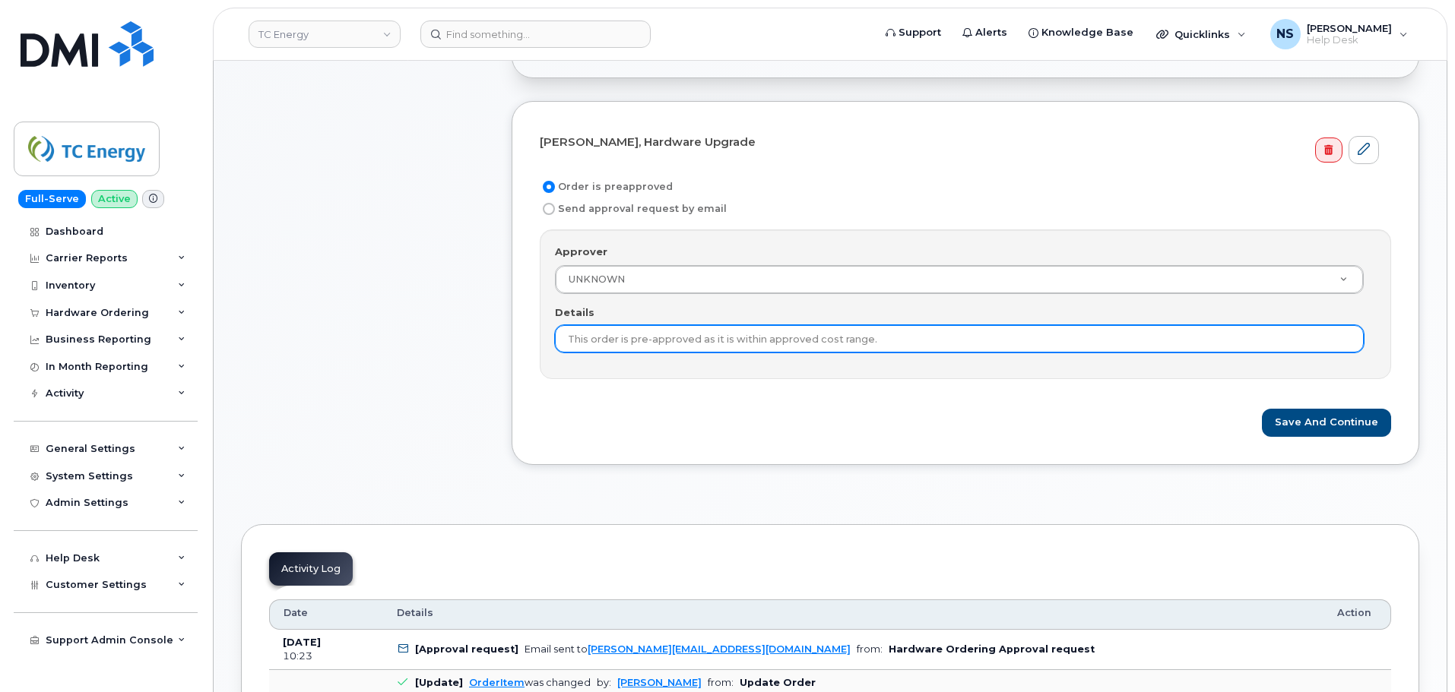
scroll to position [456, 0]
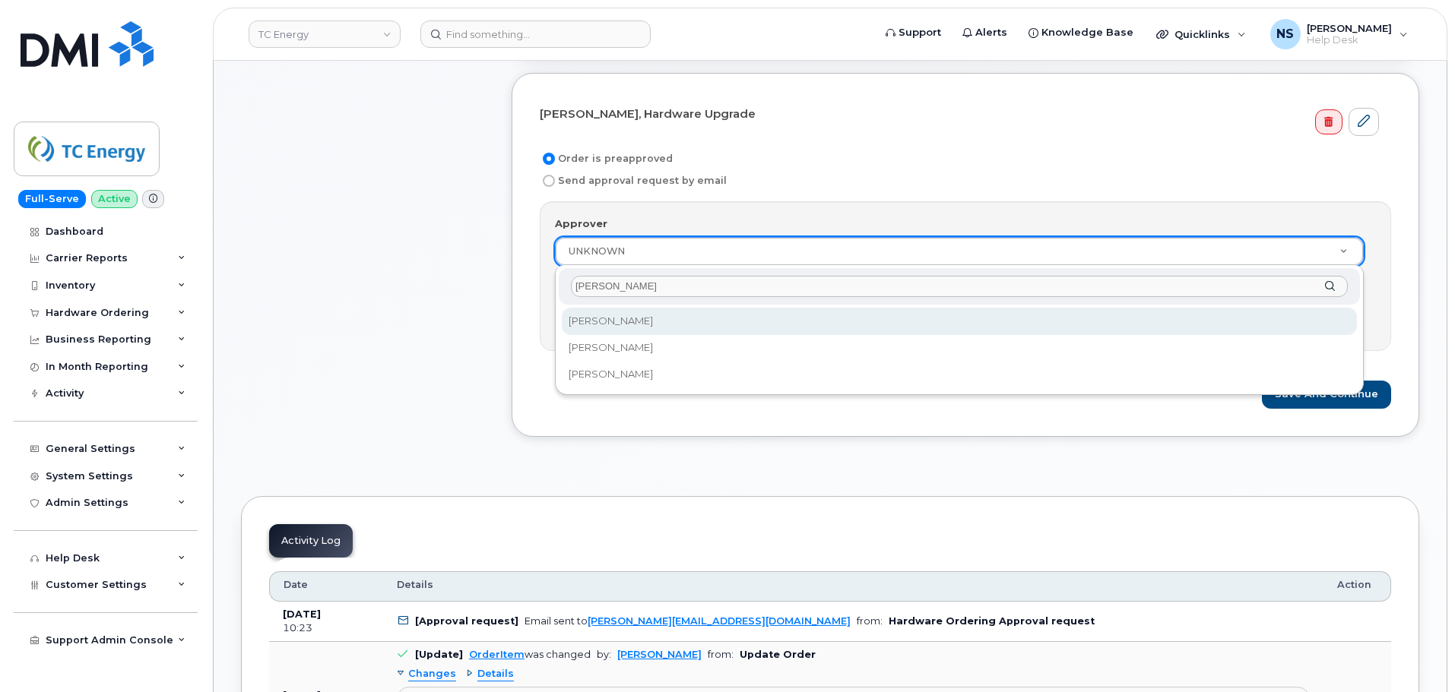
type input "[PERSON_NAME]"
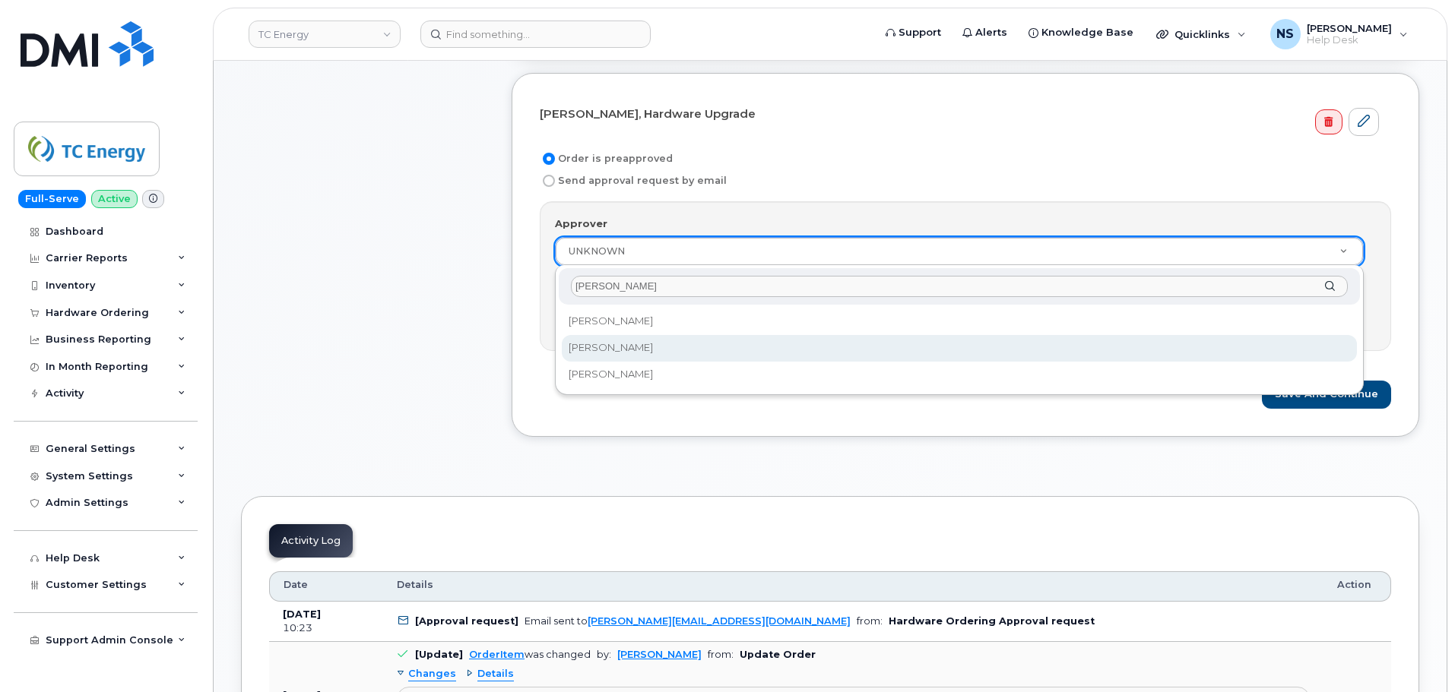
select select "1382201"
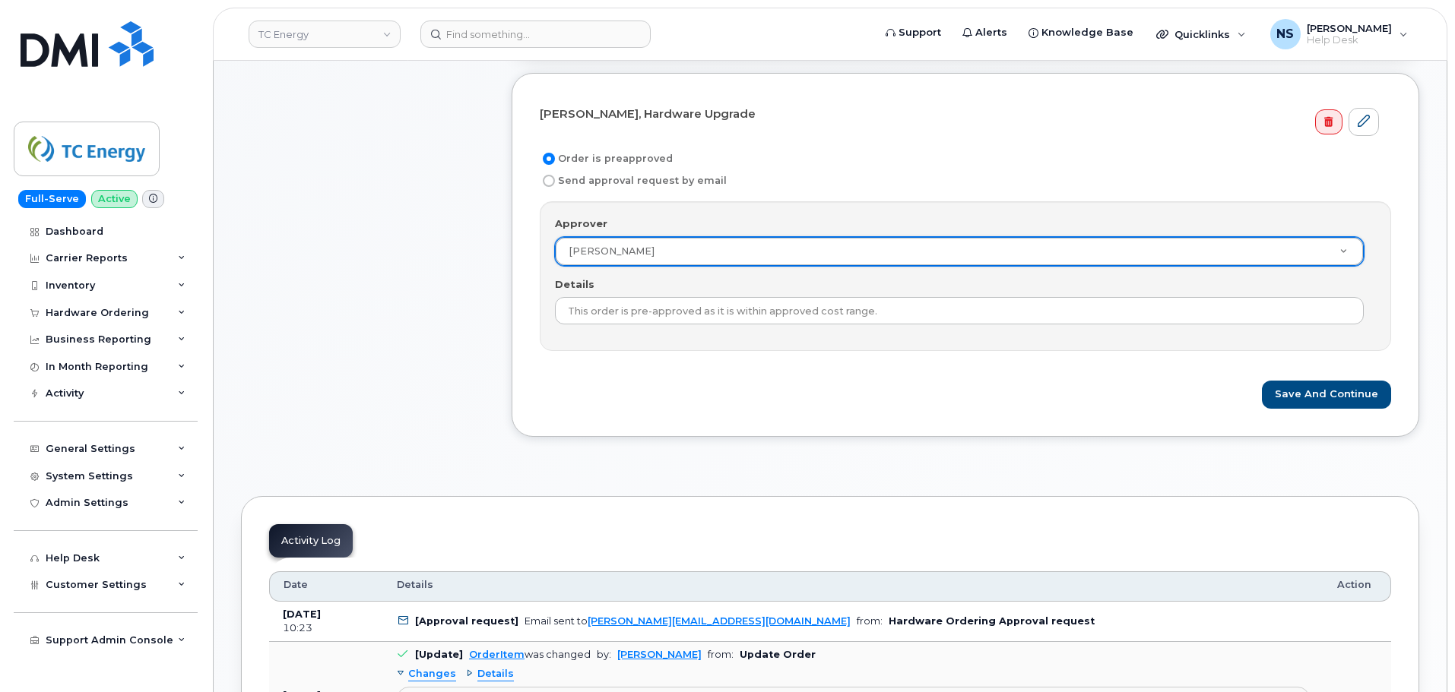
drag, startPoint x: 683, startPoint y: 383, endPoint x: 1038, endPoint y: 361, distance: 355.7
click at [685, 383] on div "Save and Continue" at bounding box center [965, 395] width 851 height 28
click at [1296, 385] on button "Save and Continue" at bounding box center [1326, 395] width 129 height 28
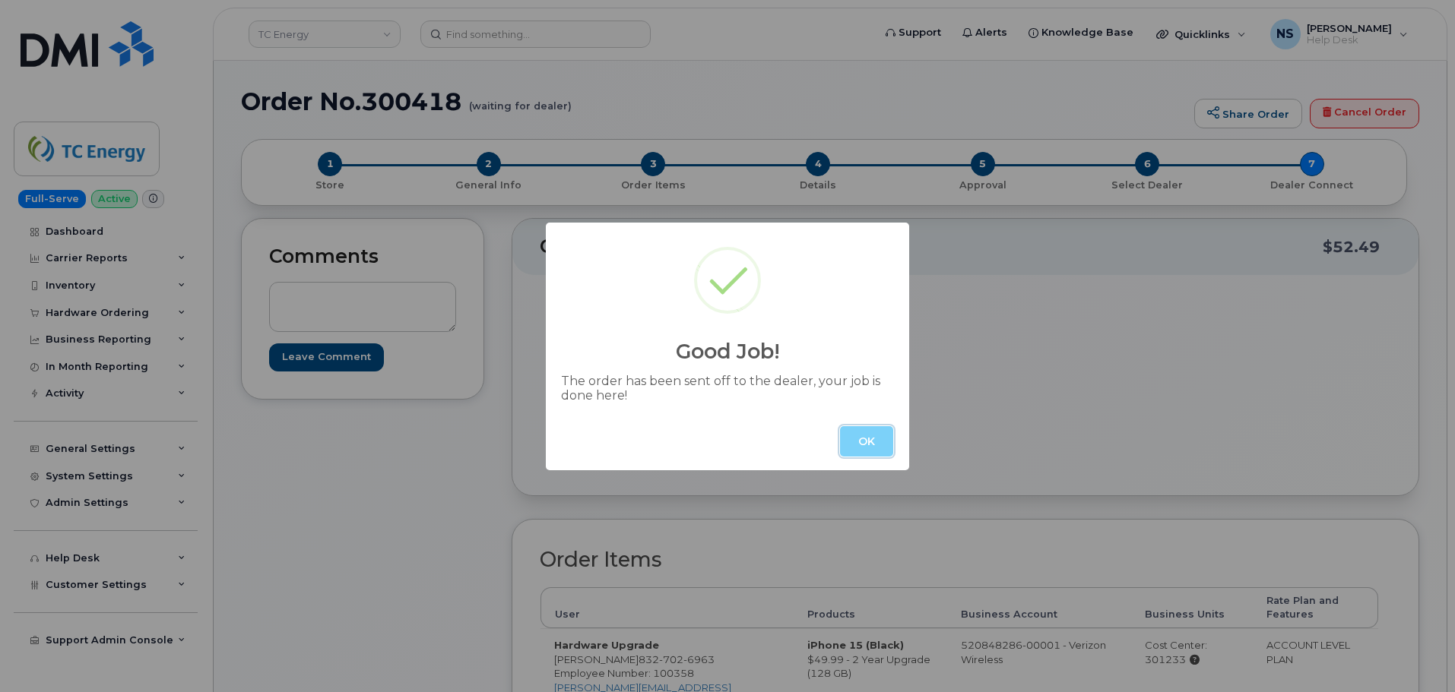
click at [879, 441] on button "OK" at bounding box center [866, 441] width 53 height 30
